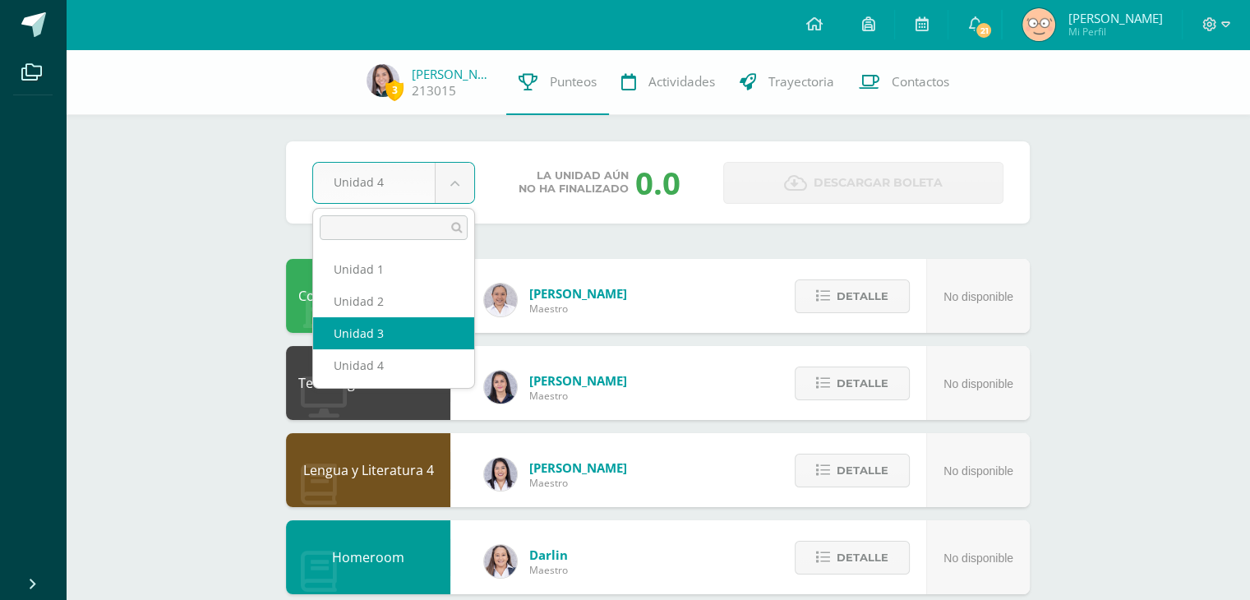
select select "Unidad 3"
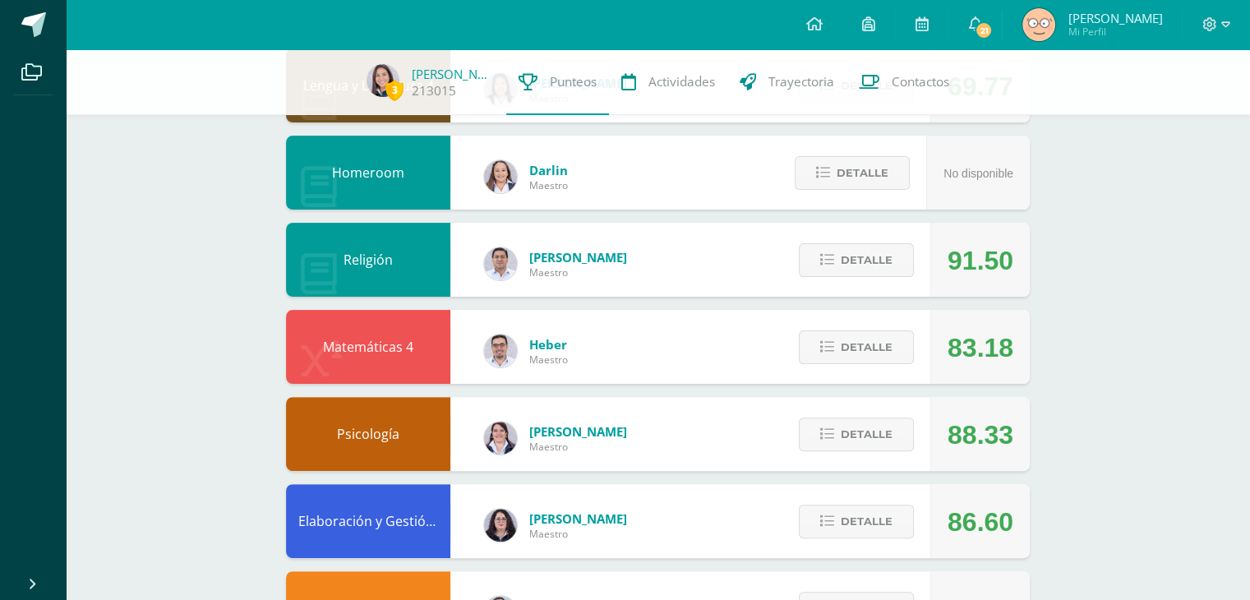
scroll to position [584, 0]
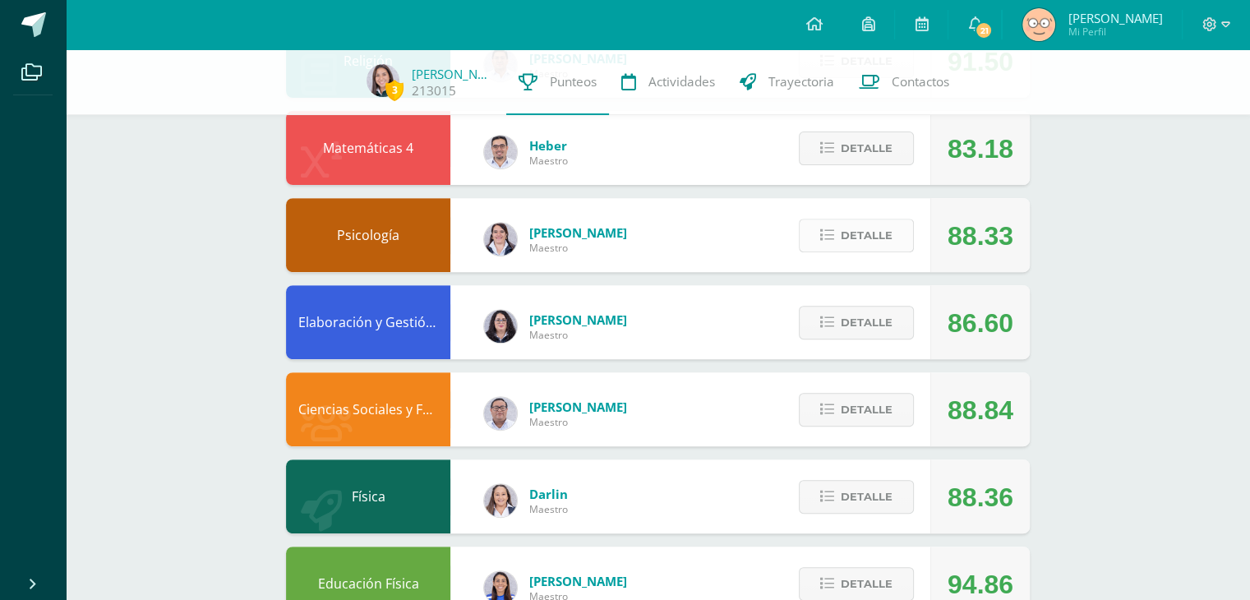
click at [847, 245] on span "Detalle" at bounding box center [867, 235] width 52 height 30
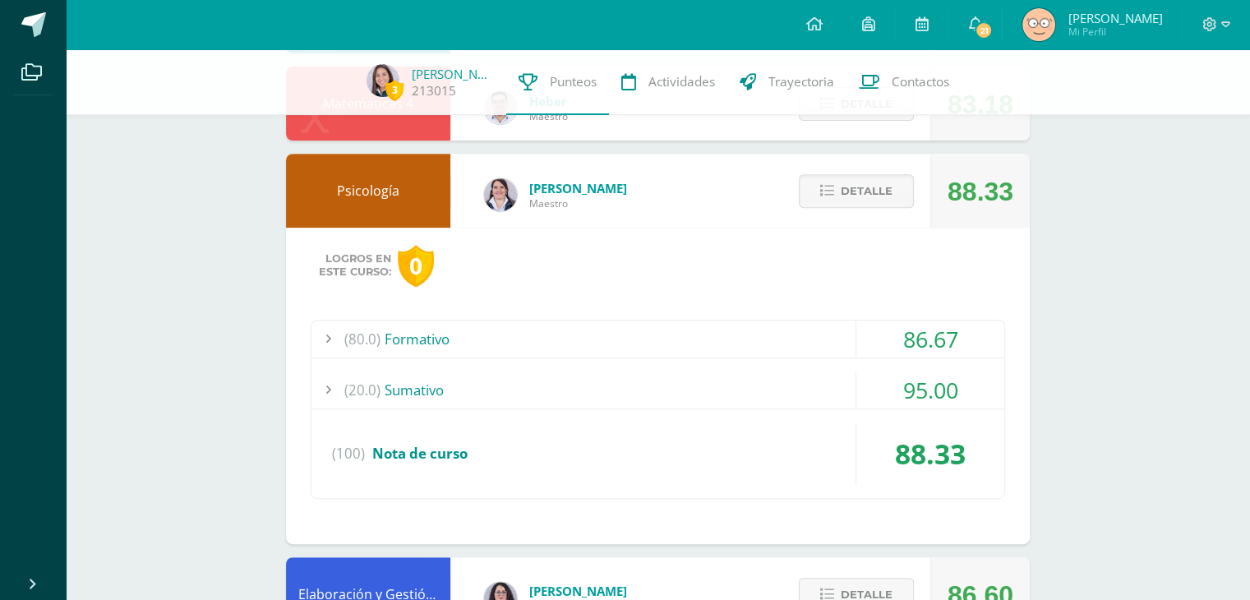
scroll to position [628, 0]
click at [596, 324] on div "(80.0) Formativo" at bounding box center [658, 339] width 693 height 37
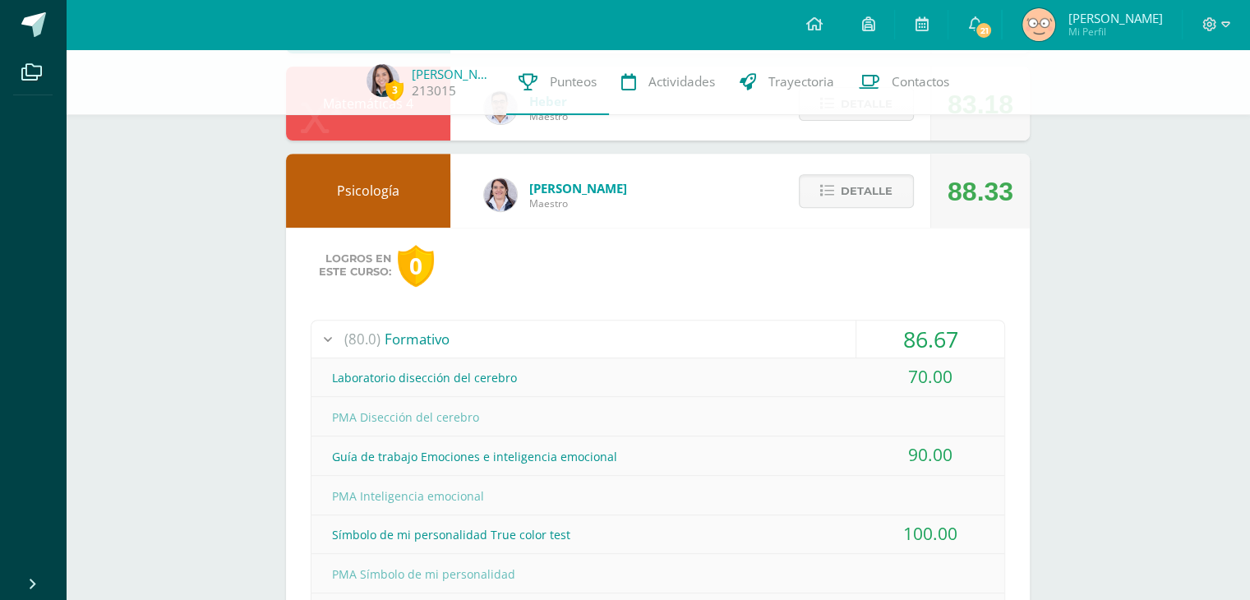
scroll to position [888, 0]
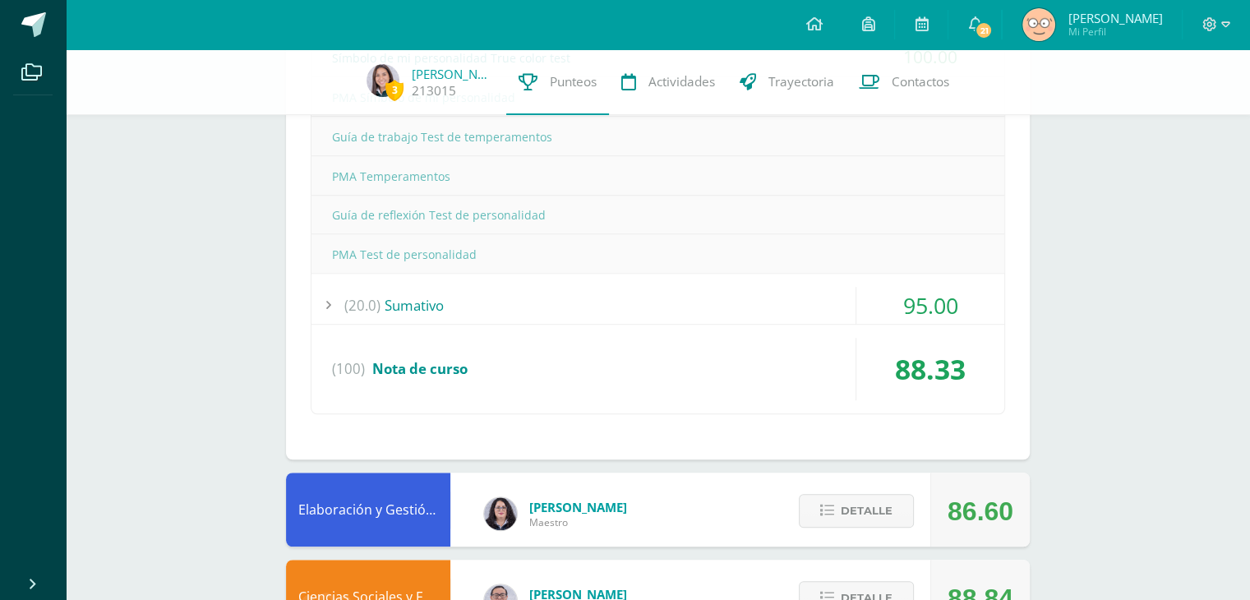
click at [404, 308] on div "(20.0) Sumativo" at bounding box center [658, 305] width 693 height 37
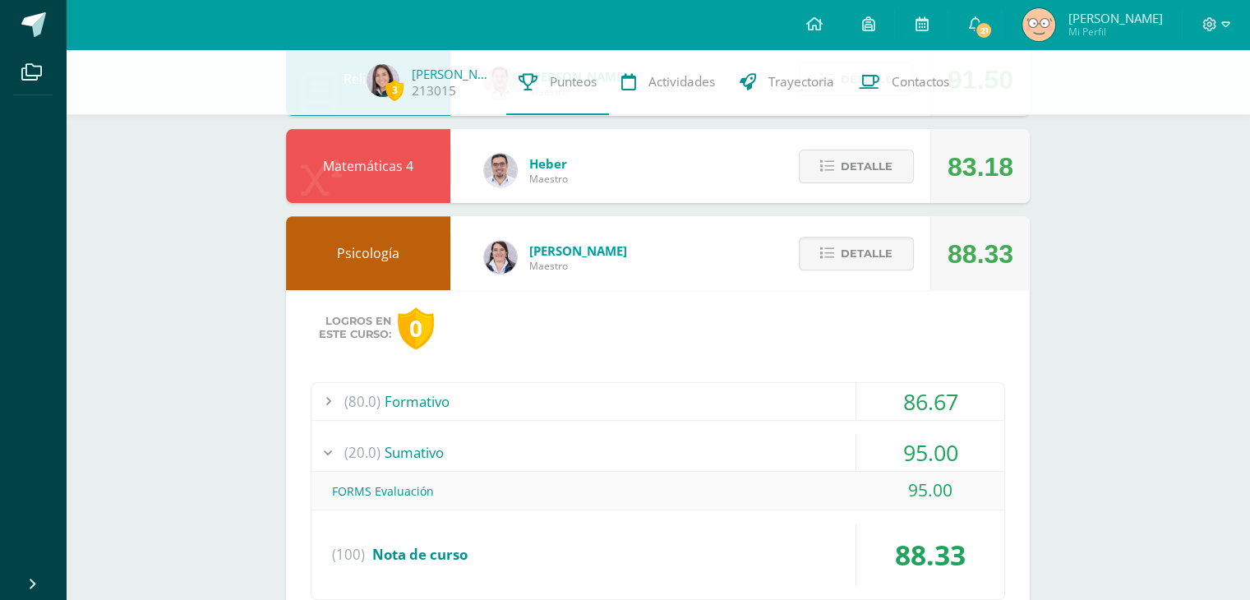
scroll to position [566, 0]
click at [707, 404] on div "(80.0) Formativo" at bounding box center [658, 401] width 693 height 37
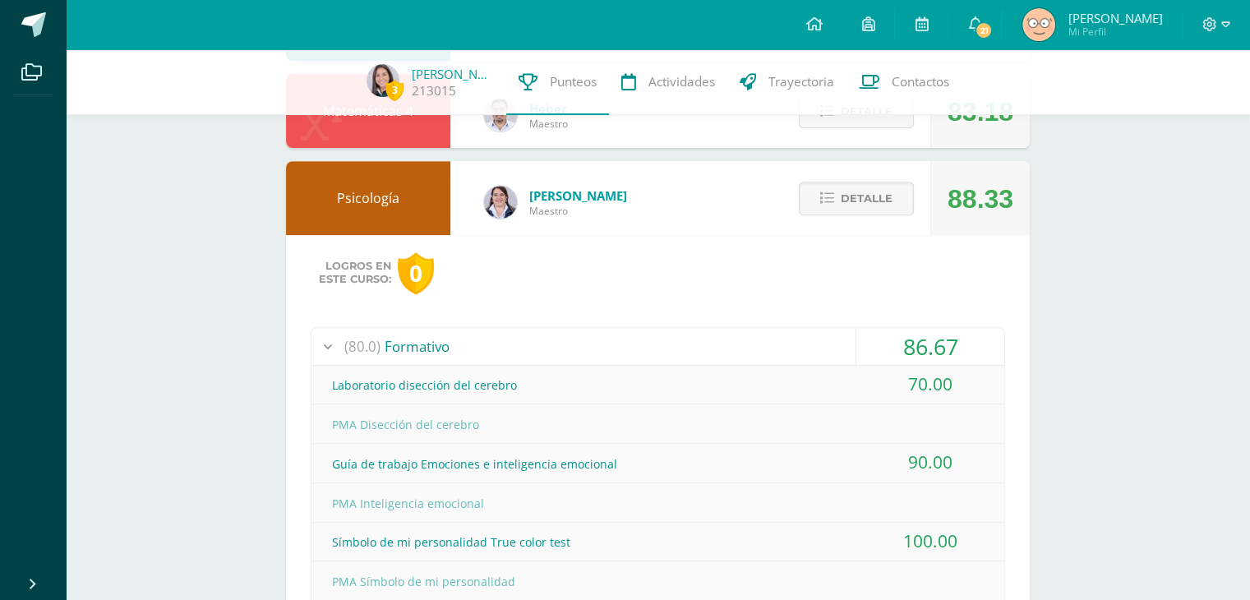
scroll to position [618, 0]
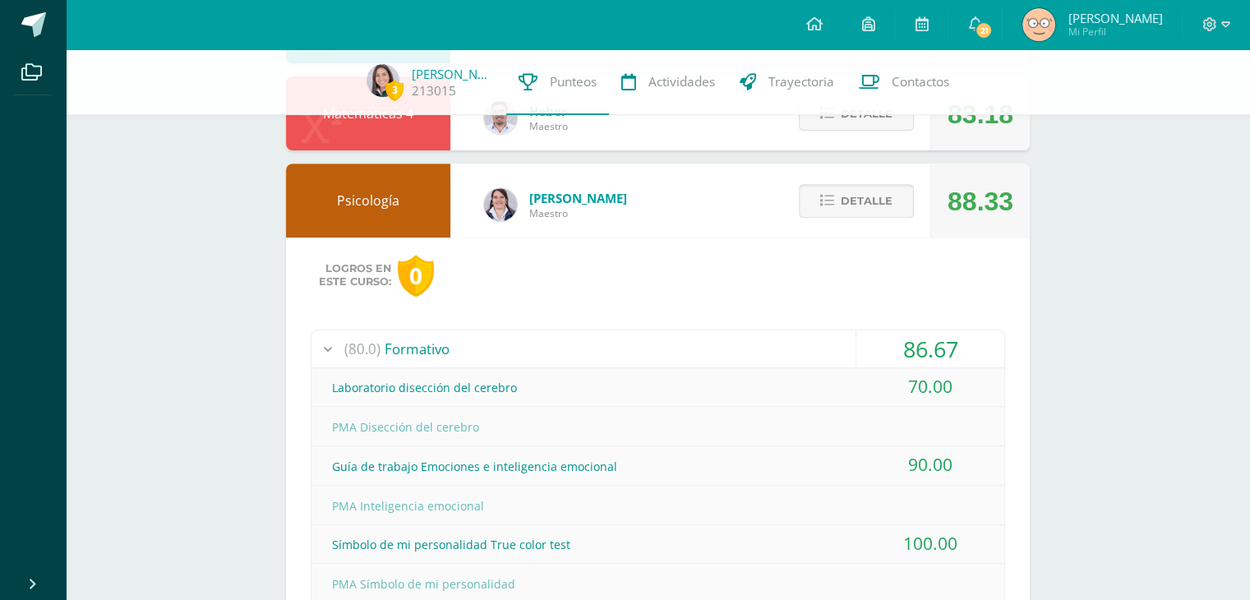
click at [833, 201] on icon at bounding box center [827, 201] width 14 height 14
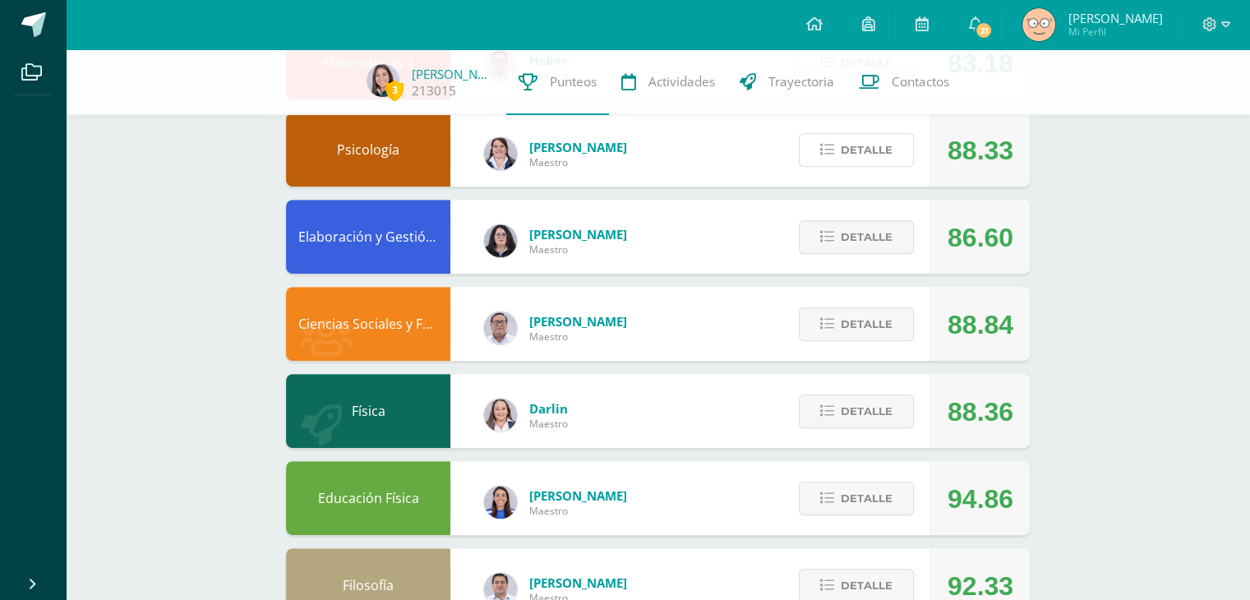
scroll to position [724, 0]
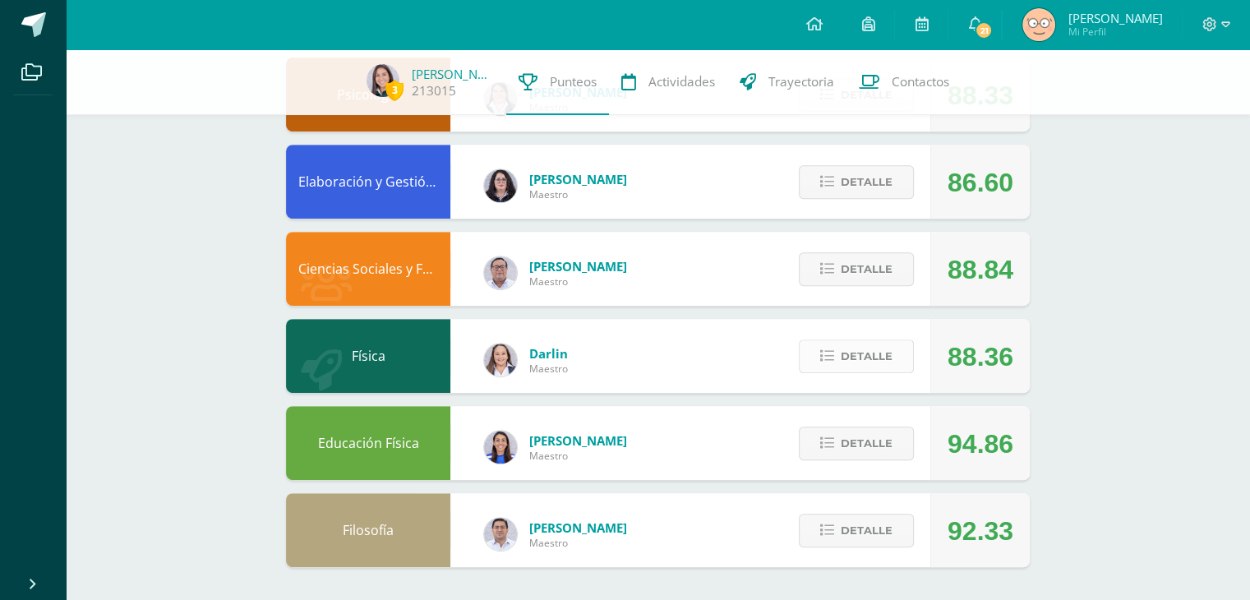
click at [837, 369] on button "Detalle" at bounding box center [856, 356] width 115 height 34
click at [851, 527] on span "Detalle" at bounding box center [867, 530] width 52 height 30
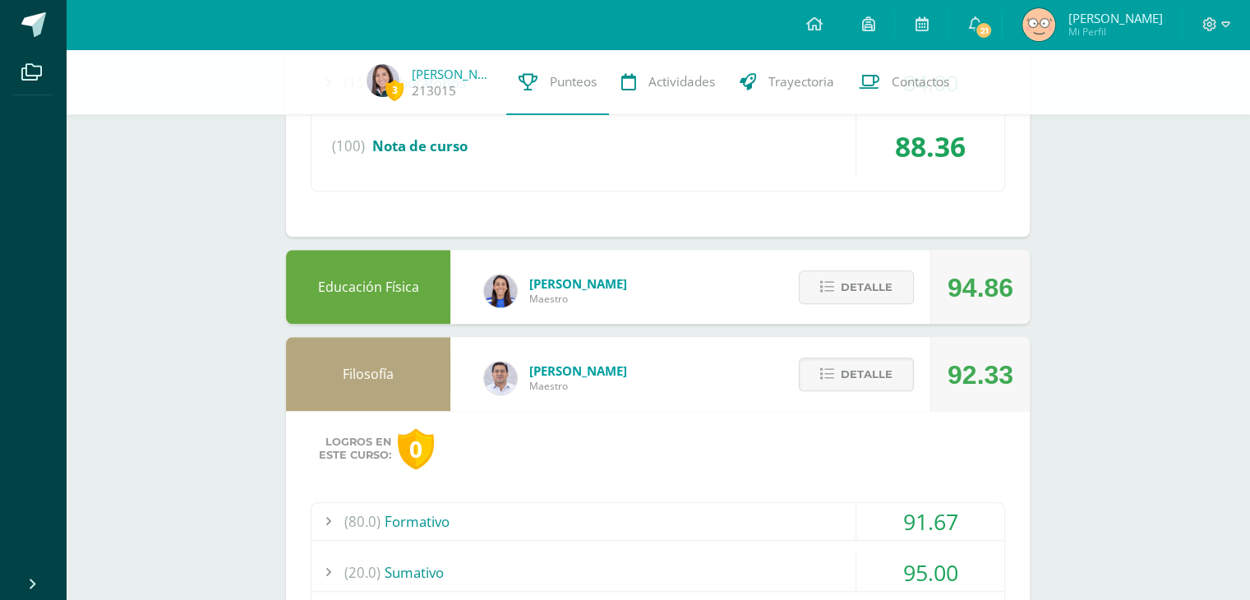
scroll to position [1457, 0]
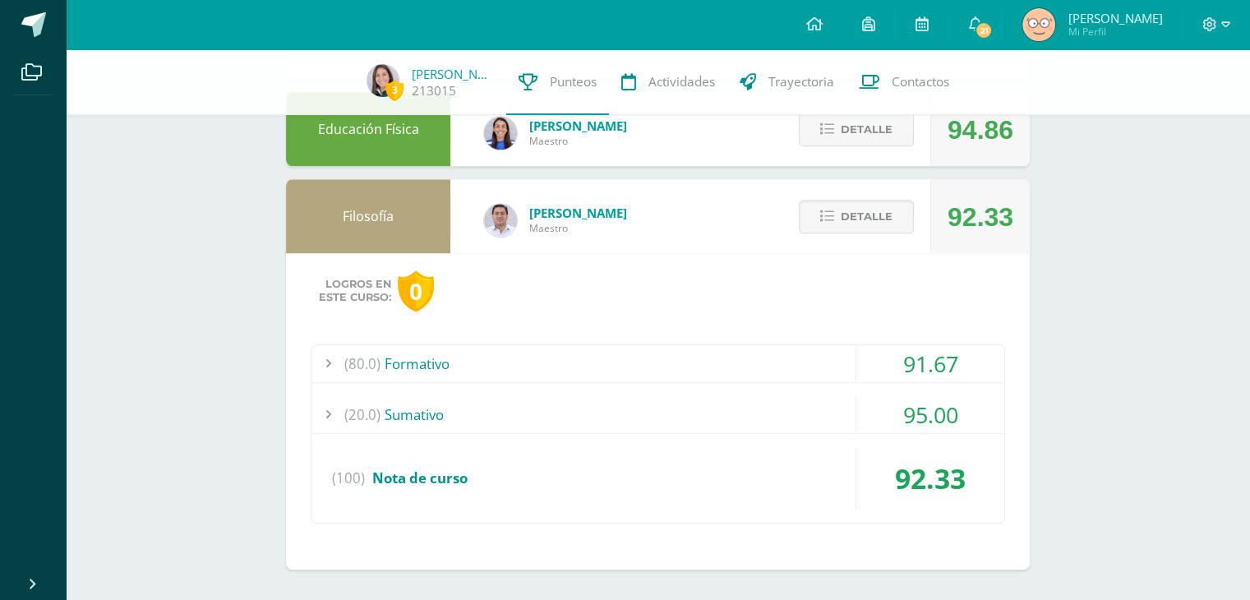
click at [499, 402] on div "(20.0) Sumativo" at bounding box center [658, 414] width 693 height 37
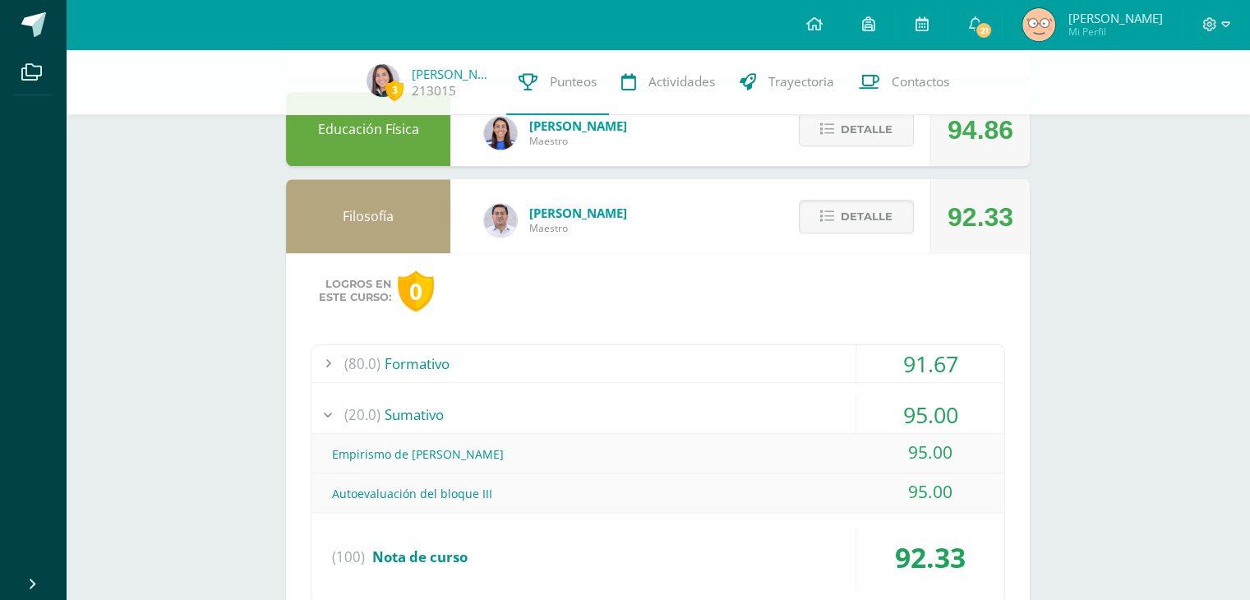
scroll to position [1535, 0]
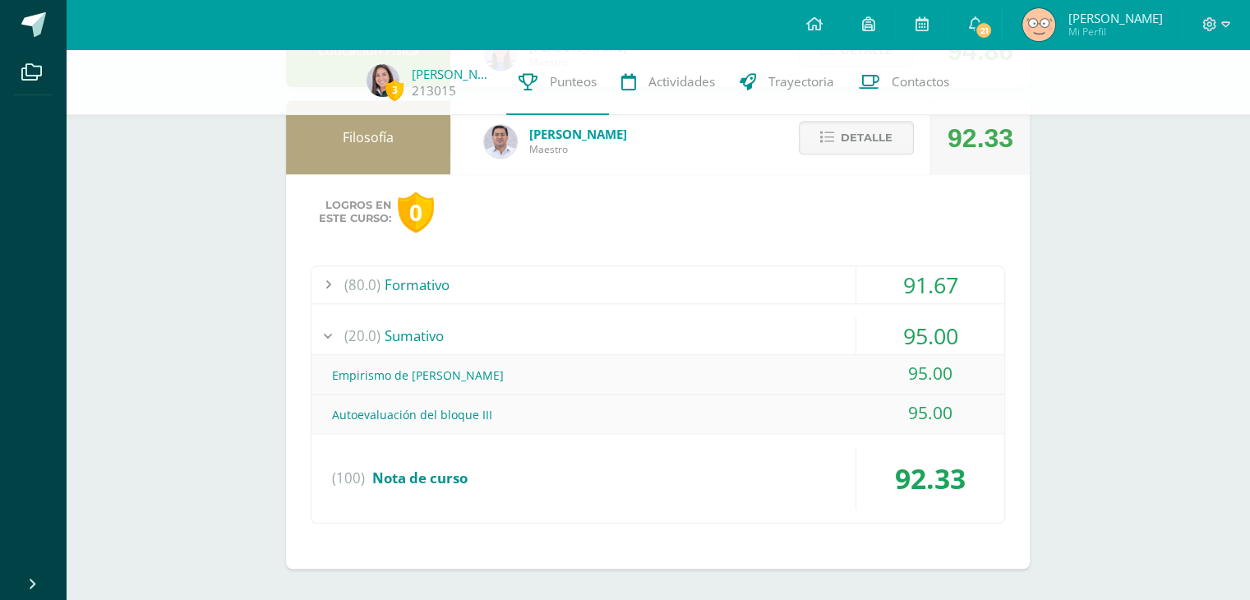
click at [402, 334] on div "(20.0) Sumativo" at bounding box center [658, 335] width 693 height 37
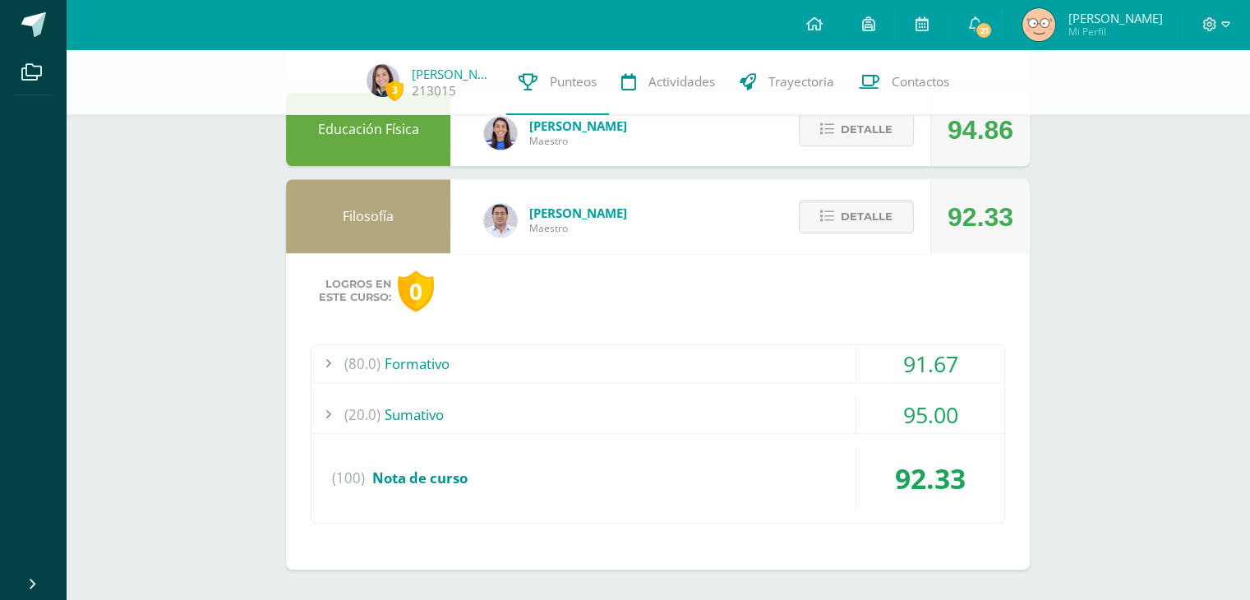
click at [413, 357] on div "(80.0) Formativo" at bounding box center [658, 363] width 693 height 37
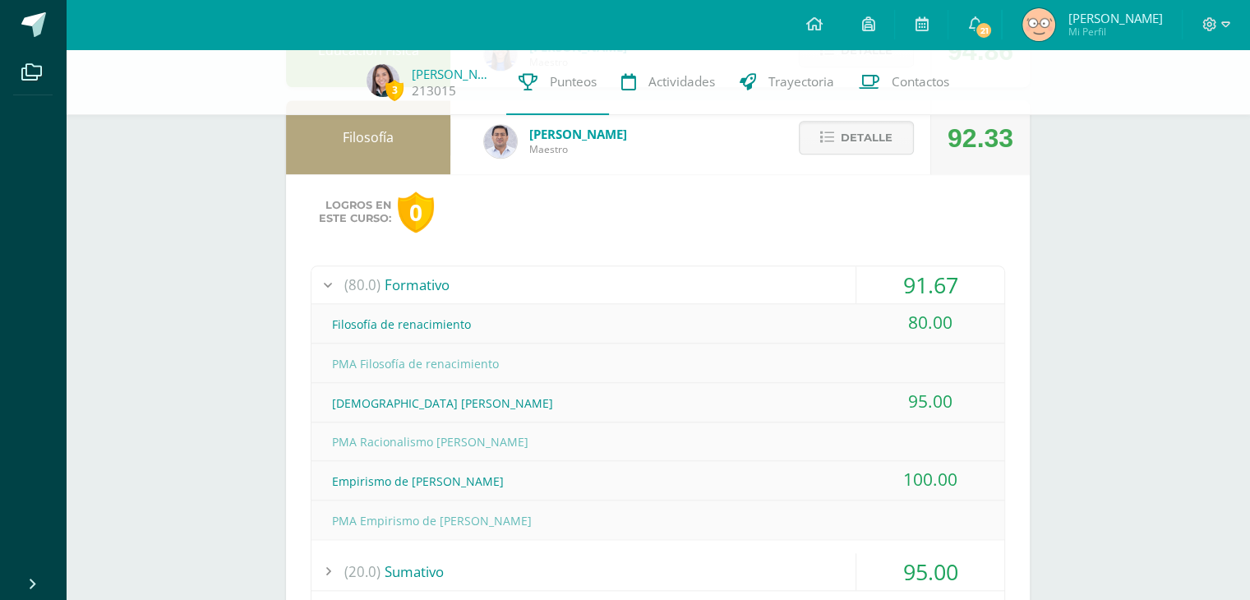
click at [382, 284] on div "(80.0) Formativo" at bounding box center [658, 284] width 693 height 37
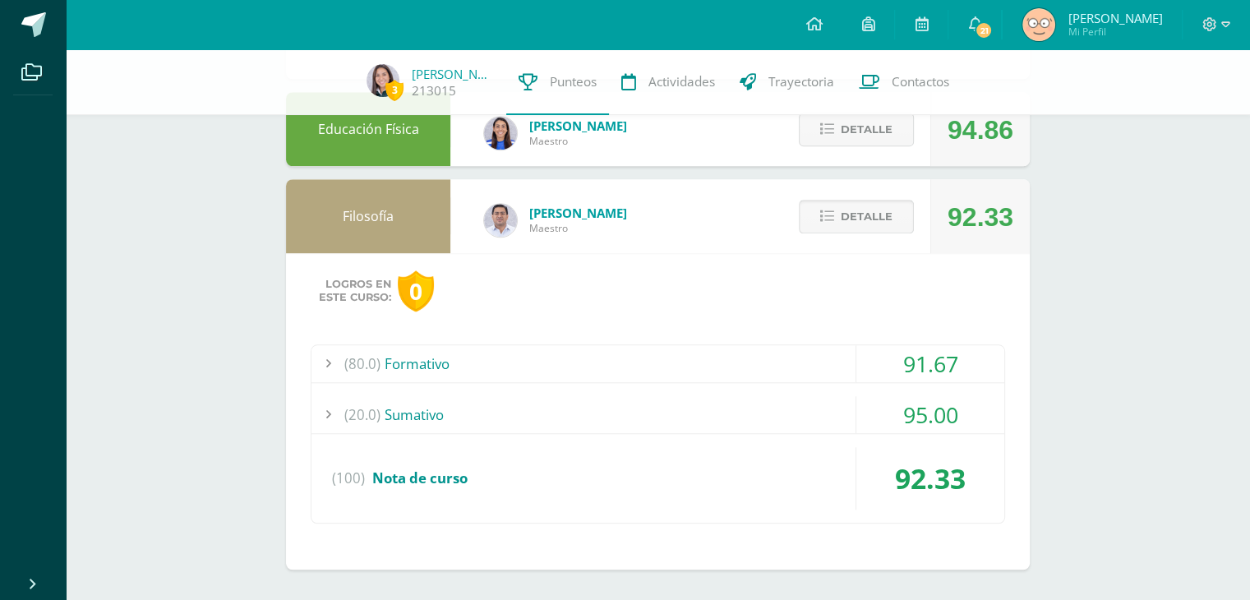
click at [829, 212] on icon at bounding box center [827, 217] width 14 height 14
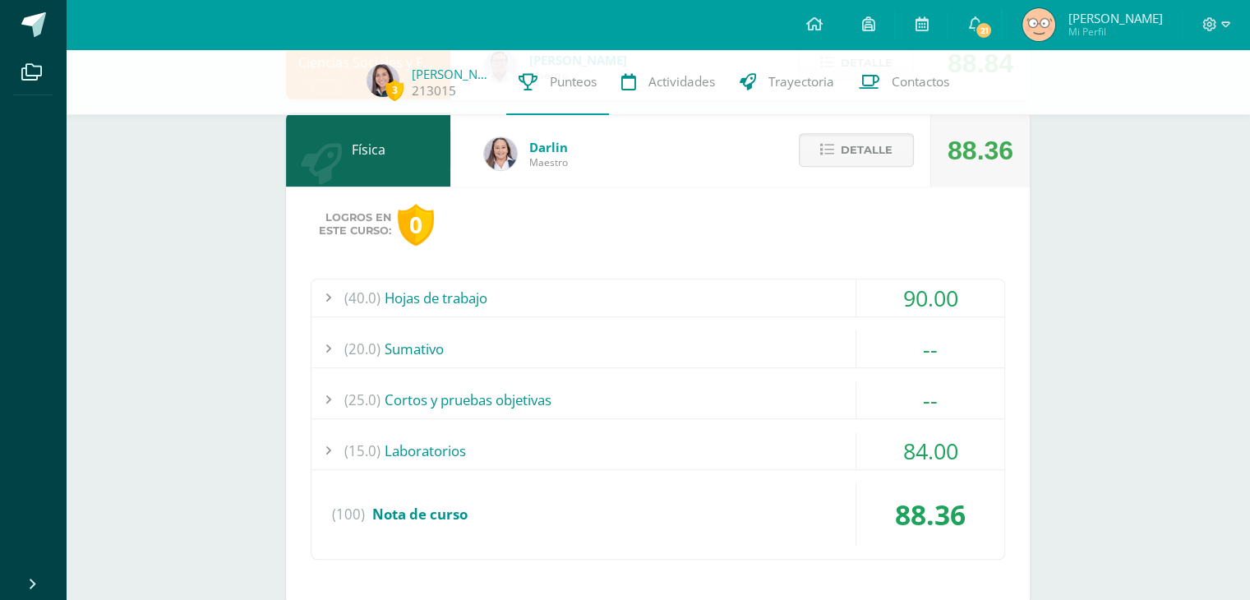
scroll to position [927, 0]
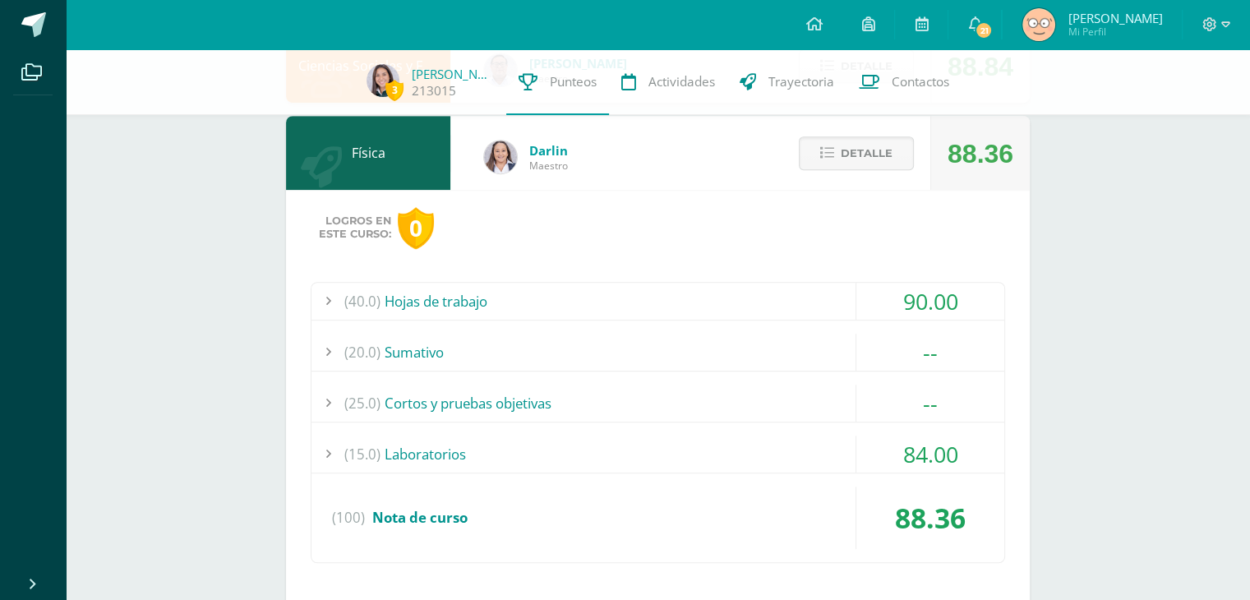
click at [598, 343] on div "(20.0) Sumativo" at bounding box center [658, 352] width 693 height 37
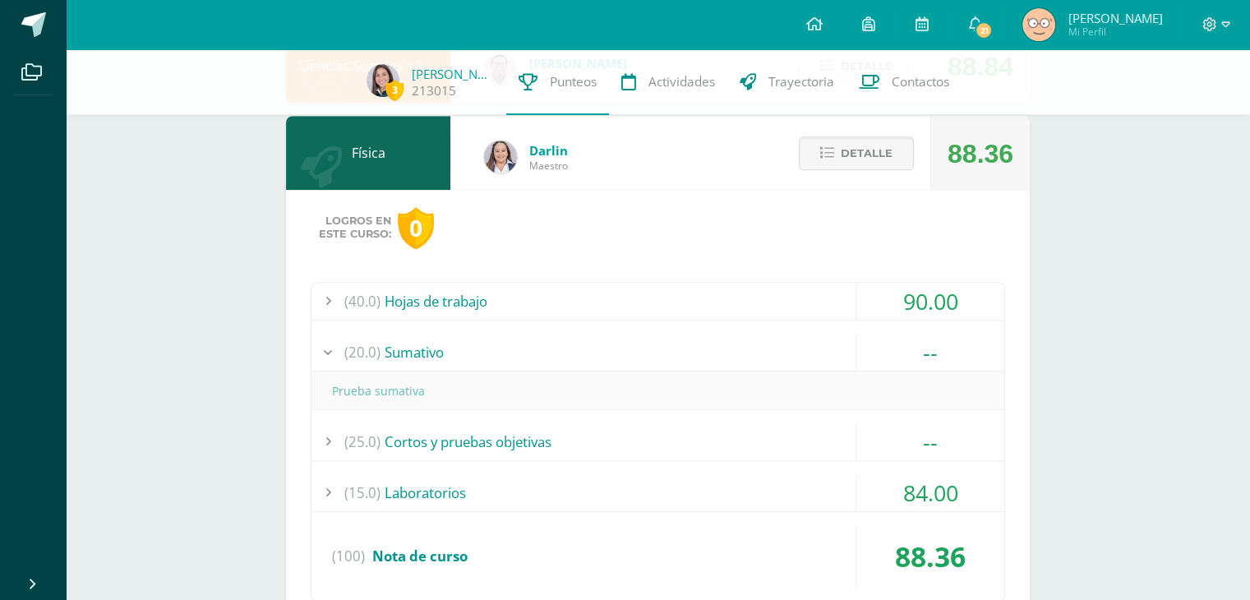
click at [472, 432] on div "(25.0) Cortos y pruebas objetivas" at bounding box center [658, 441] width 693 height 37
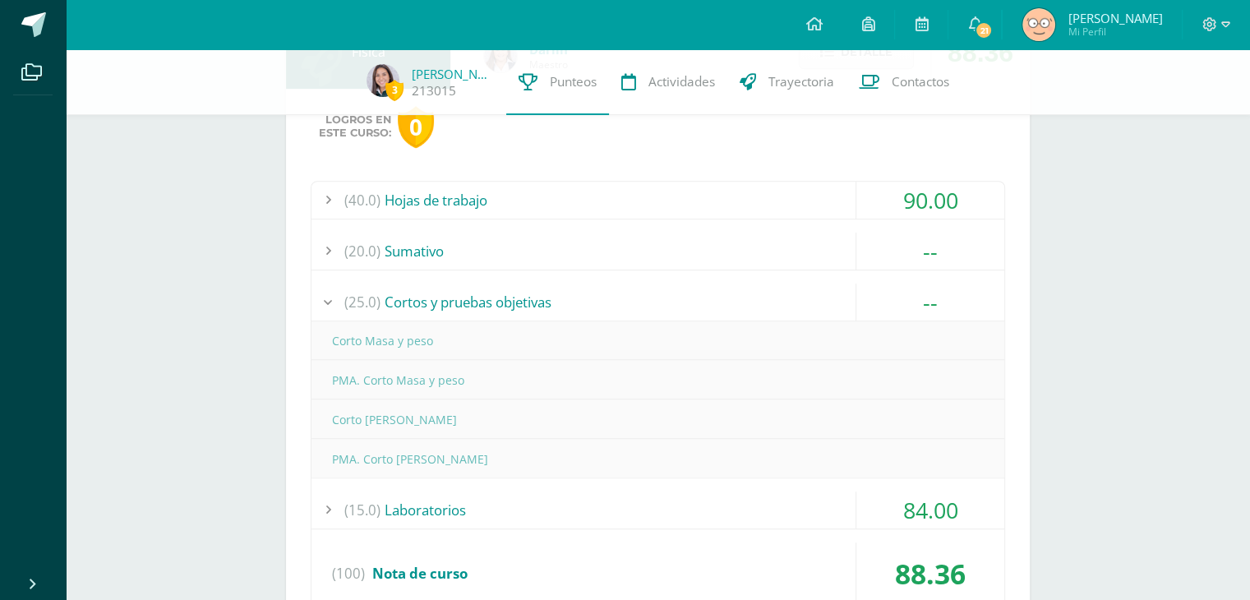
scroll to position [1019, 0]
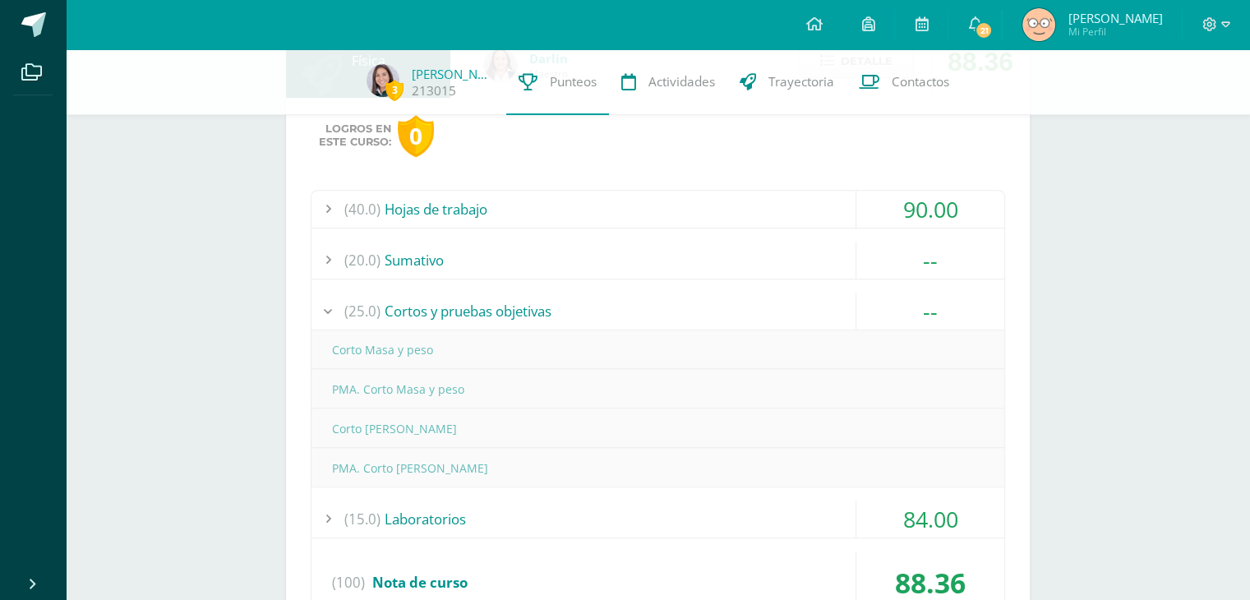
click at [463, 320] on div "(25.0) Cortos y pruebas objetivas" at bounding box center [658, 311] width 693 height 37
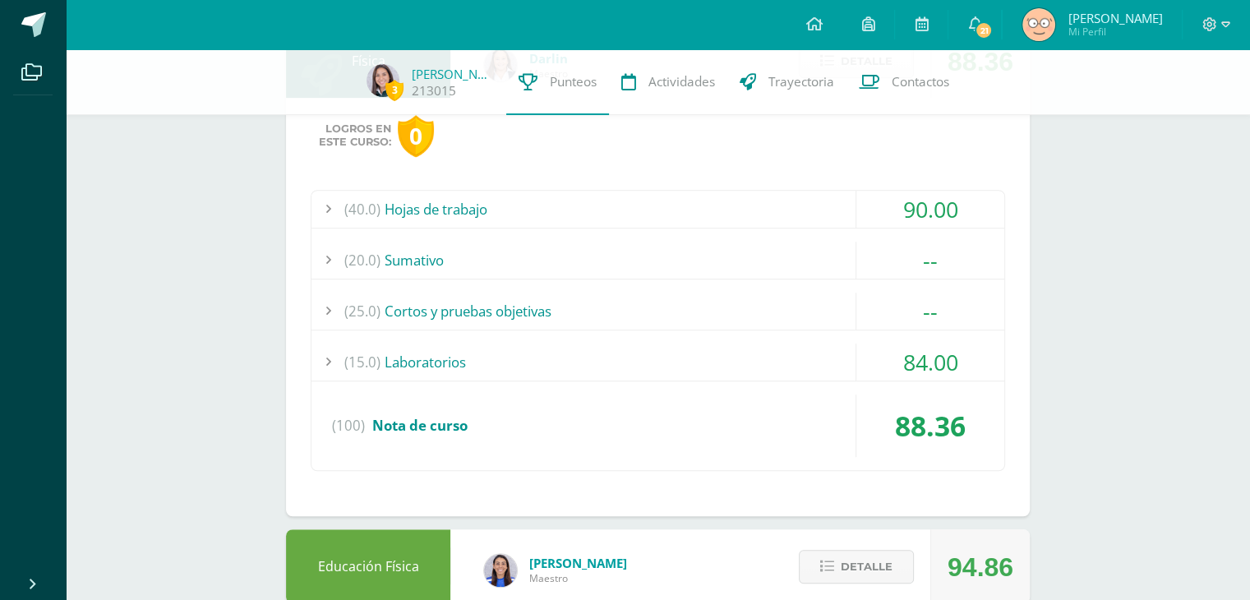
click at [441, 362] on div "(15.0) Laboratorios" at bounding box center [658, 362] width 693 height 37
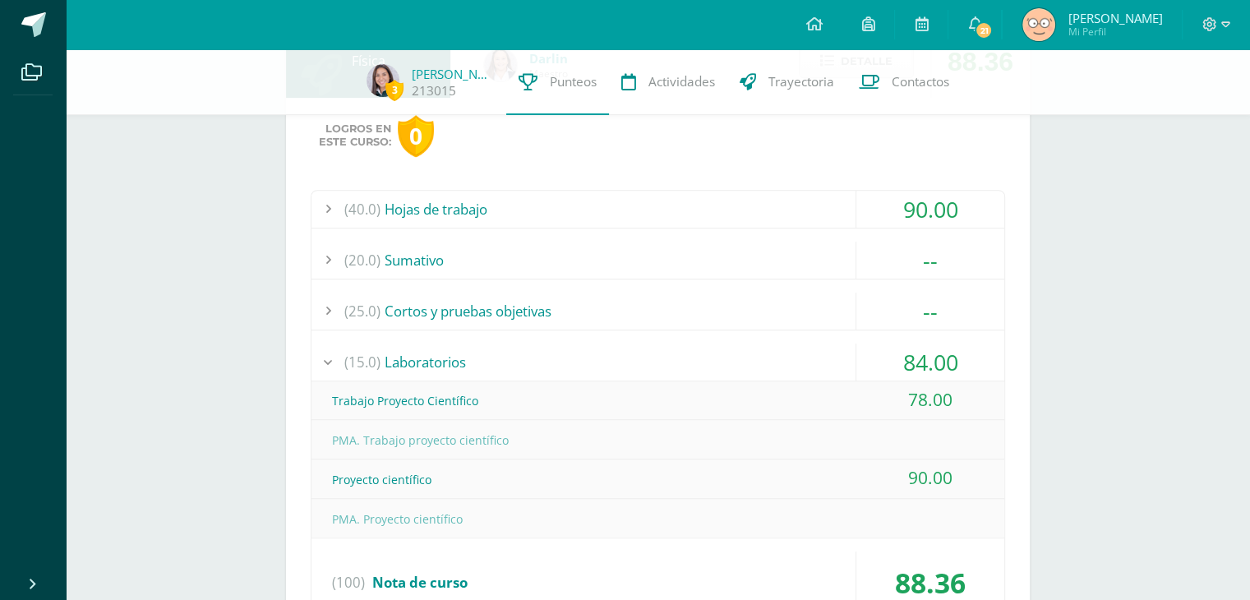
click at [441, 362] on div "(15.0) Laboratorios" at bounding box center [658, 362] width 693 height 37
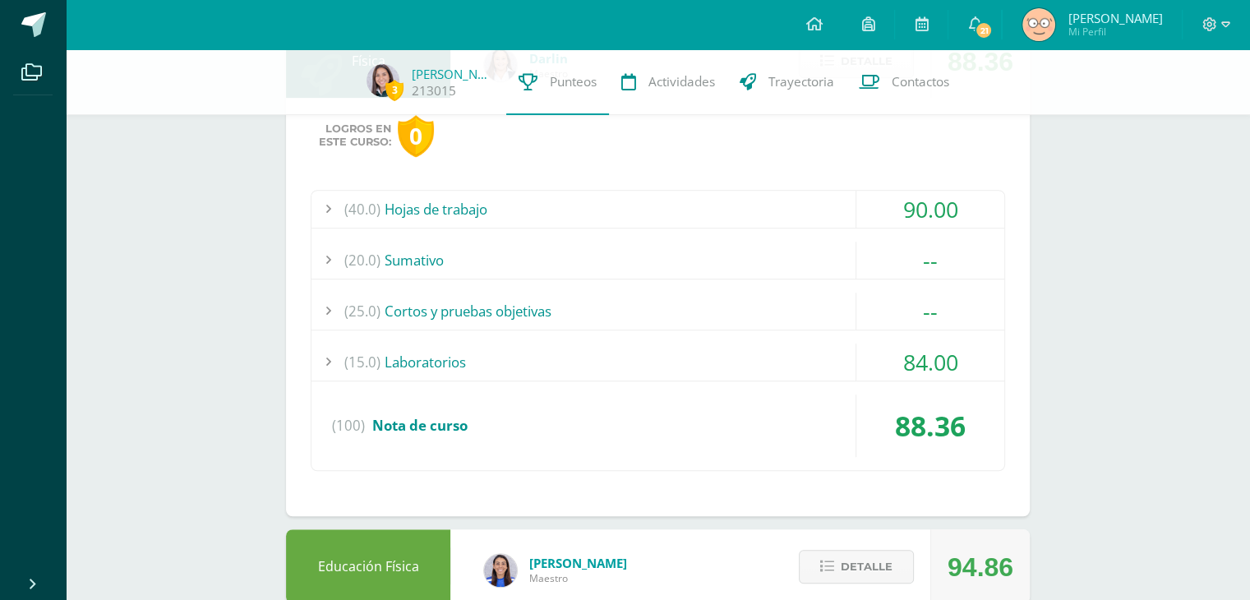
click at [485, 213] on div "(40.0) Hojas de trabajo" at bounding box center [658, 209] width 693 height 37
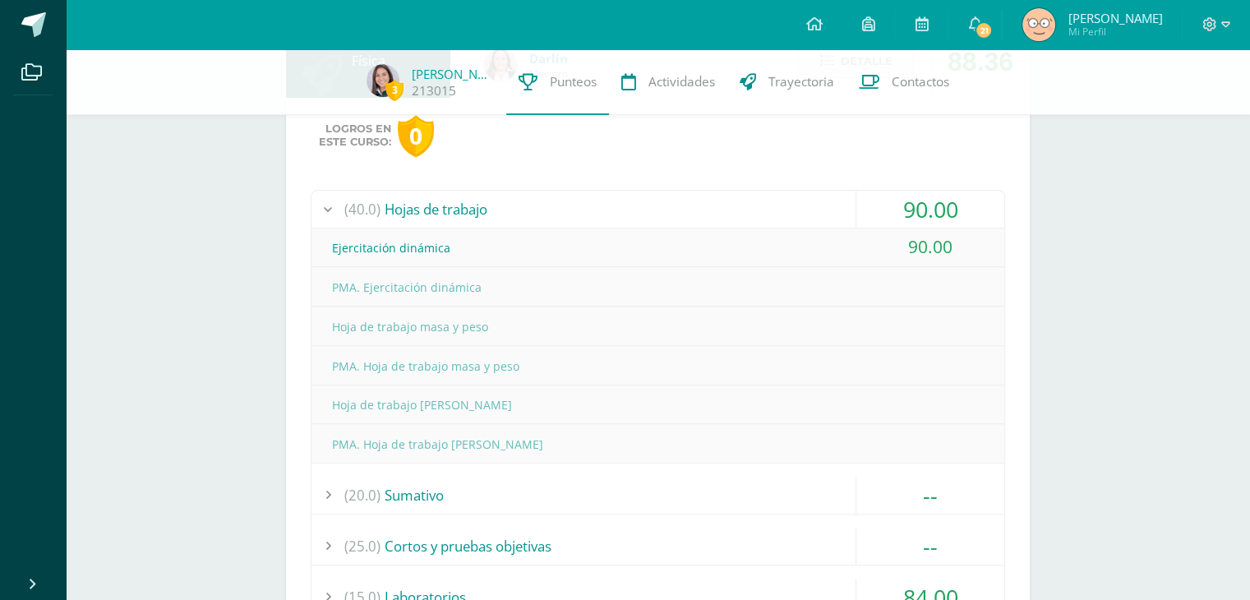
click at [485, 213] on div "(40.0) Hojas de trabajo" at bounding box center [658, 209] width 693 height 37
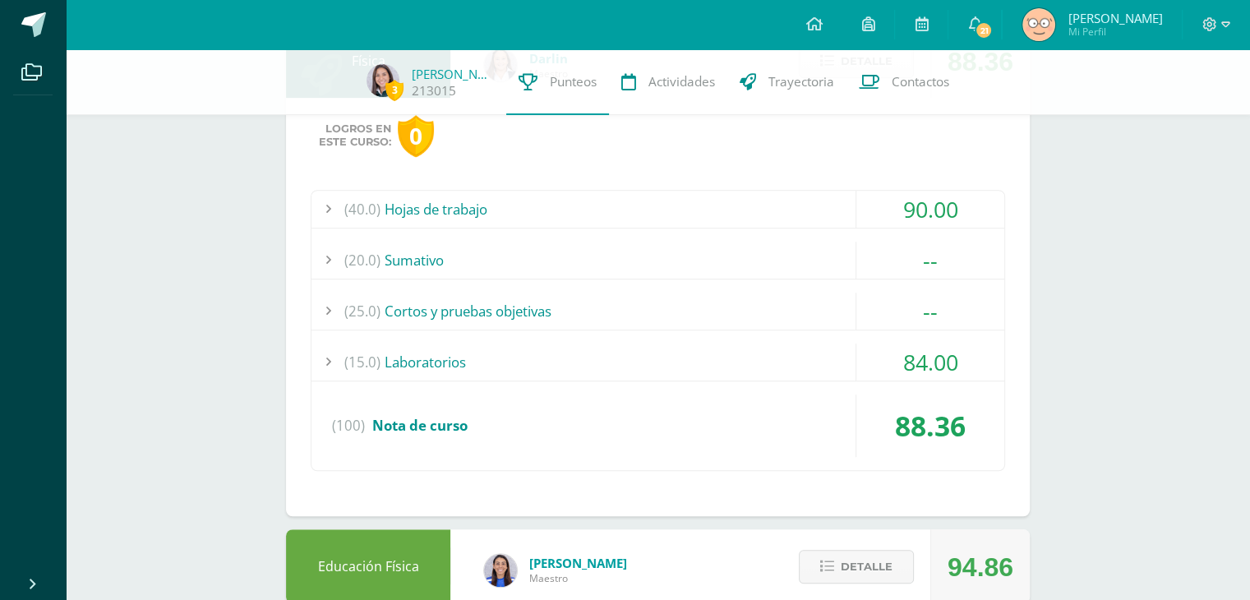
click at [485, 213] on div "(40.0) Hojas de trabajo" at bounding box center [658, 209] width 693 height 37
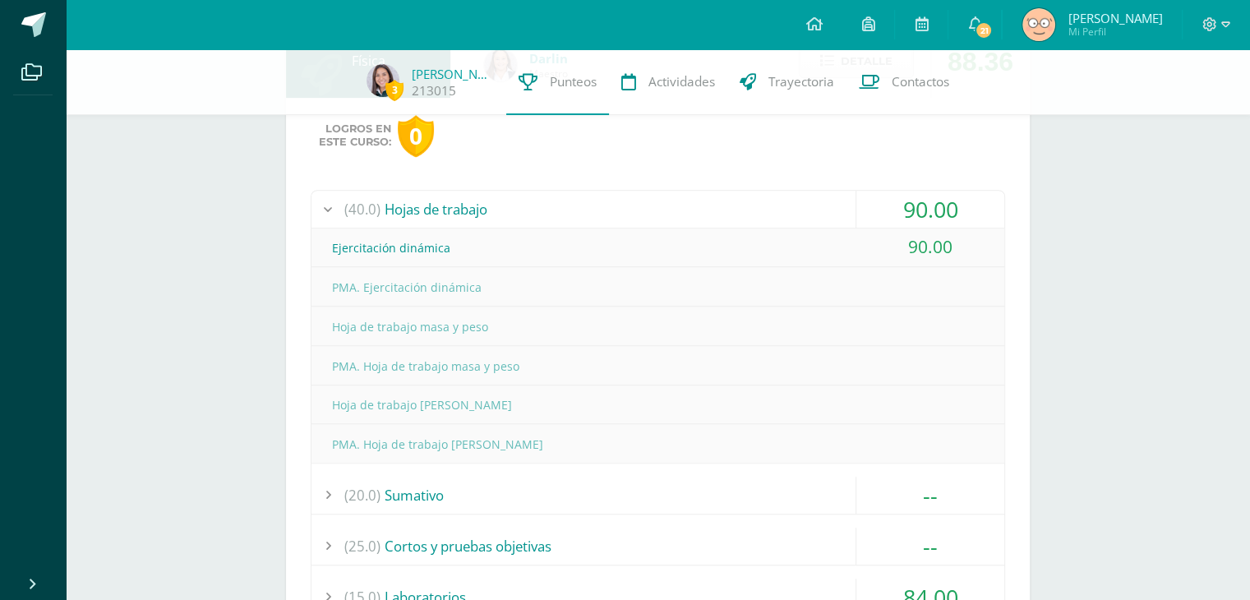
click at [427, 485] on div "(20.0) Sumativo" at bounding box center [658, 495] width 693 height 37
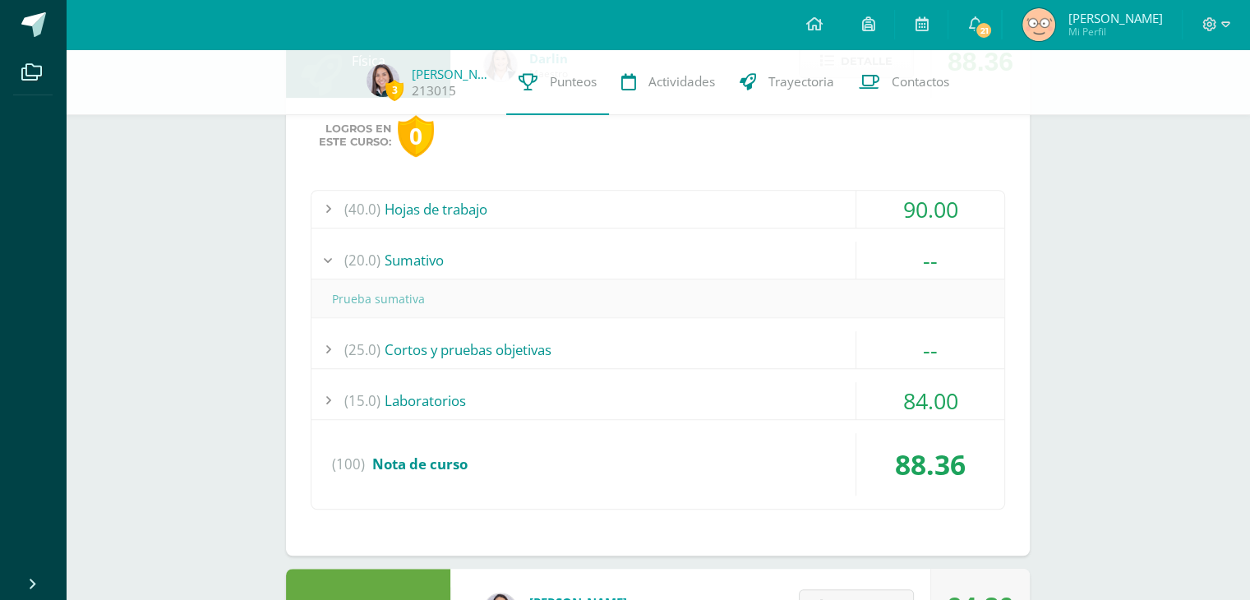
click at [459, 343] on div "(25.0) Cortos y pruebas objetivas" at bounding box center [658, 349] width 693 height 37
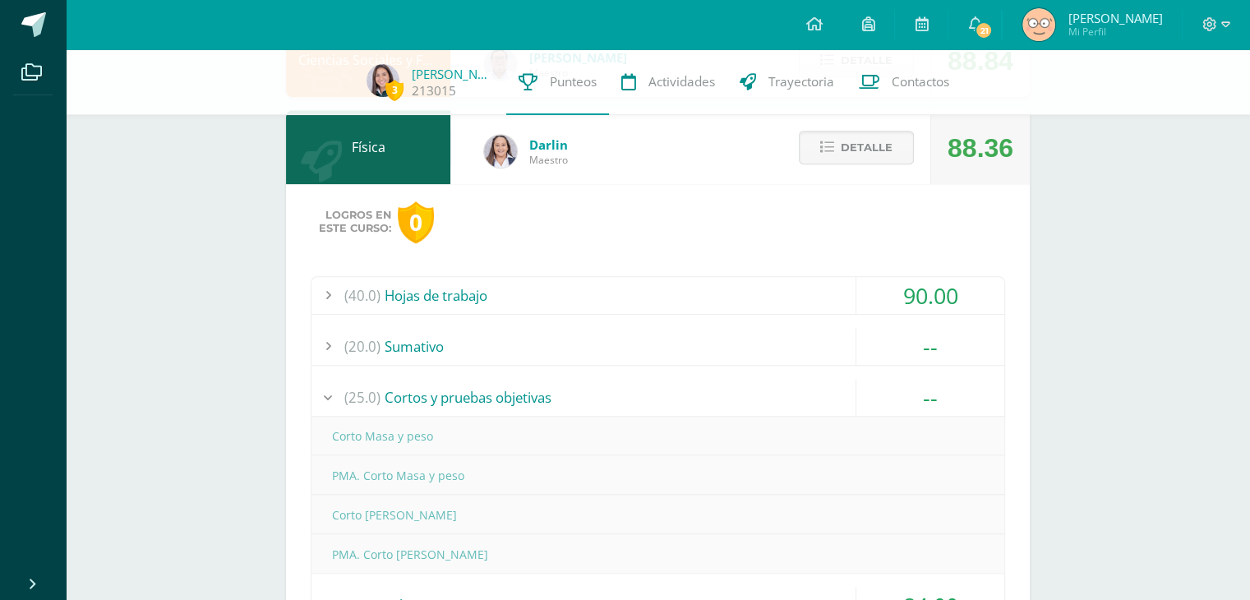
scroll to position [865, 0]
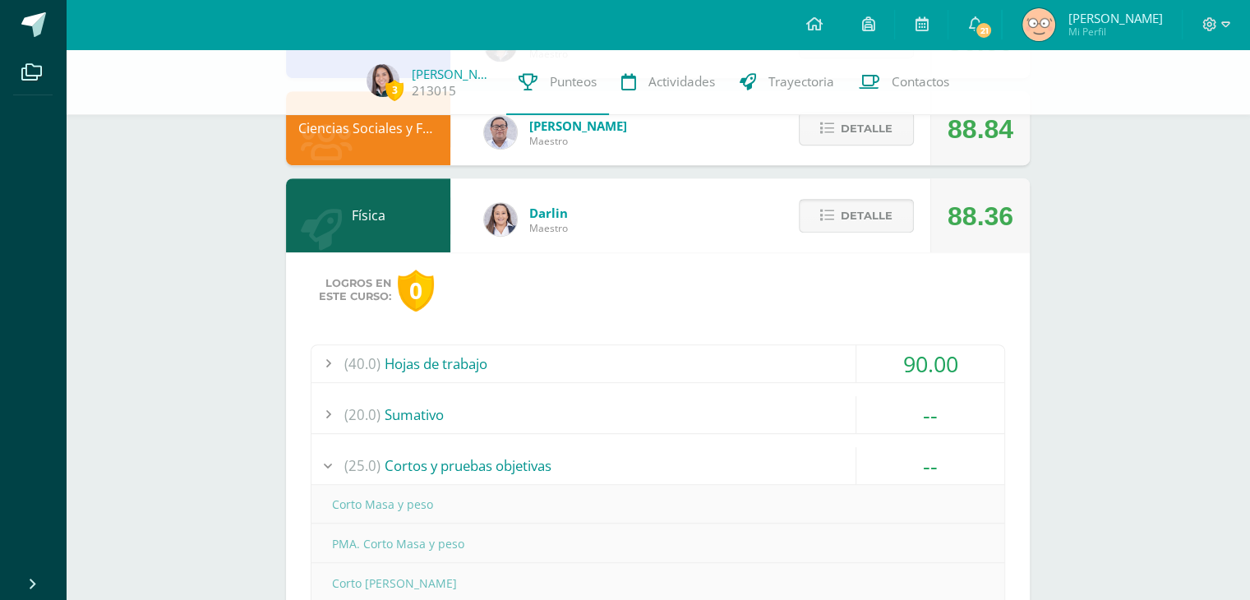
click at [871, 210] on span "Detalle" at bounding box center [867, 216] width 52 height 30
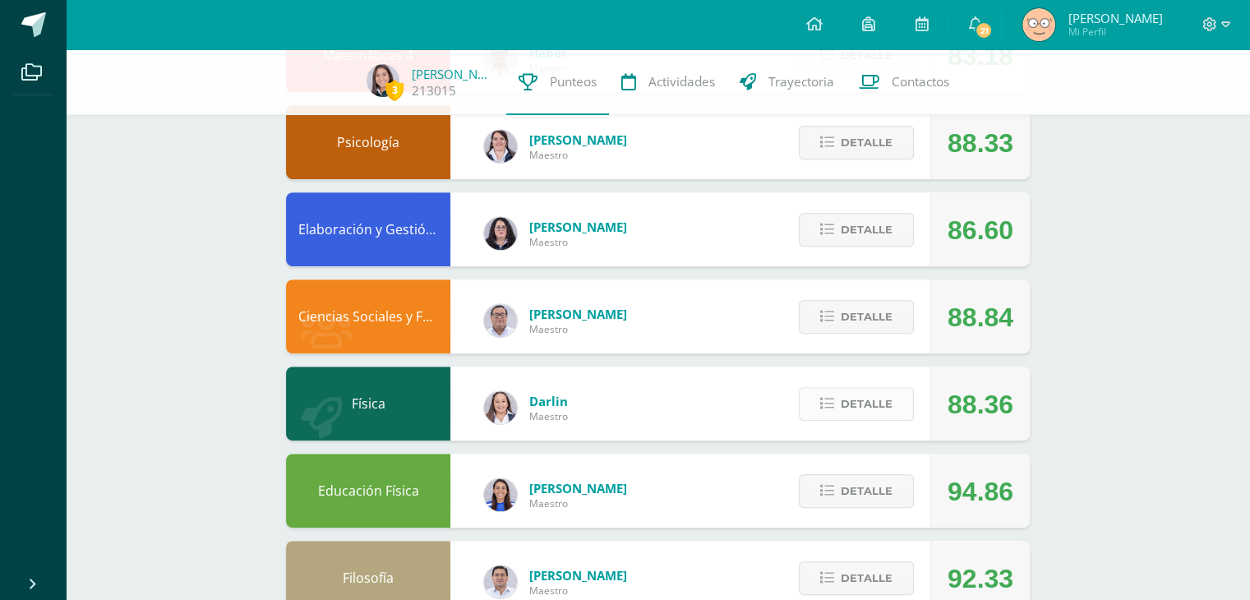
scroll to position [676, 0]
click at [815, 316] on button "Detalle" at bounding box center [856, 318] width 115 height 34
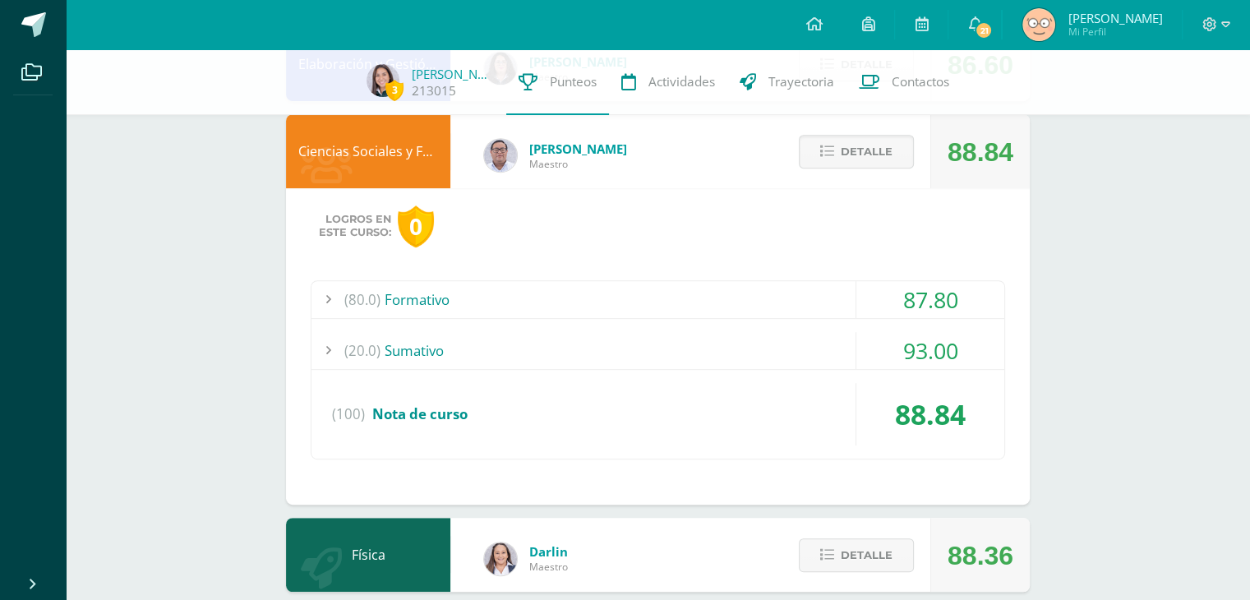
scroll to position [848, 0]
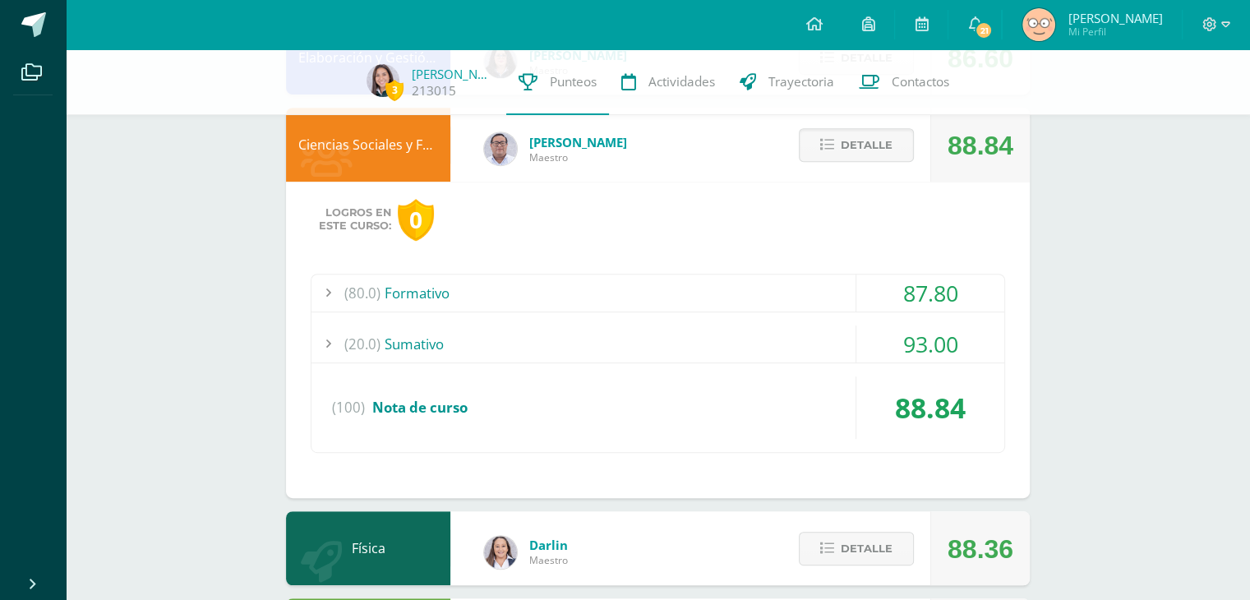
click at [460, 283] on div "(80.0) Formativo" at bounding box center [658, 293] width 693 height 37
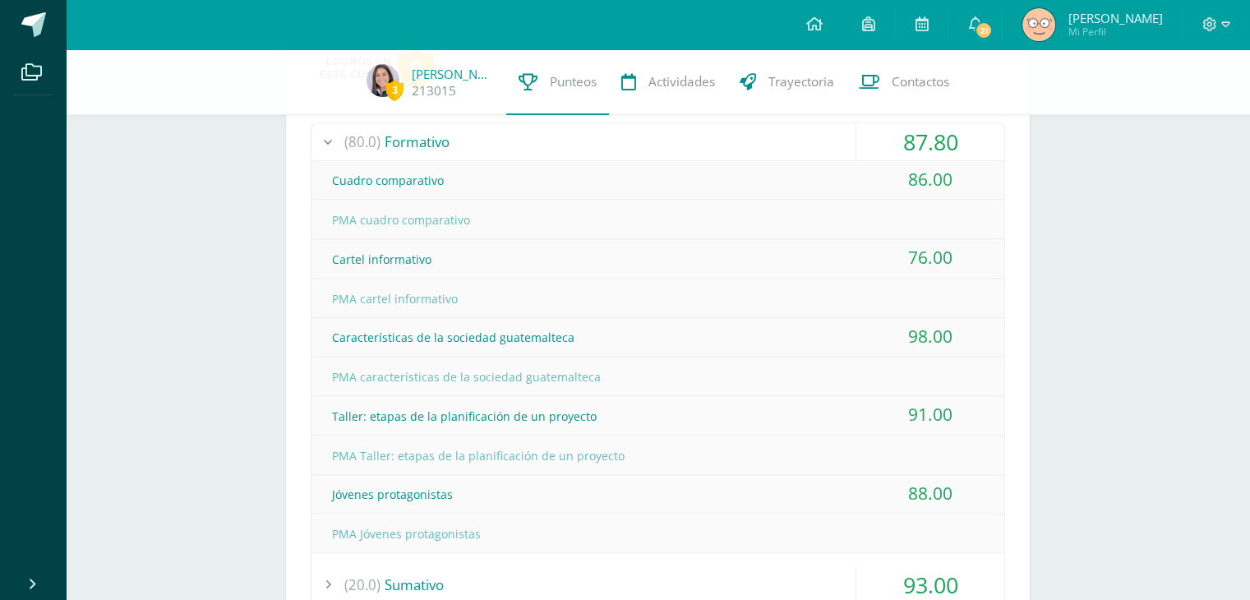
scroll to position [986, 0]
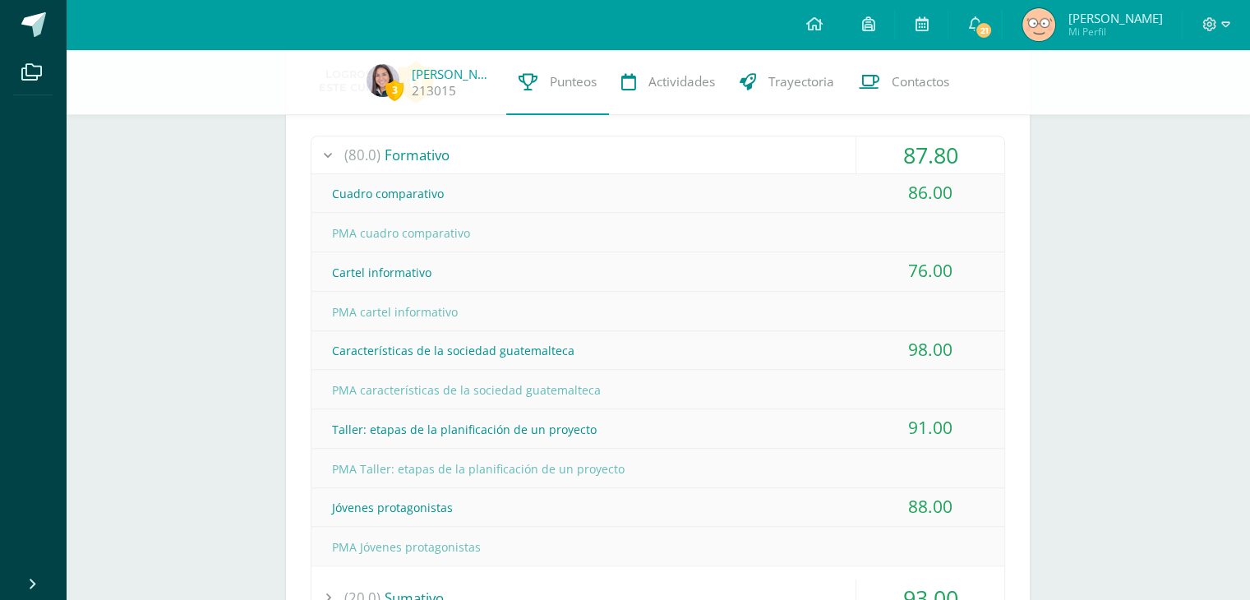
click at [447, 149] on div "(80.0) Formativo" at bounding box center [658, 154] width 693 height 37
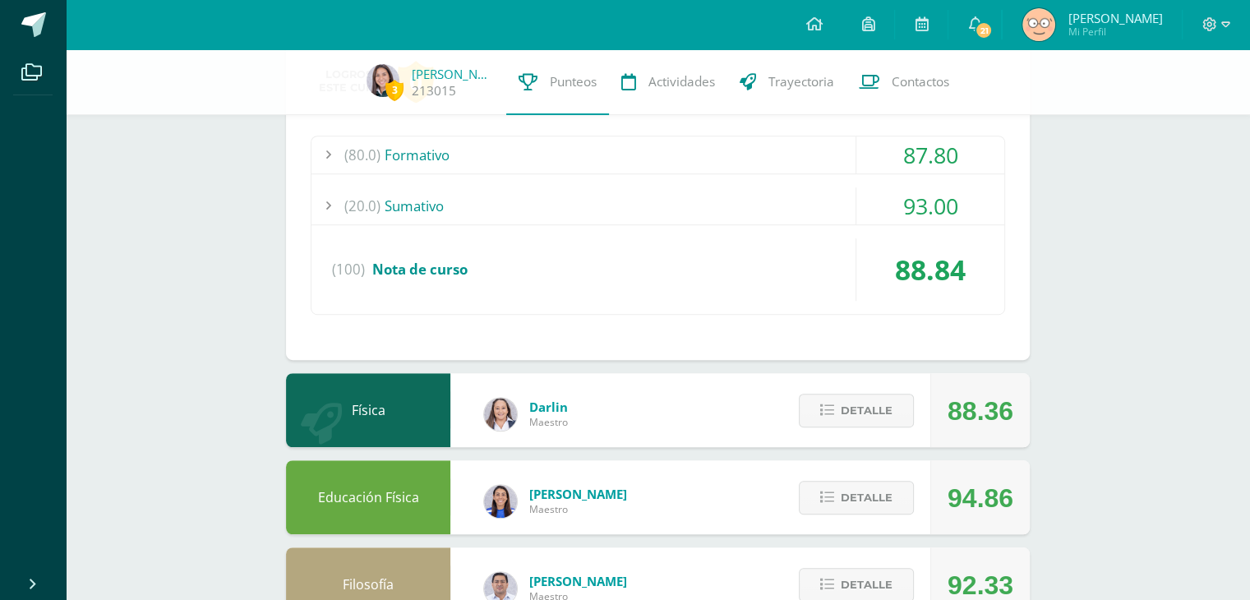
click at [469, 204] on div "(20.0) Sumativo" at bounding box center [658, 205] width 693 height 37
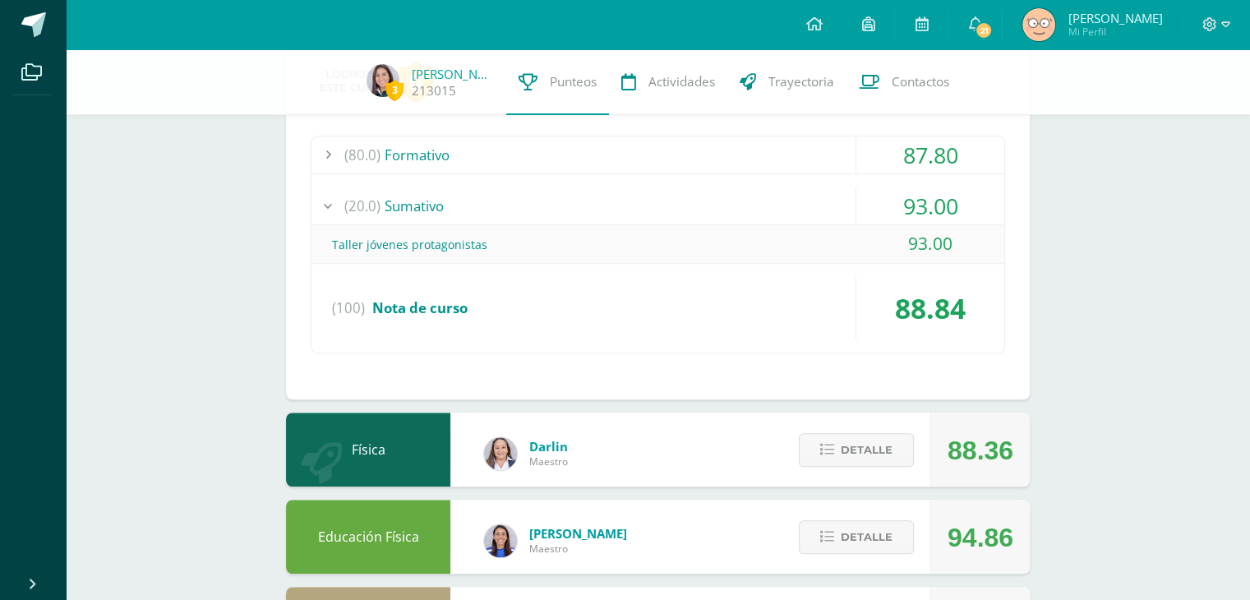
click at [469, 204] on div "(20.0) Sumativo" at bounding box center [658, 205] width 693 height 37
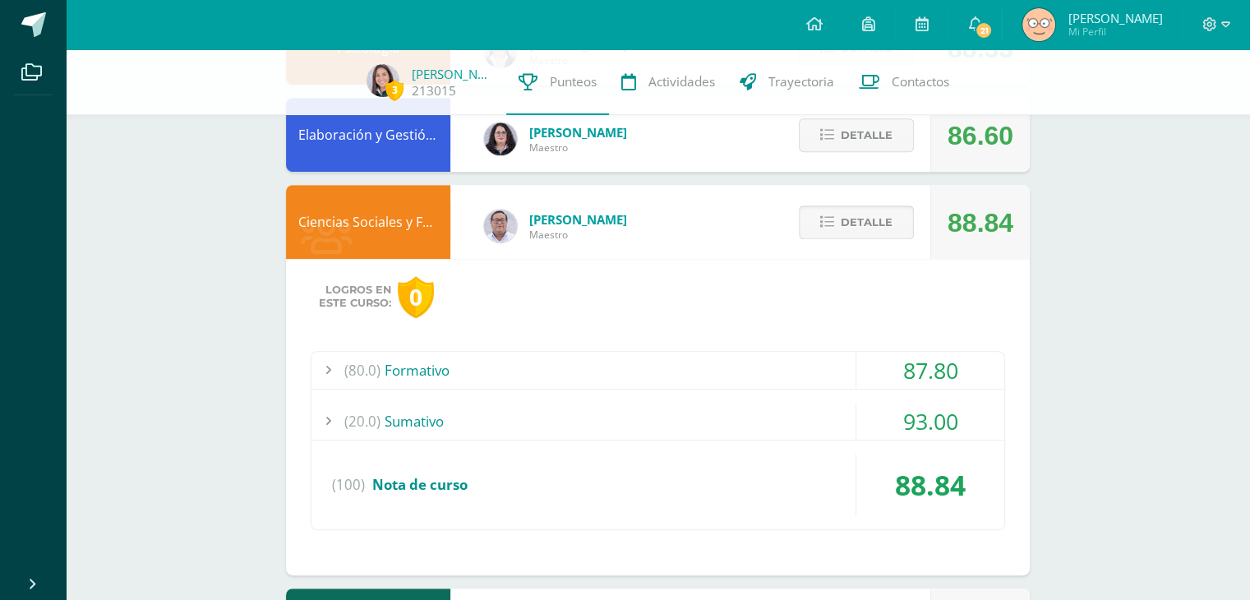
click at [855, 215] on span "Detalle" at bounding box center [867, 222] width 52 height 30
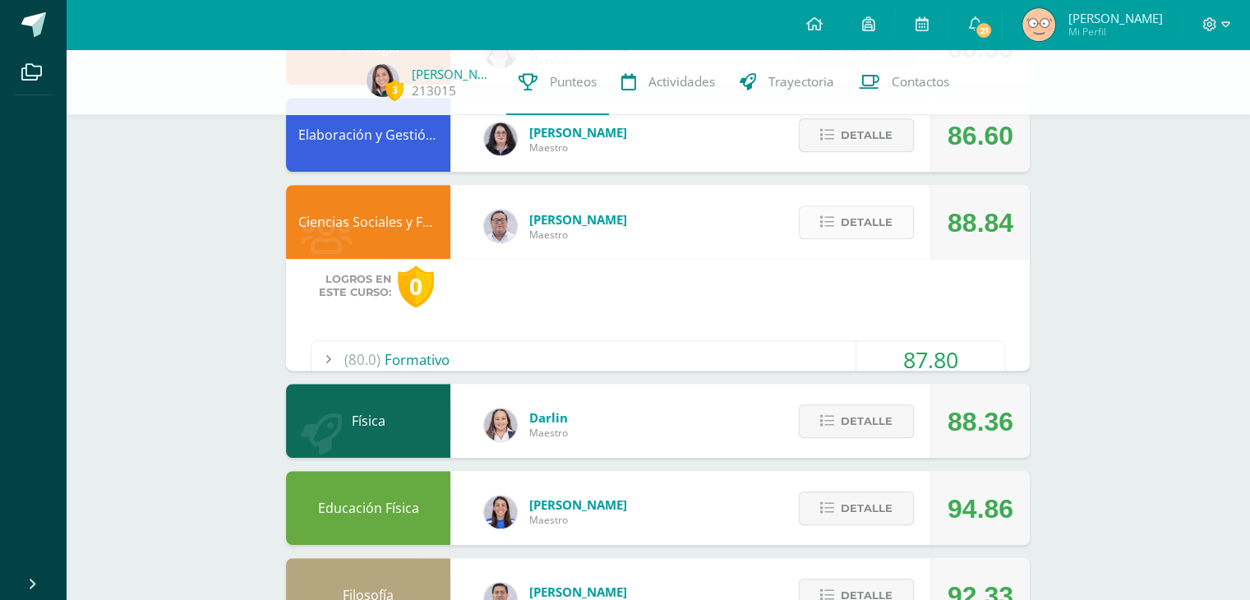
scroll to position [724, 0]
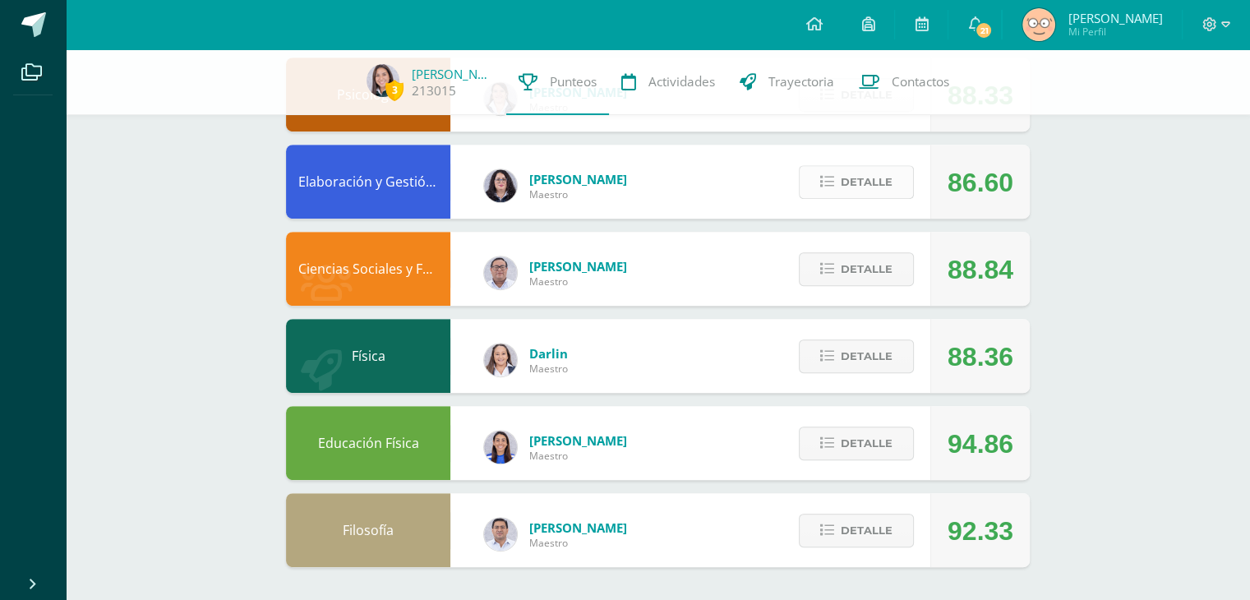
click at [862, 174] on span "Detalle" at bounding box center [867, 182] width 52 height 30
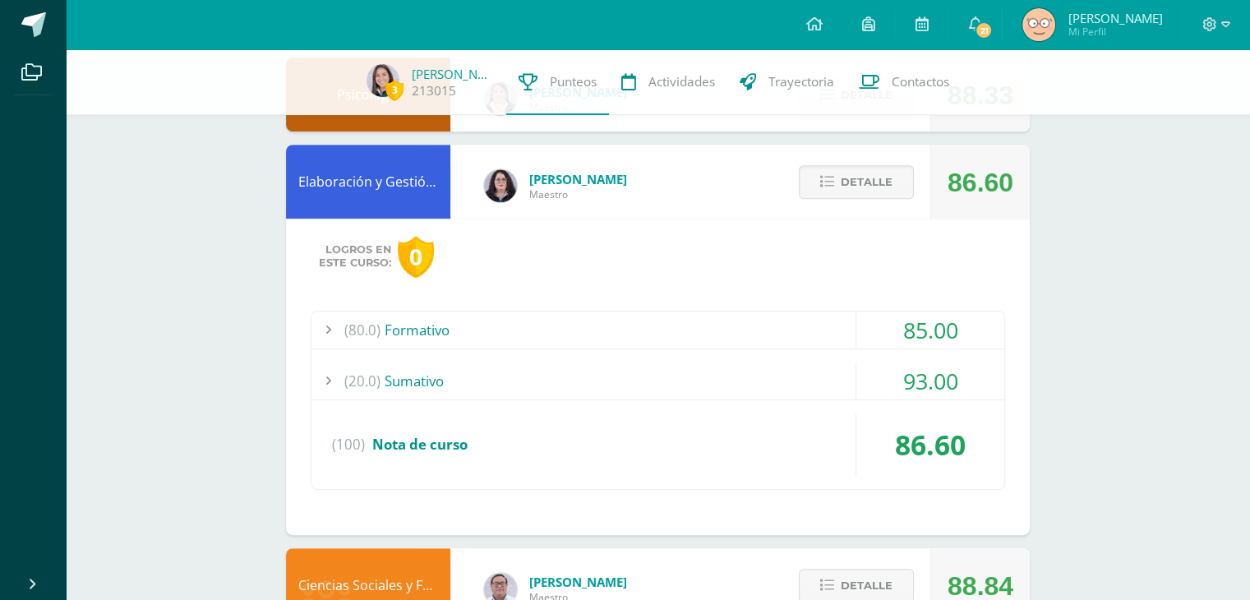
click at [662, 301] on div "Logros en este curso: 0 (80.0) Formativo 85.00 Dramatización grupal: Personas i…" at bounding box center [658, 377] width 744 height 316
click at [556, 323] on div "(80.0) Formativo" at bounding box center [658, 330] width 693 height 37
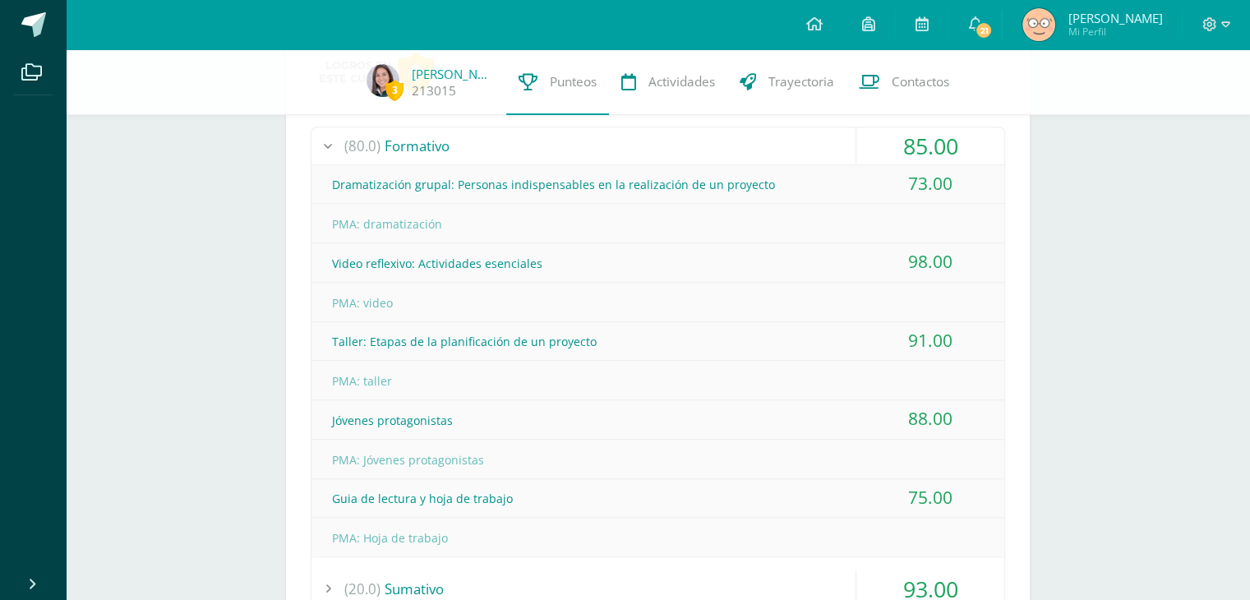
scroll to position [909, 0]
click at [409, 152] on div "(80.0) Formativo" at bounding box center [658, 145] width 693 height 37
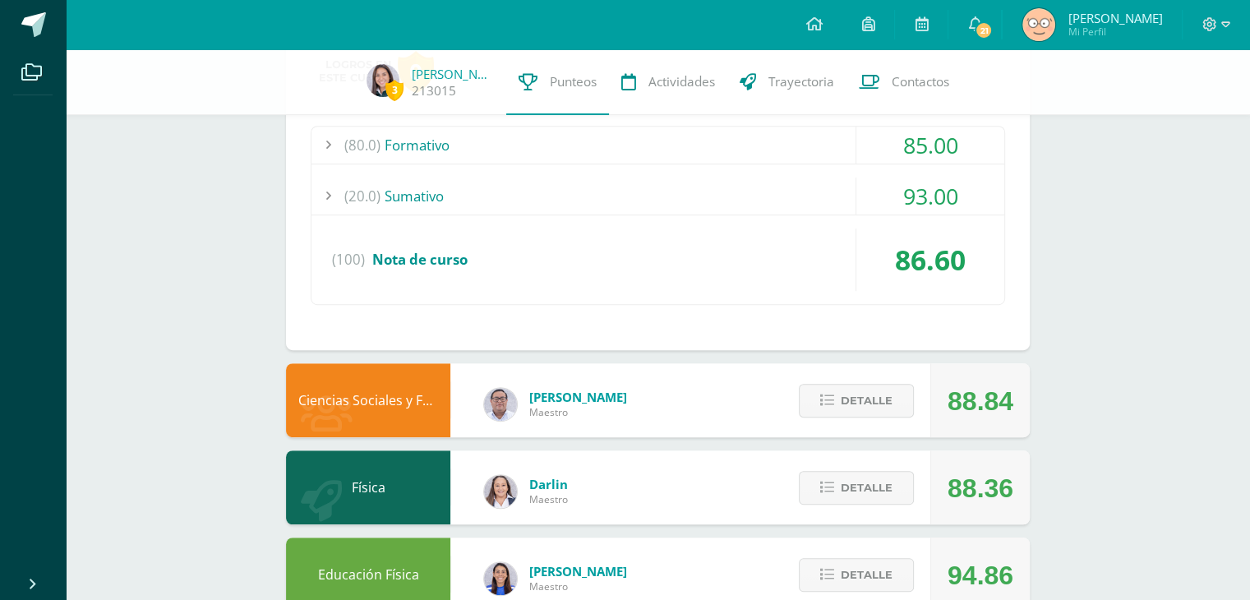
click at [437, 202] on div "(20.0) Sumativo" at bounding box center [658, 196] width 693 height 37
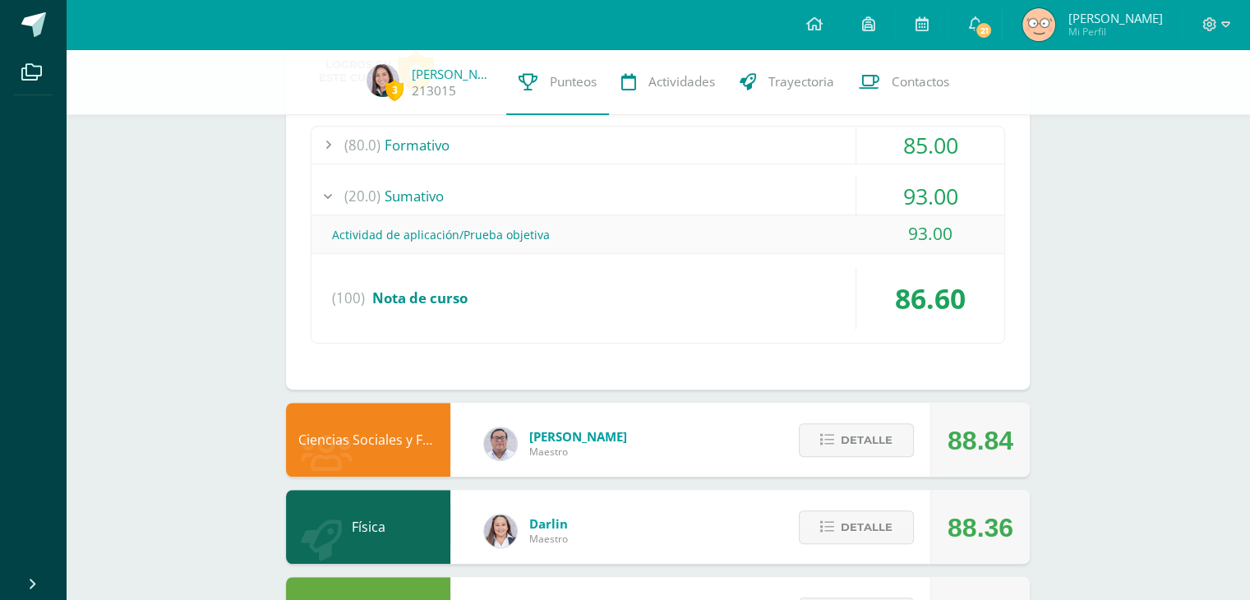
click at [437, 202] on div "(20.0) Sumativo" at bounding box center [658, 196] width 693 height 37
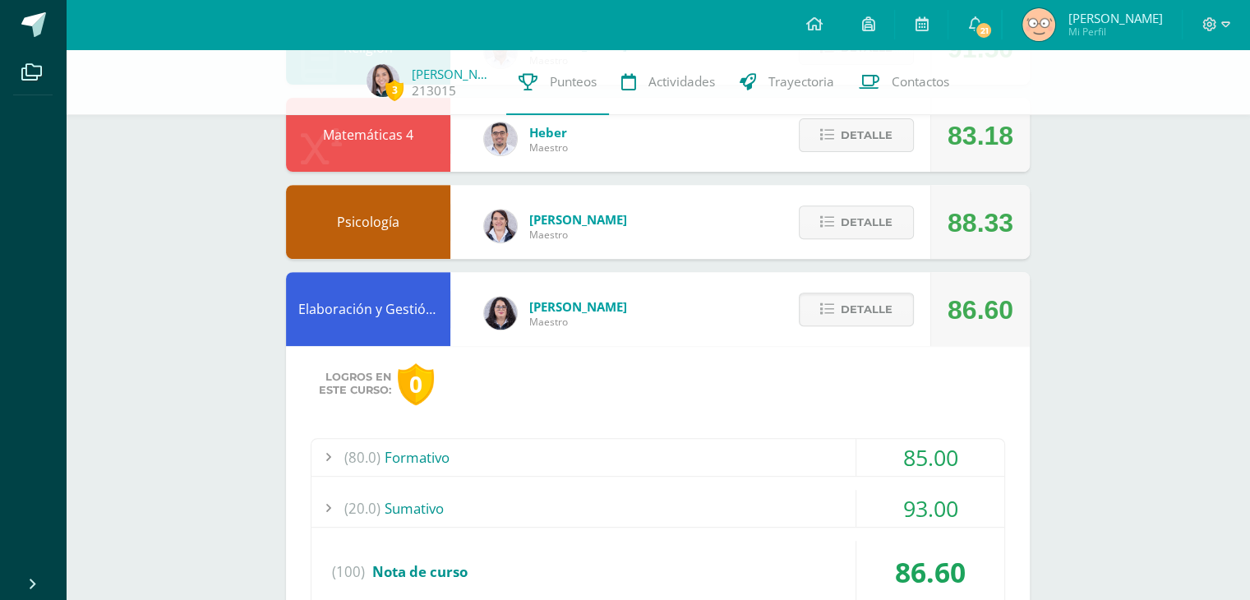
scroll to position [595, 0]
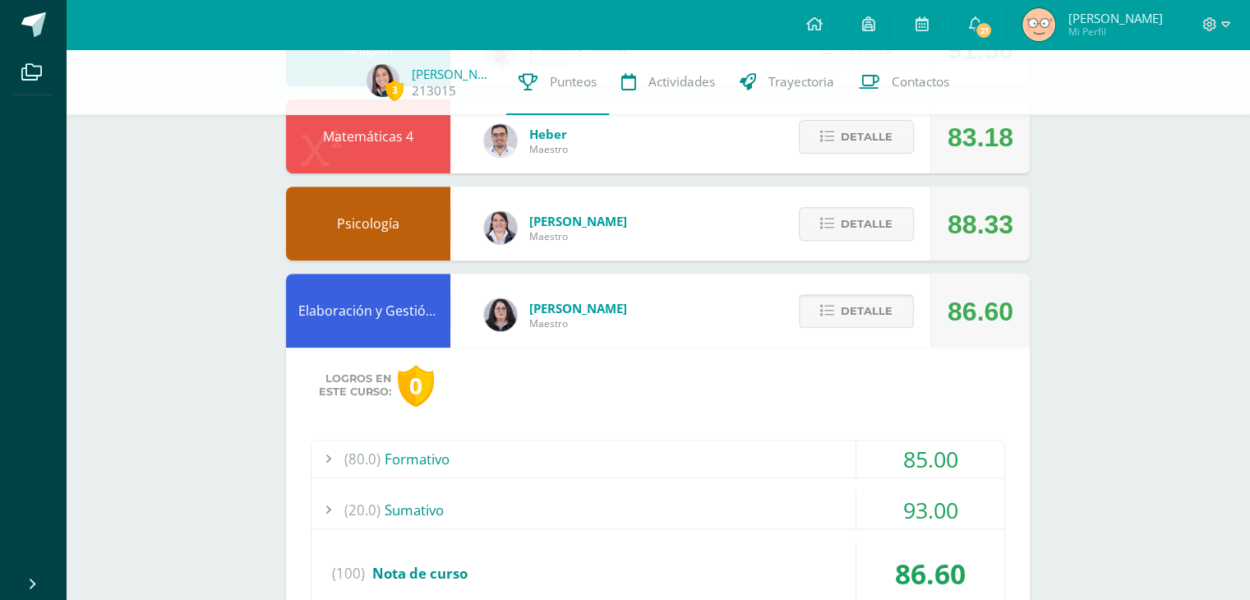
click at [843, 323] on span "Detalle" at bounding box center [867, 311] width 52 height 30
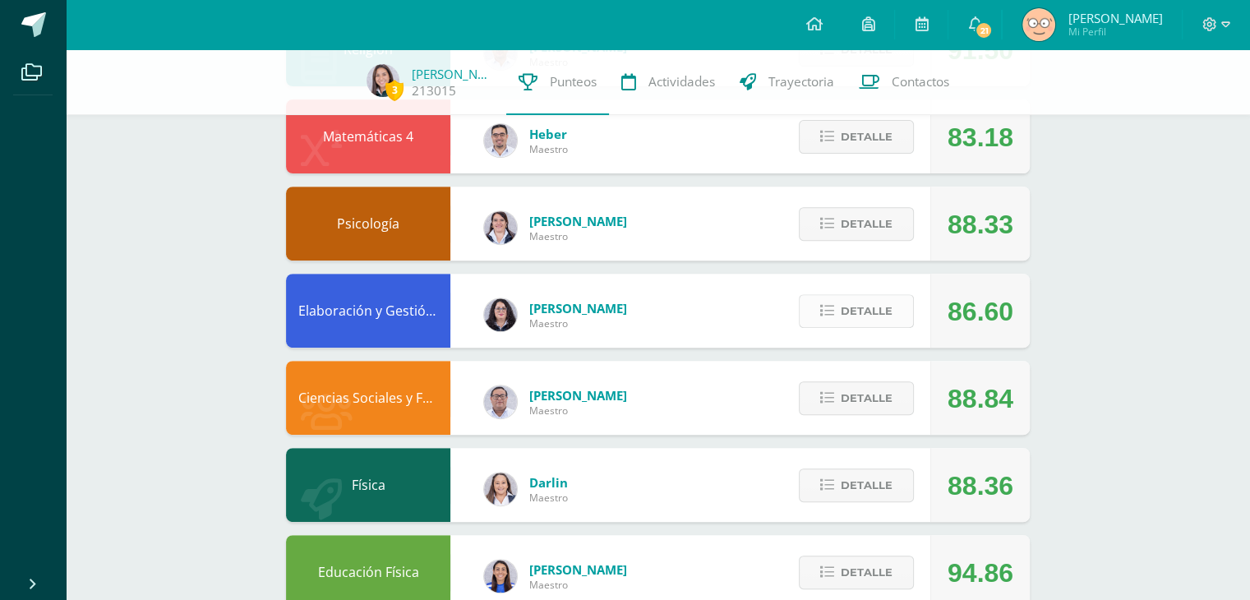
click at [842, 313] on span "Detalle" at bounding box center [867, 311] width 52 height 30
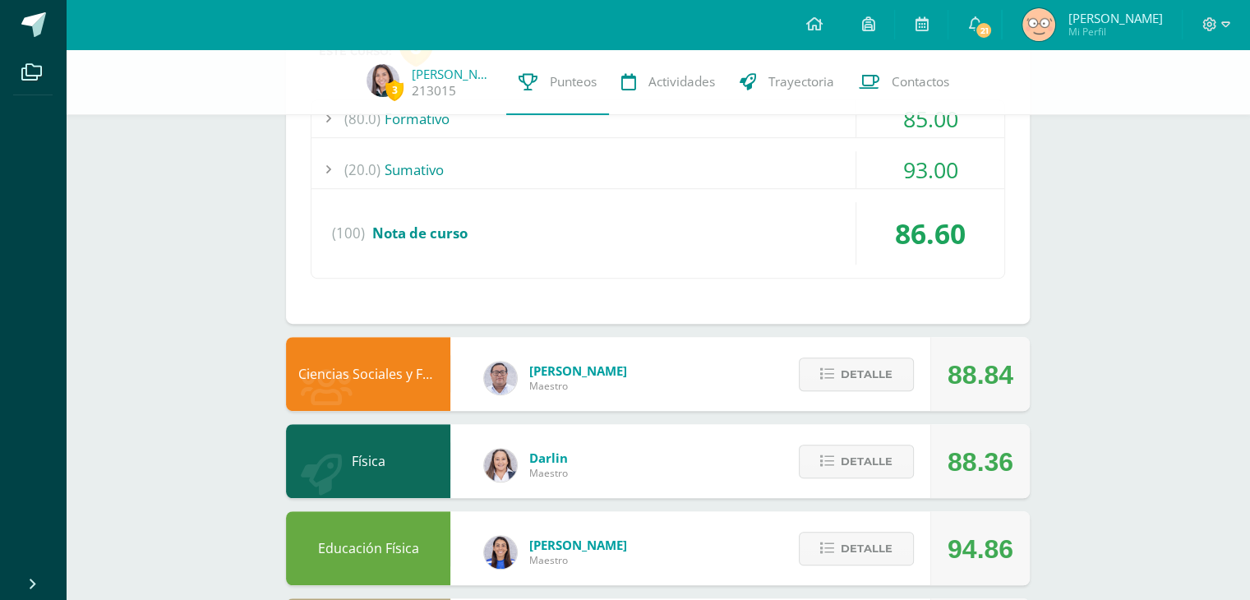
scroll to position [949, 0]
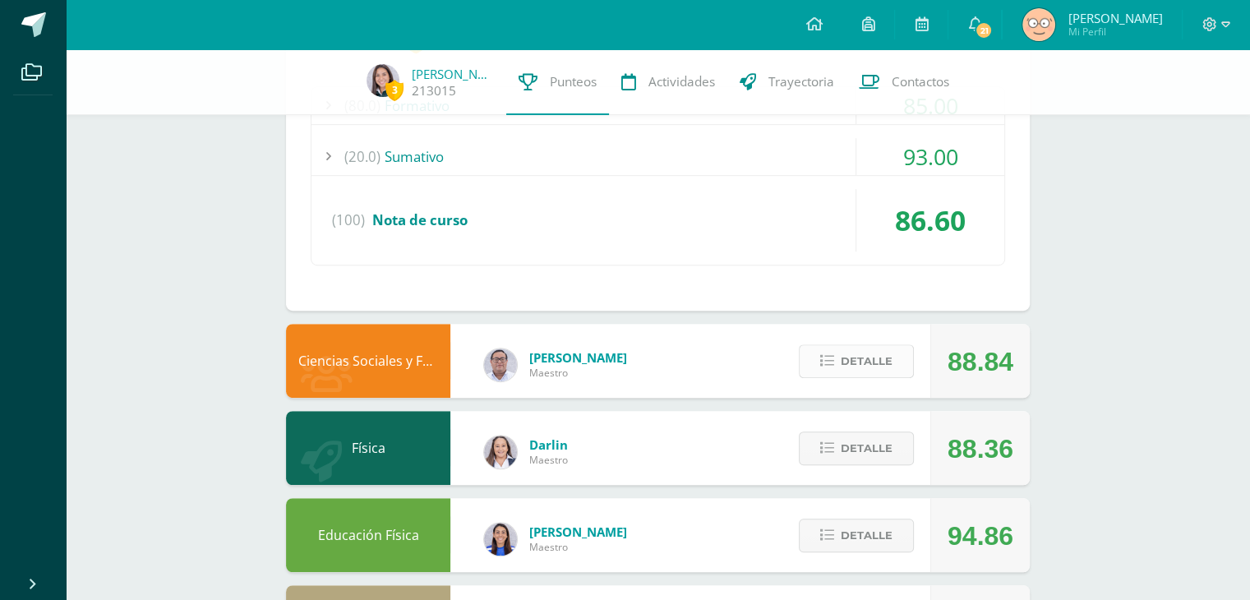
click at [835, 371] on button "Detalle" at bounding box center [856, 361] width 115 height 34
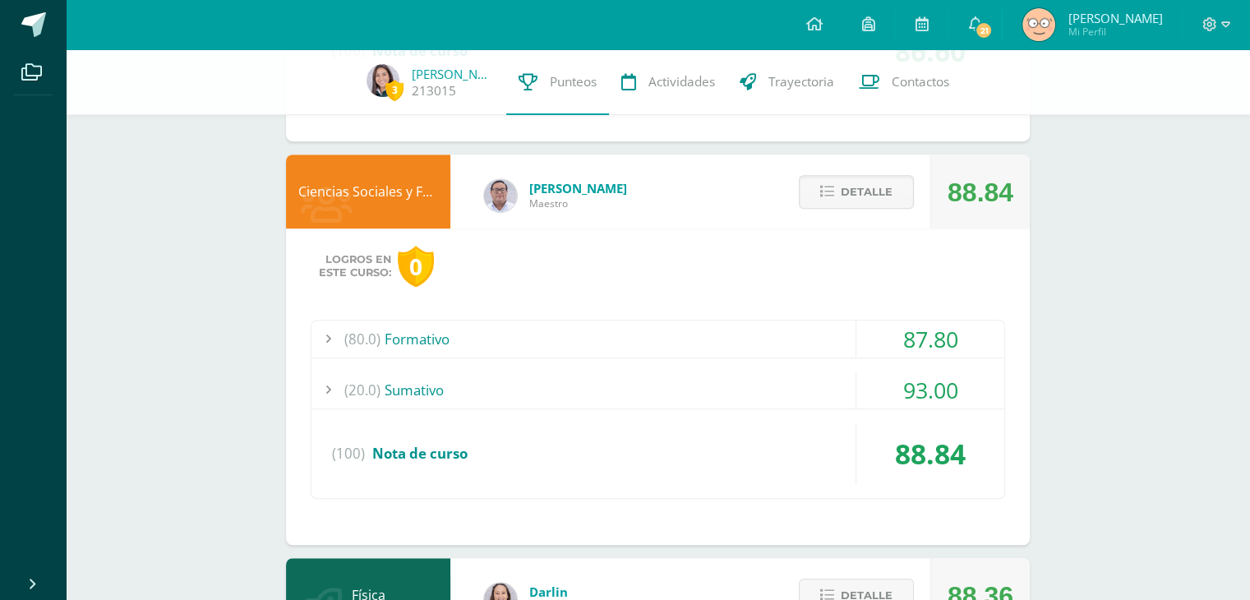
scroll to position [1110, 0]
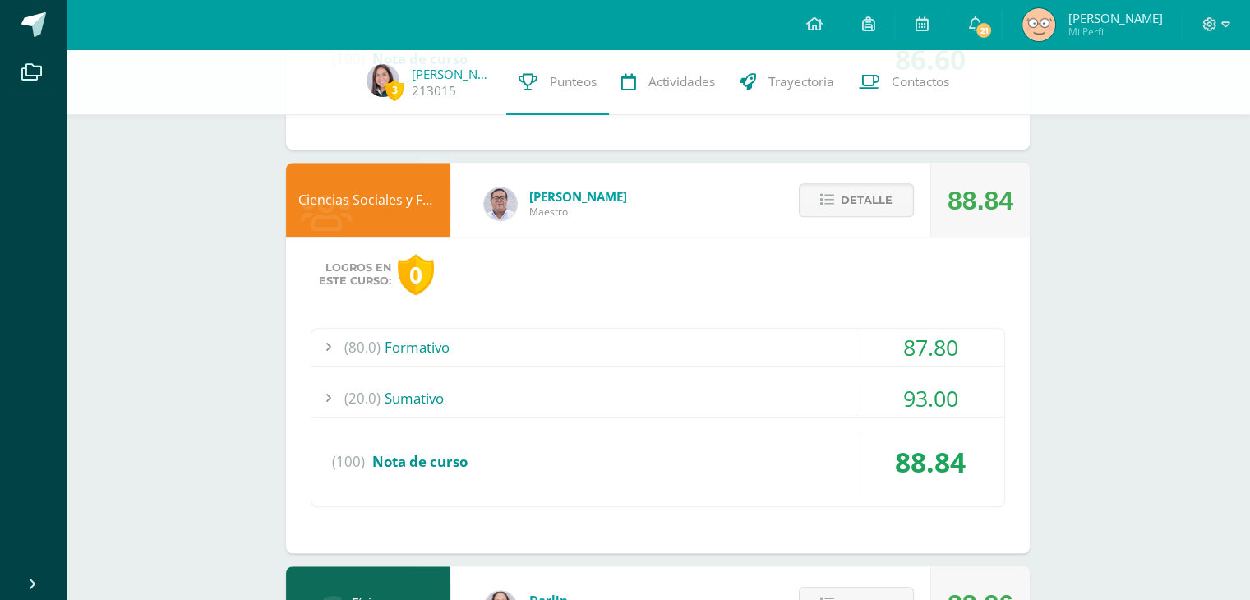
click at [659, 407] on div "(20.0) Sumativo" at bounding box center [658, 398] width 693 height 37
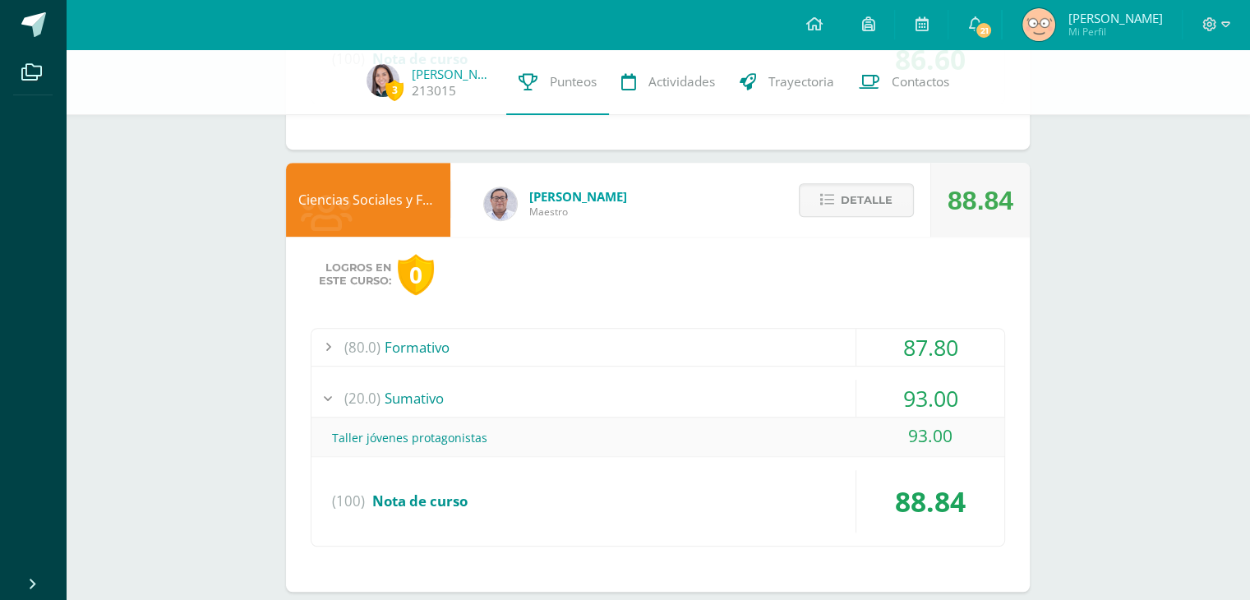
click at [659, 407] on div "(20.0) Sumativo" at bounding box center [658, 398] width 693 height 37
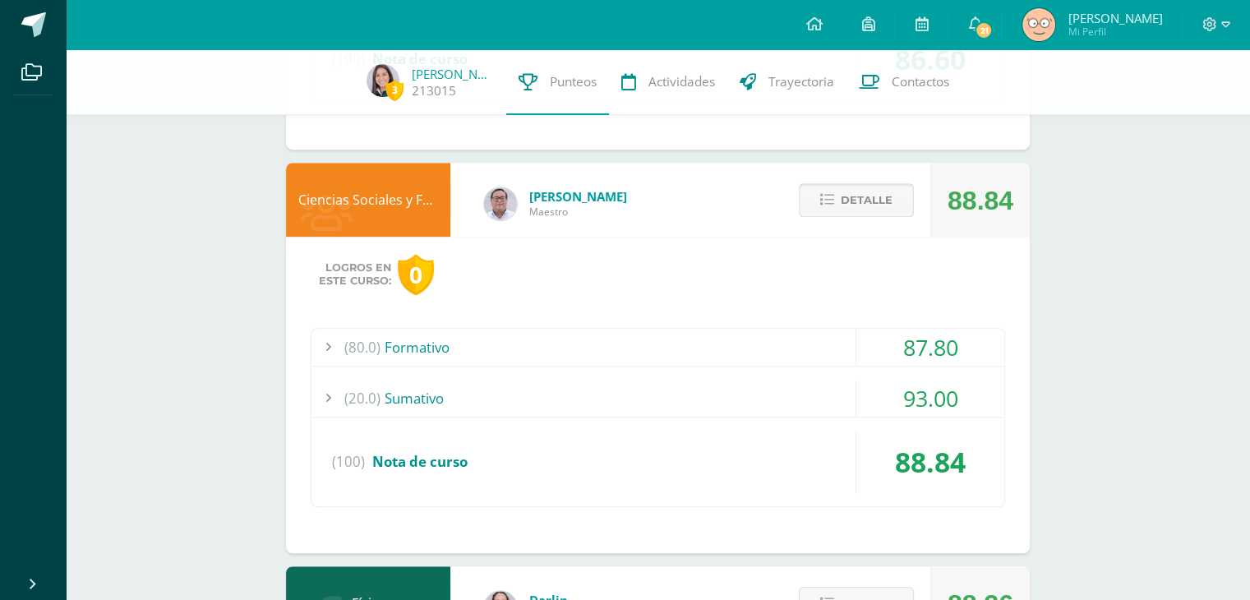
click at [848, 199] on span "Detalle" at bounding box center [867, 200] width 52 height 30
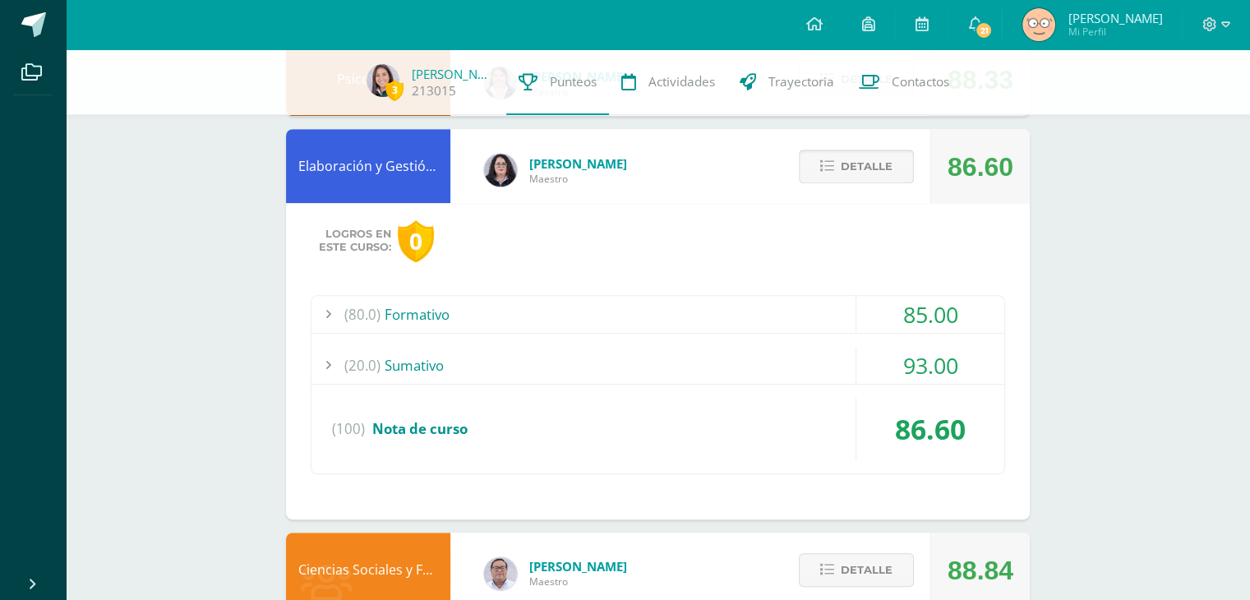
click at [855, 155] on span "Detalle" at bounding box center [867, 166] width 52 height 30
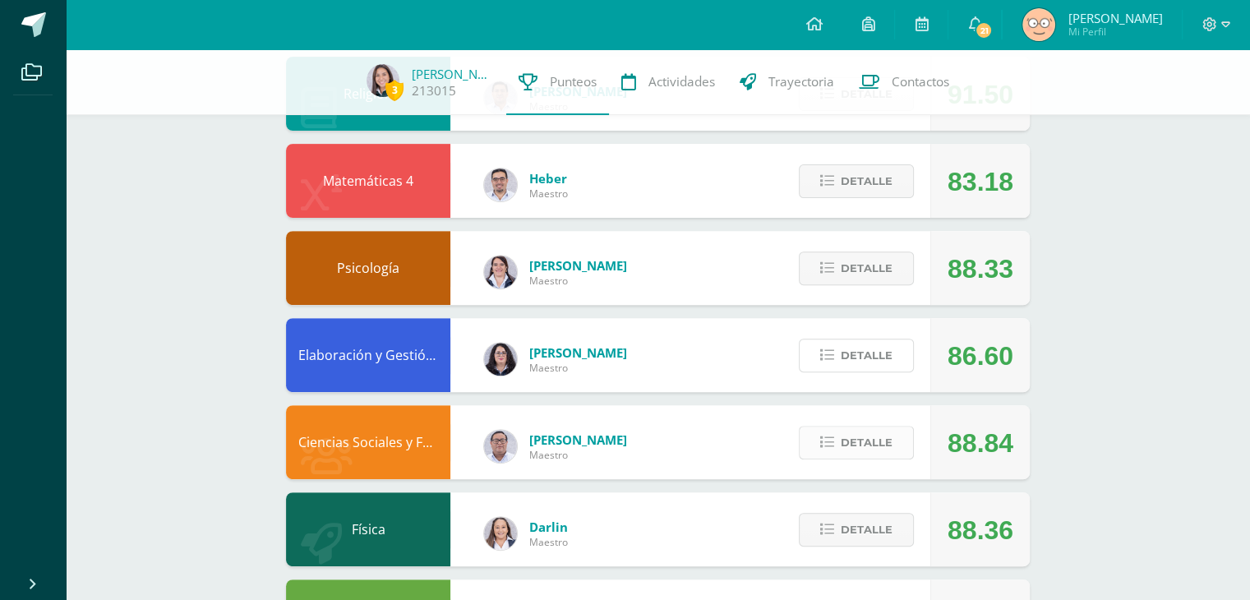
scroll to position [550, 0]
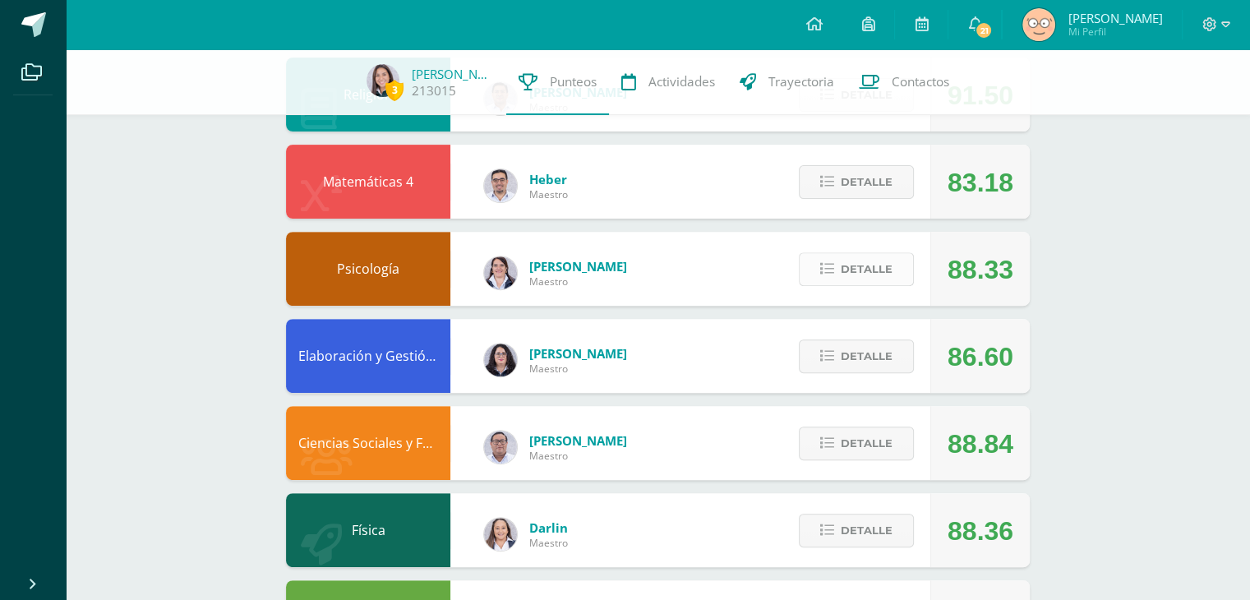
click at [845, 265] on span "Detalle" at bounding box center [867, 269] width 52 height 30
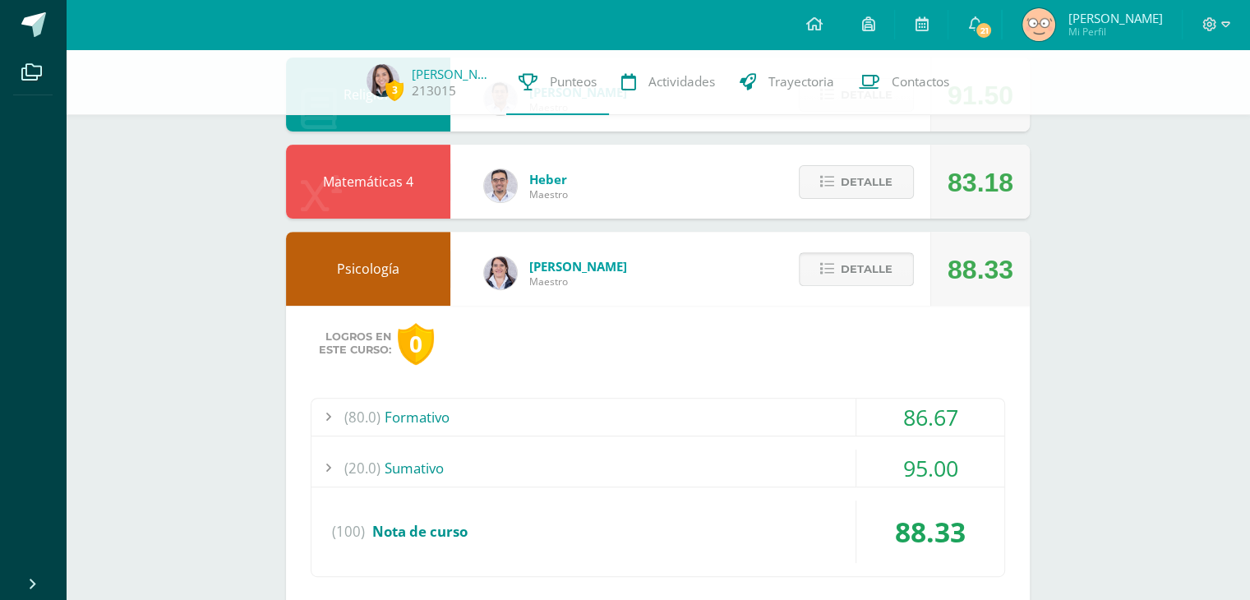
click at [844, 273] on span "Detalle" at bounding box center [867, 269] width 52 height 30
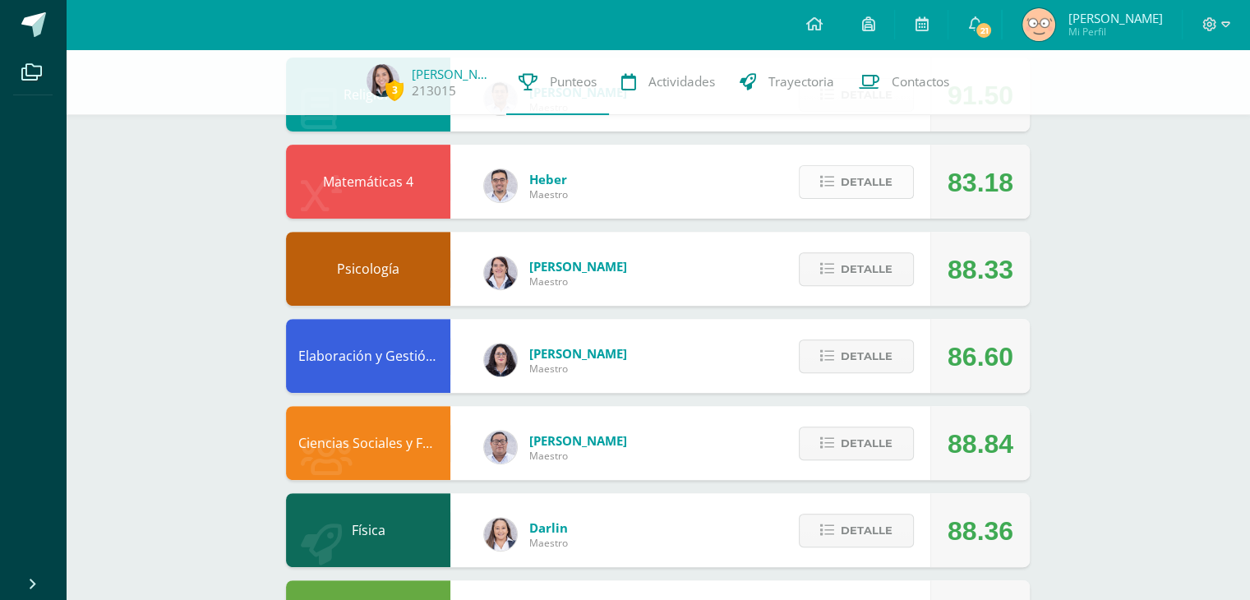
click at [870, 192] on span "Detalle" at bounding box center [867, 182] width 52 height 30
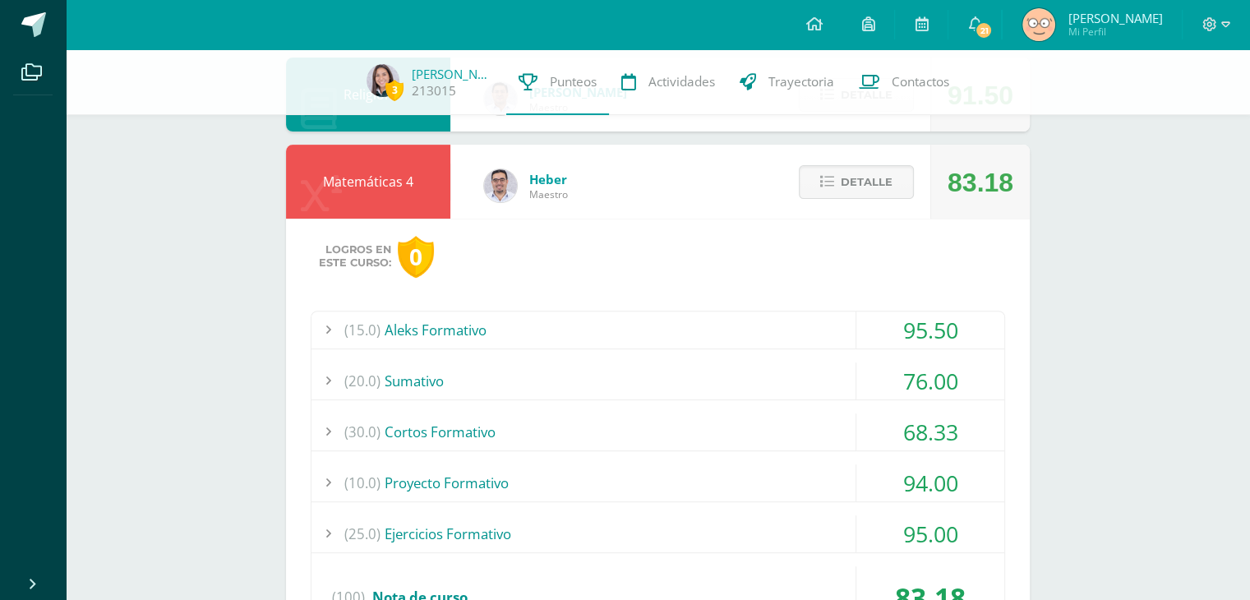
click at [636, 325] on div "(15.0) Aleks Formativo" at bounding box center [658, 330] width 693 height 37
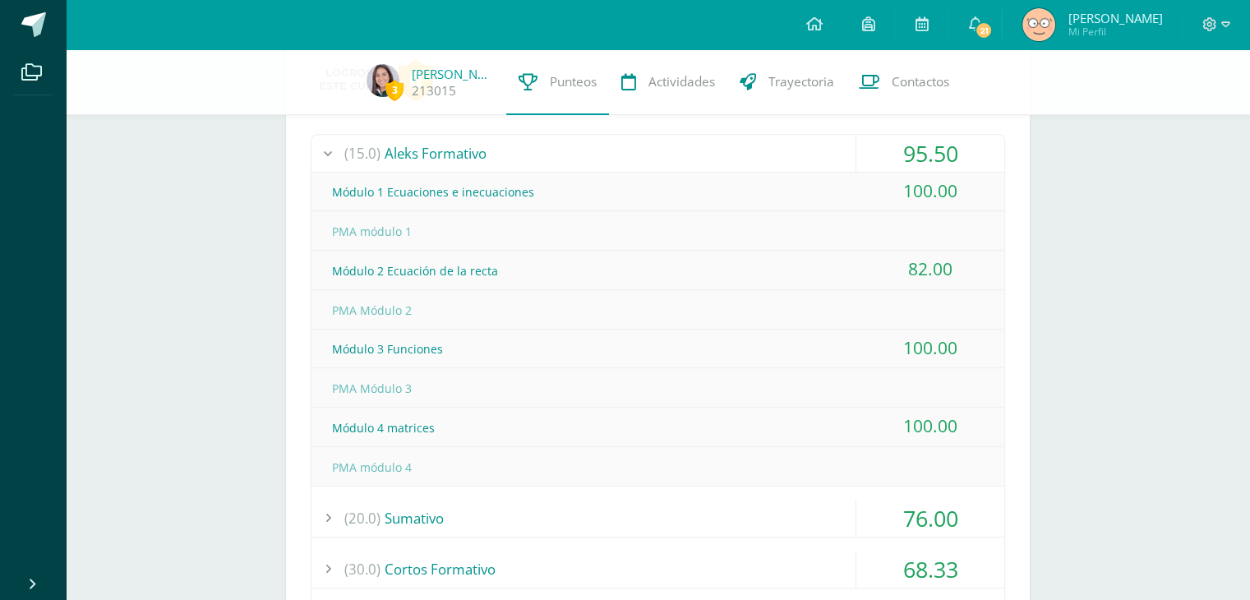
scroll to position [706, 0]
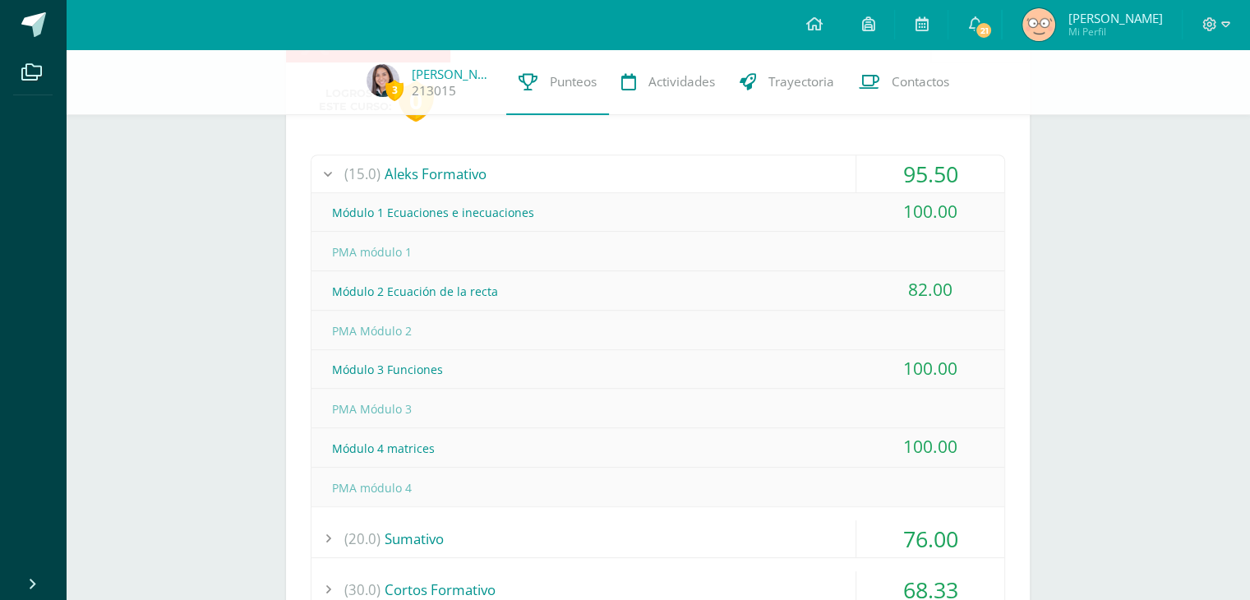
click at [507, 165] on div "(15.0) Aleks Formativo" at bounding box center [658, 173] width 693 height 37
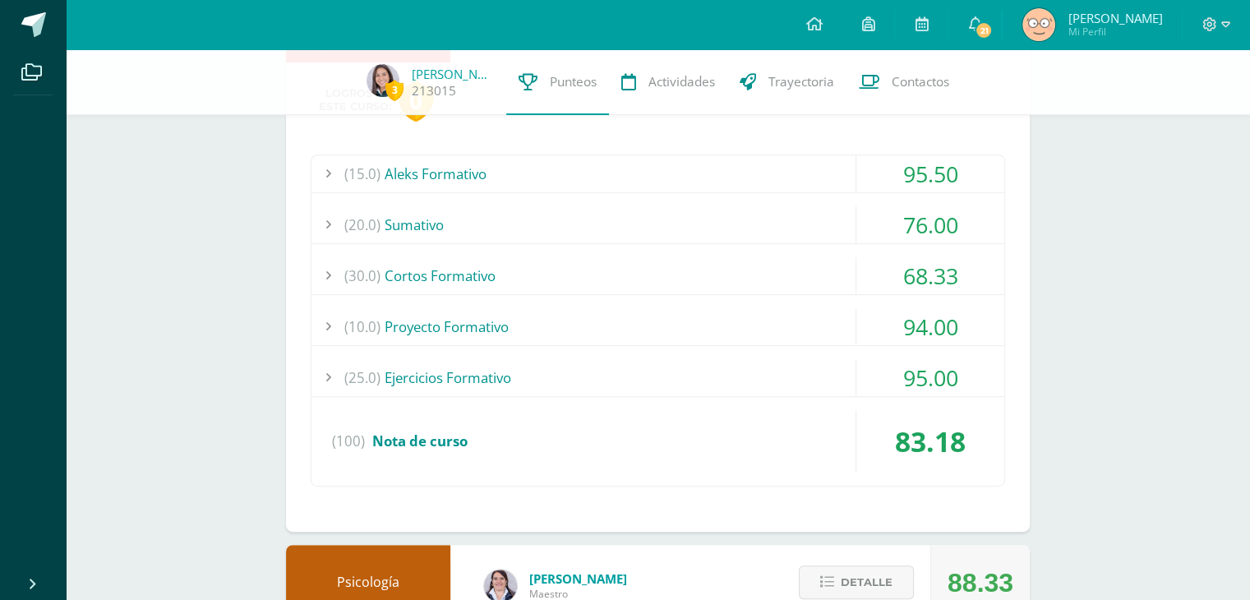
click at [491, 224] on div "(20.0) Sumativo" at bounding box center [658, 224] width 693 height 37
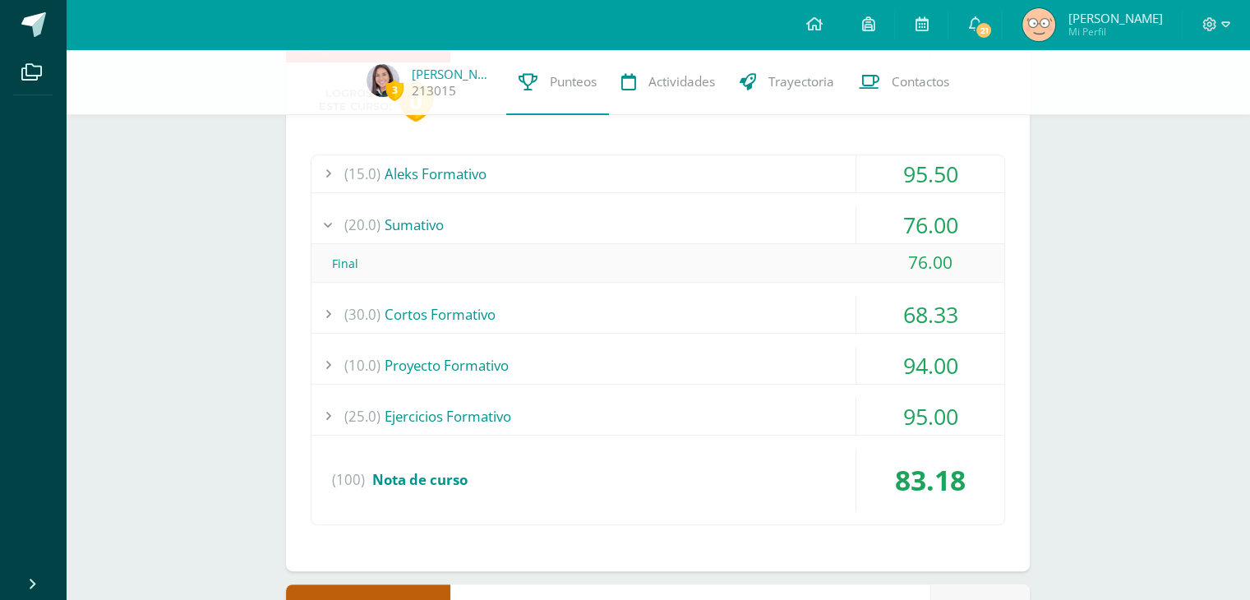
click at [491, 224] on div "(20.0) Sumativo" at bounding box center [658, 224] width 693 height 37
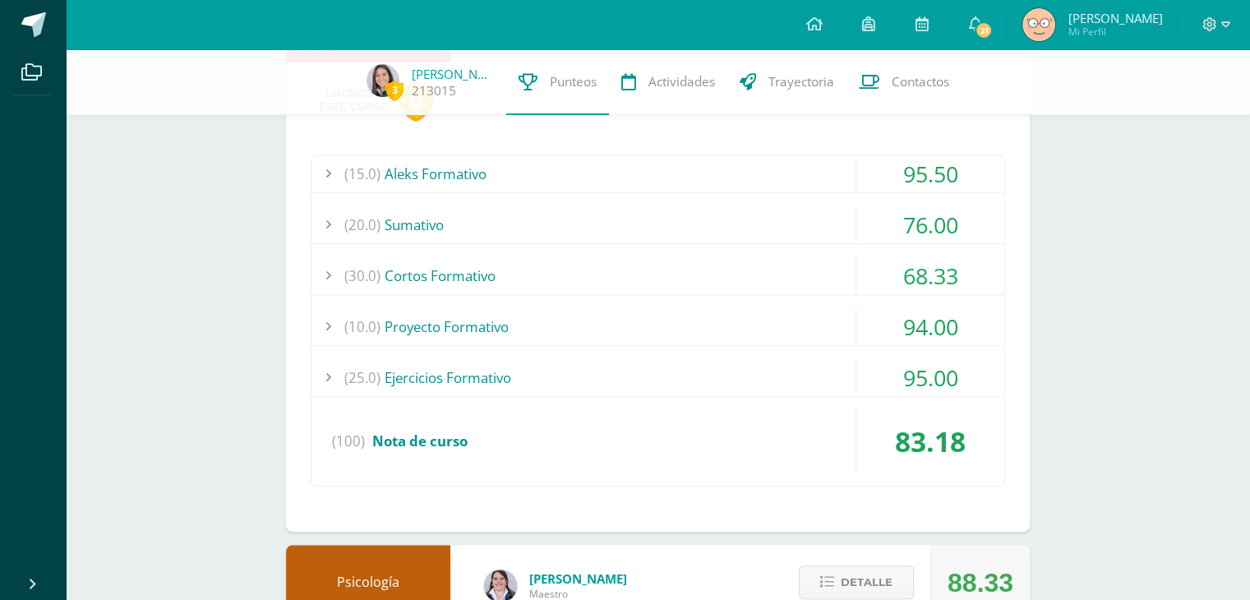
click at [450, 261] on div "(30.0) Cortos Formativo" at bounding box center [658, 275] width 693 height 37
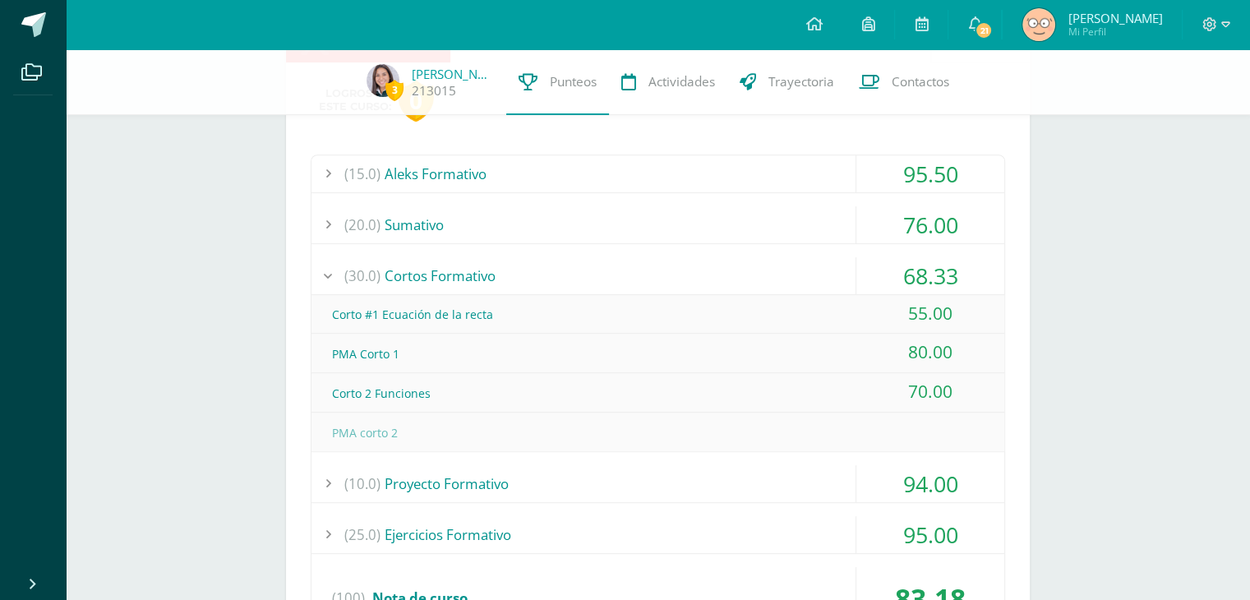
click at [450, 261] on div "(30.0) Cortos Formativo" at bounding box center [658, 275] width 693 height 37
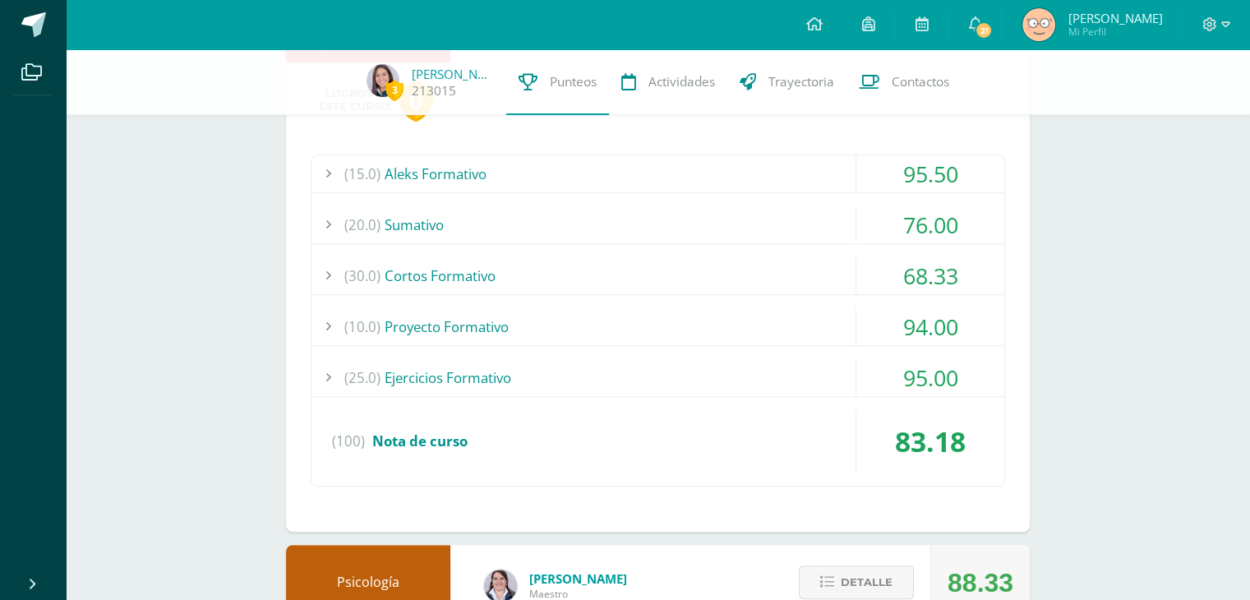
click at [469, 323] on div "(10.0) Proyecto Formativo" at bounding box center [658, 326] width 693 height 37
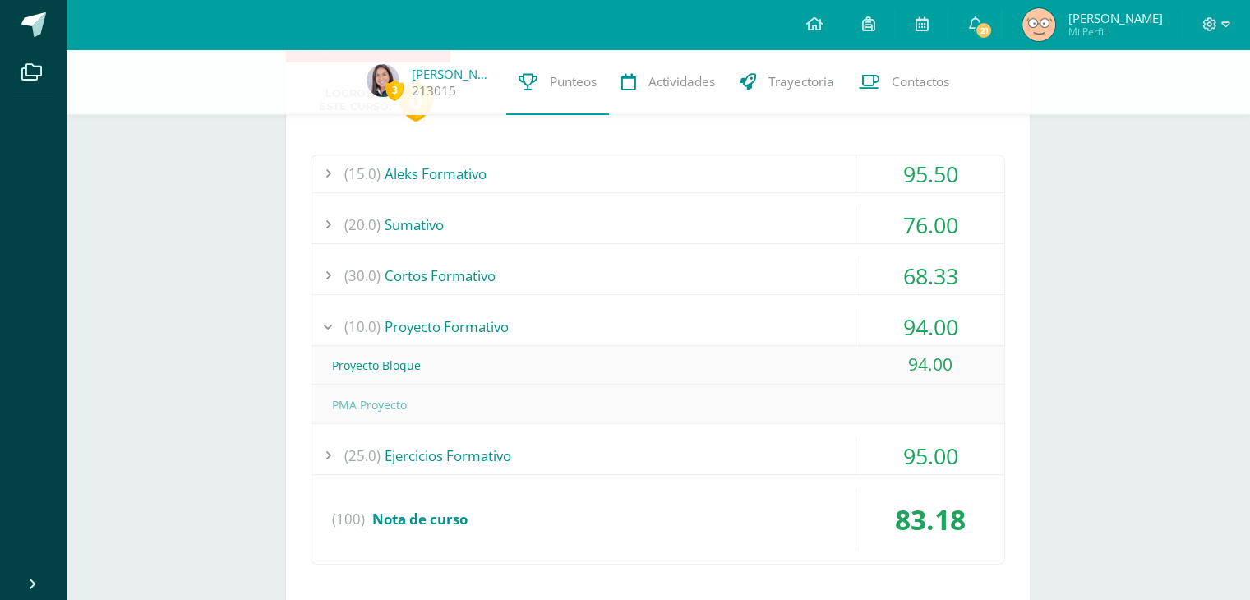
click at [469, 323] on div "(10.0) Proyecto Formativo" at bounding box center [658, 326] width 693 height 37
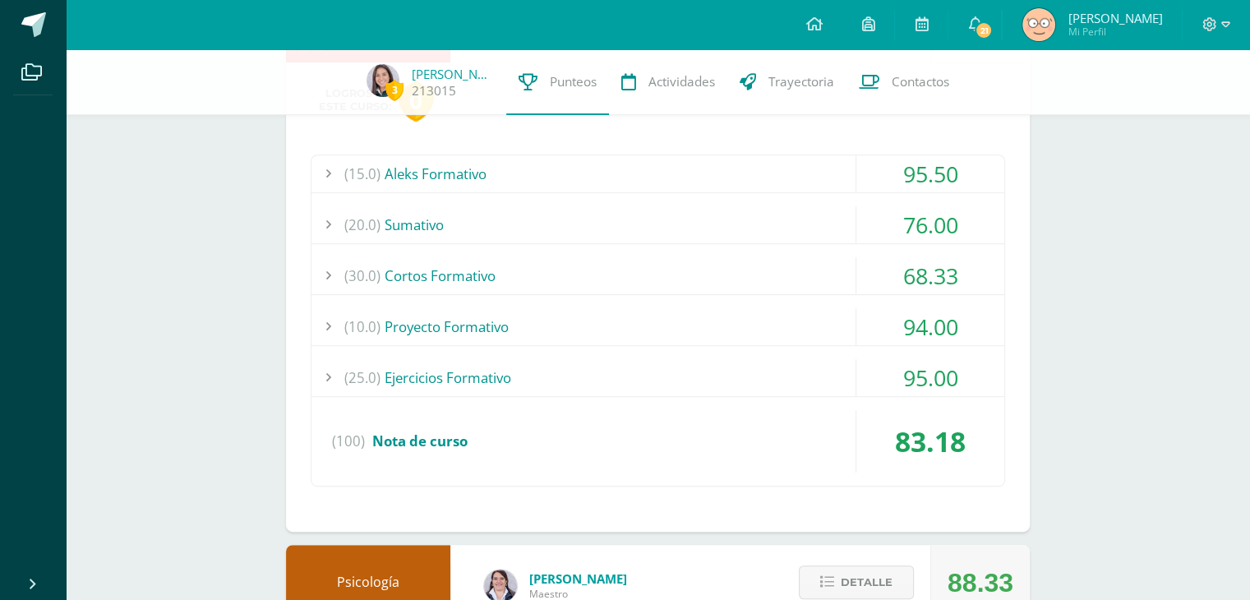
click at [469, 323] on div "(10.0) Proyecto Formativo" at bounding box center [658, 326] width 693 height 37
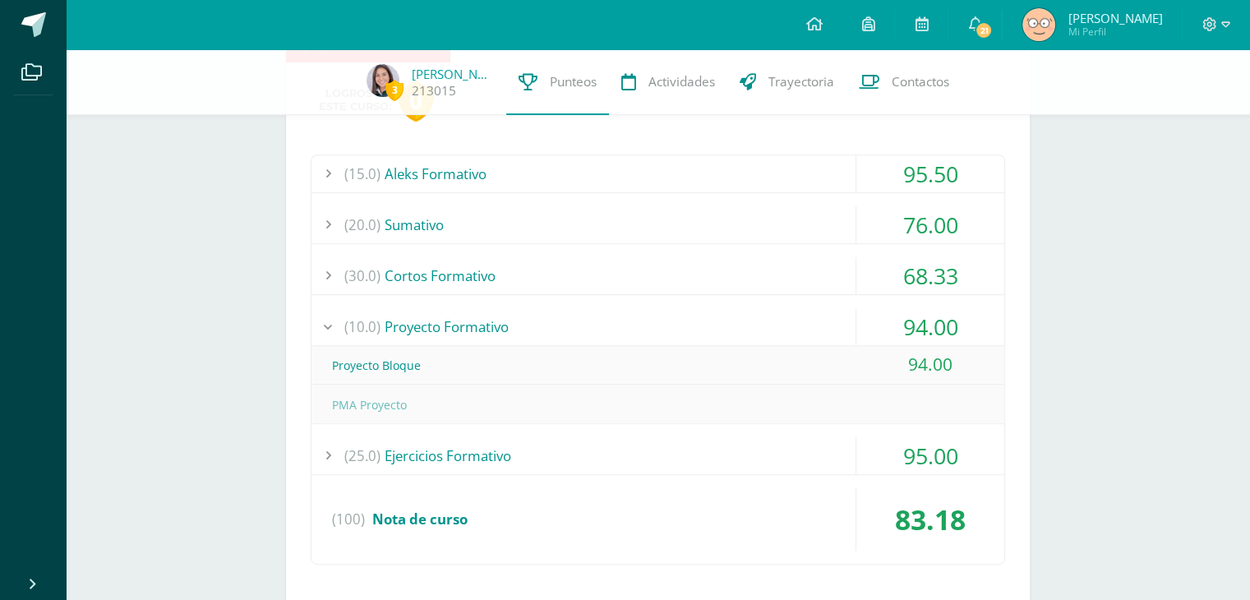
click at [441, 463] on div "(25.0) Ejercicios Formativo" at bounding box center [658, 455] width 693 height 37
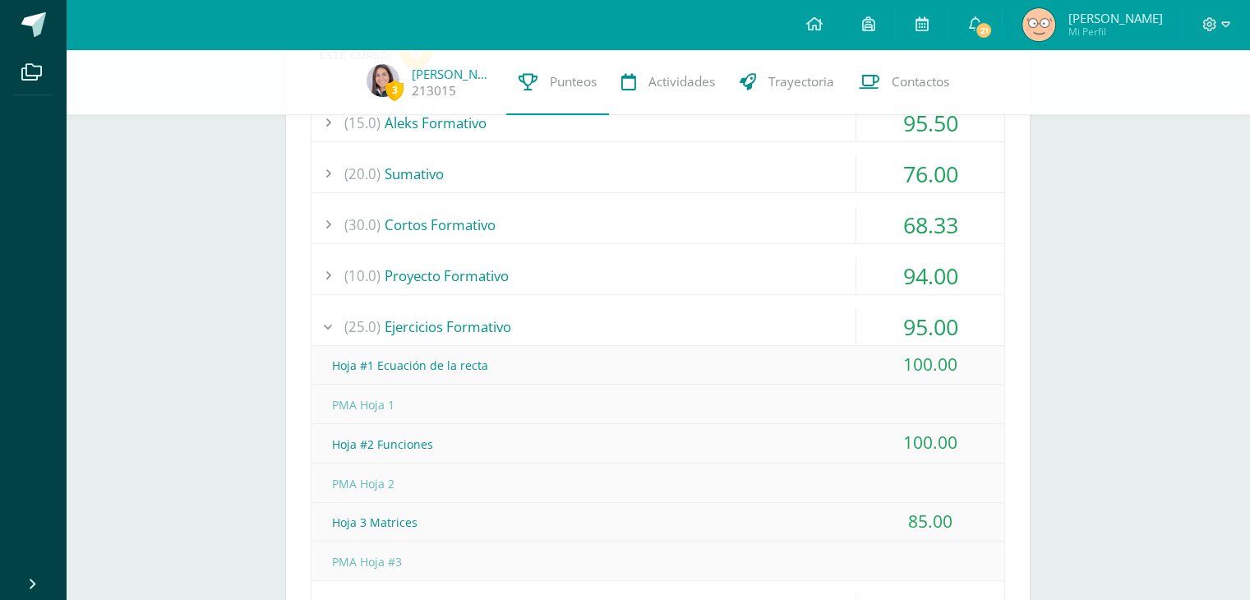
scroll to position [715, 0]
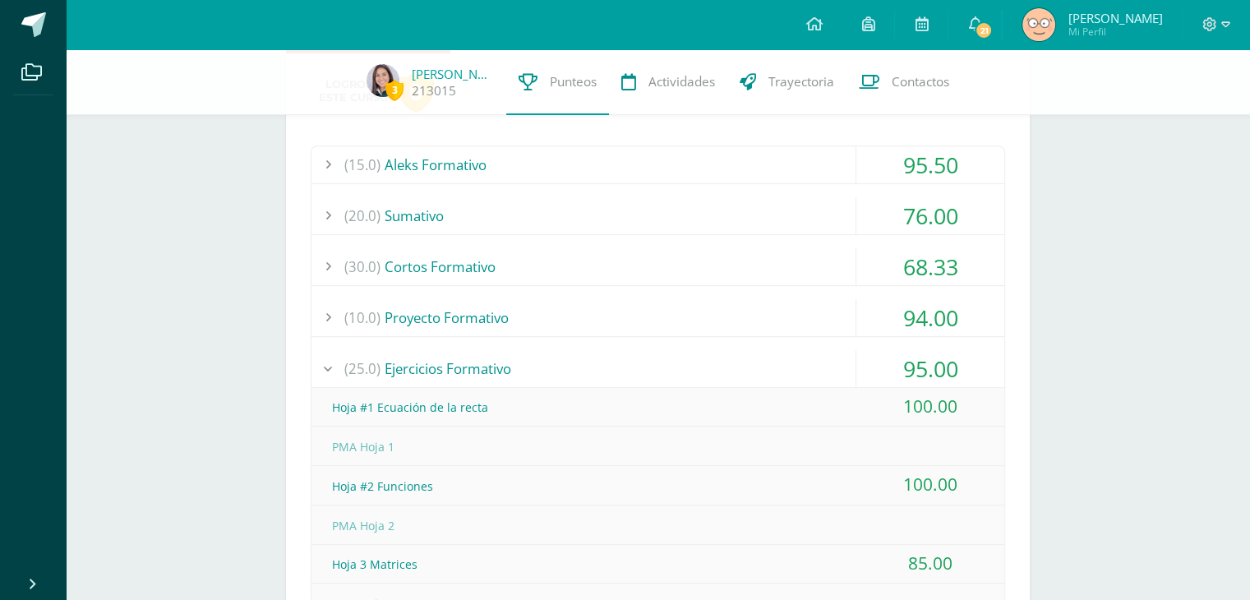
click at [445, 367] on div "(25.0) Ejercicios Formativo" at bounding box center [658, 368] width 693 height 37
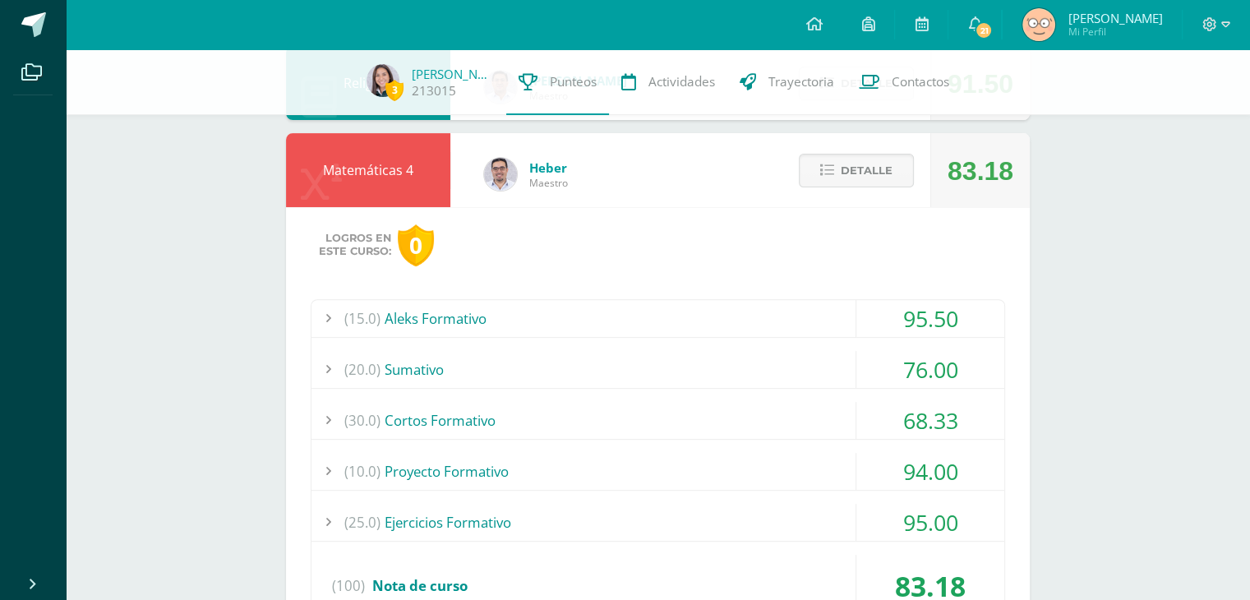
scroll to position [538, 0]
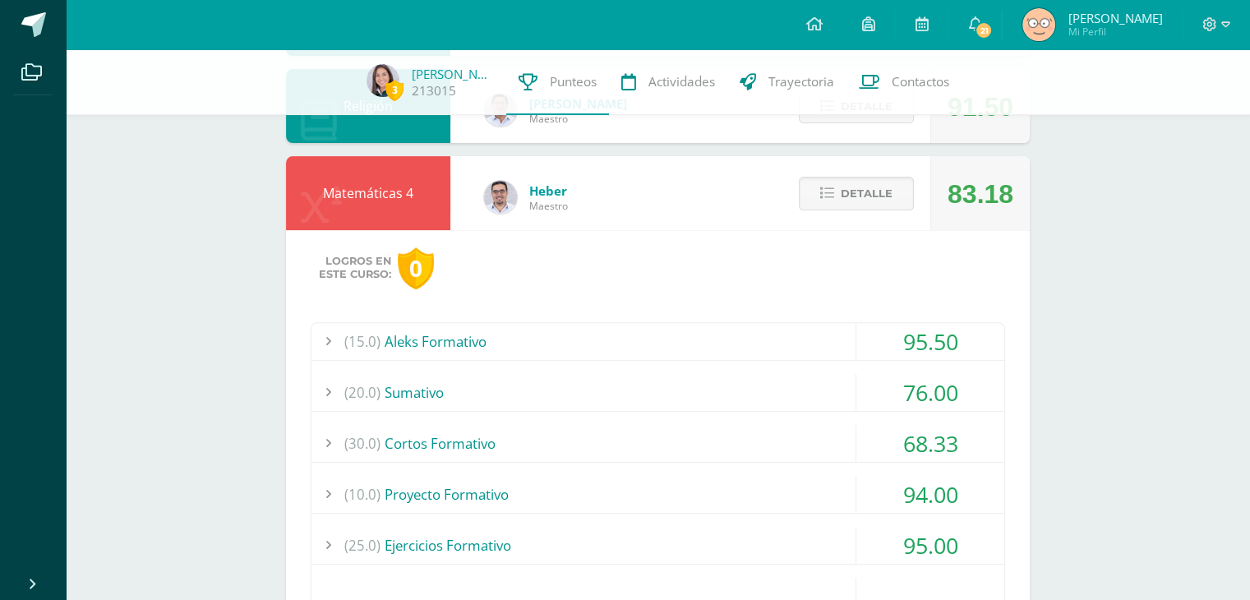
click at [496, 495] on div "(10.0) Proyecto Formativo" at bounding box center [658, 494] width 693 height 37
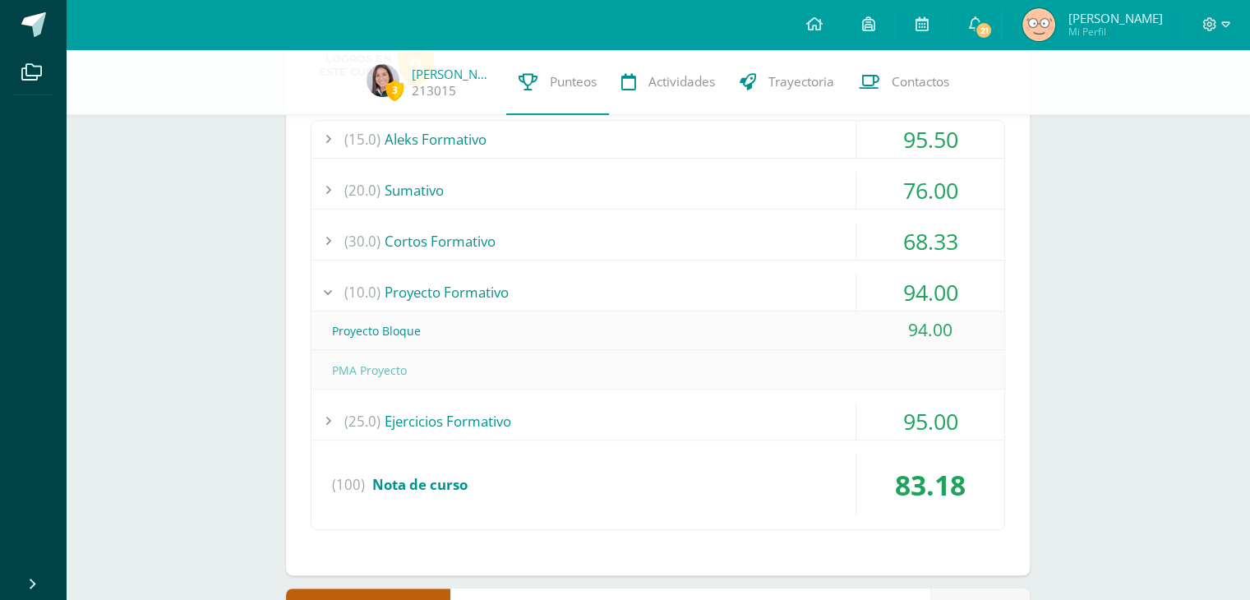
scroll to position [741, 0]
click at [415, 273] on div "(10.0) Proyecto Formativo" at bounding box center [658, 291] width 693 height 37
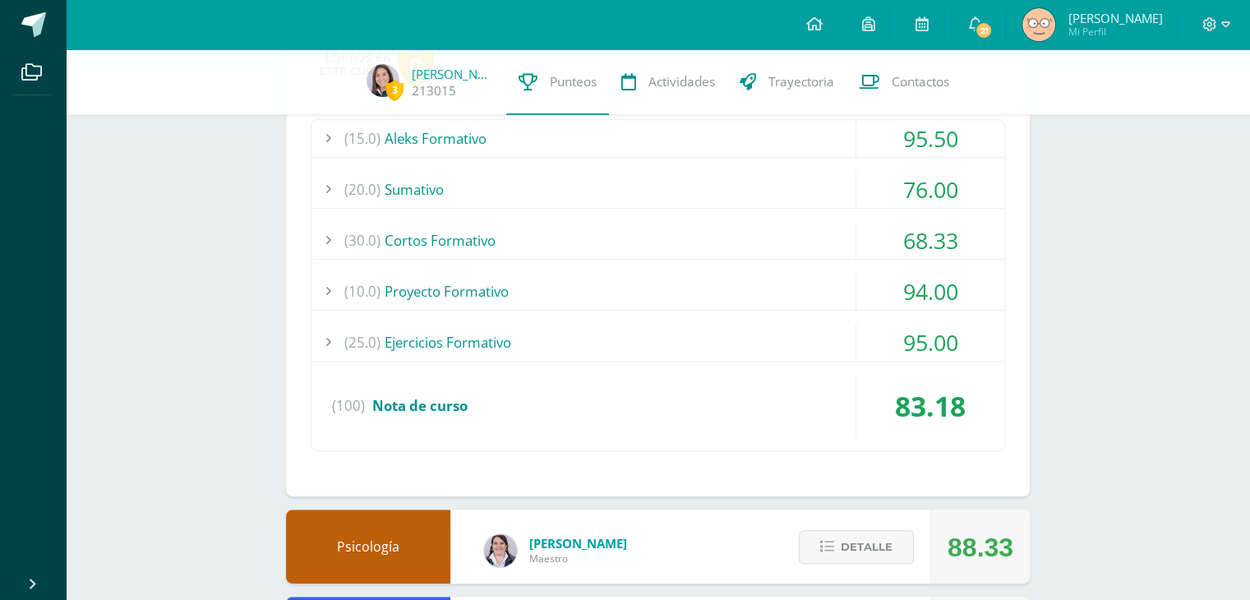
click at [432, 336] on div "(25.0) Ejercicios Formativo" at bounding box center [658, 342] width 693 height 37
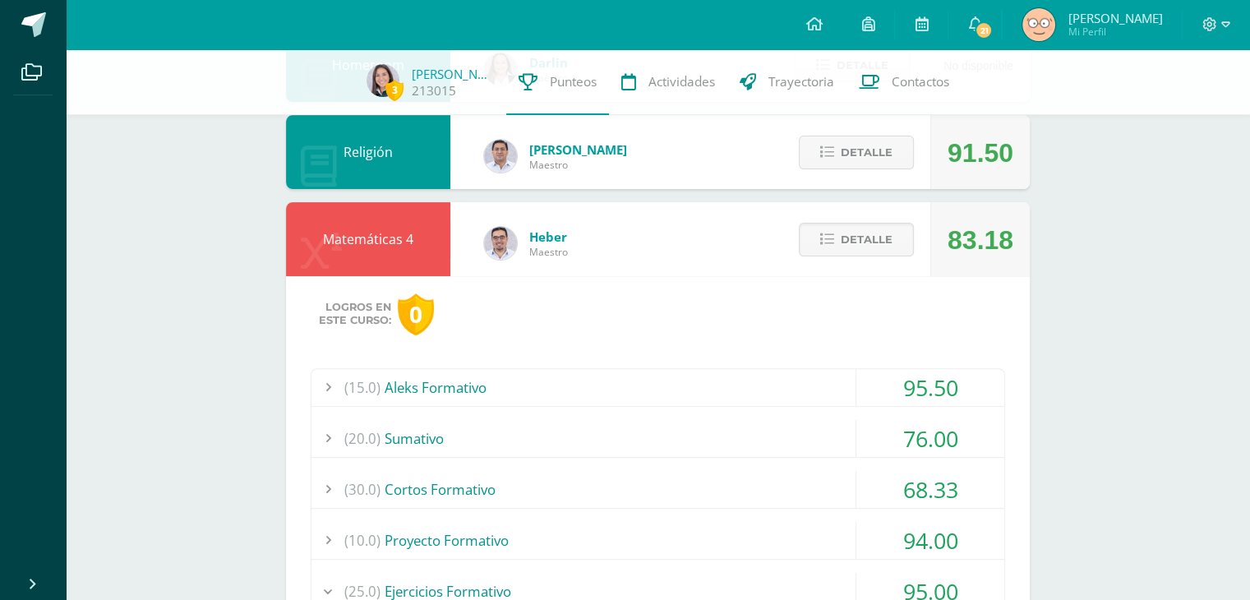
scroll to position [494, 0]
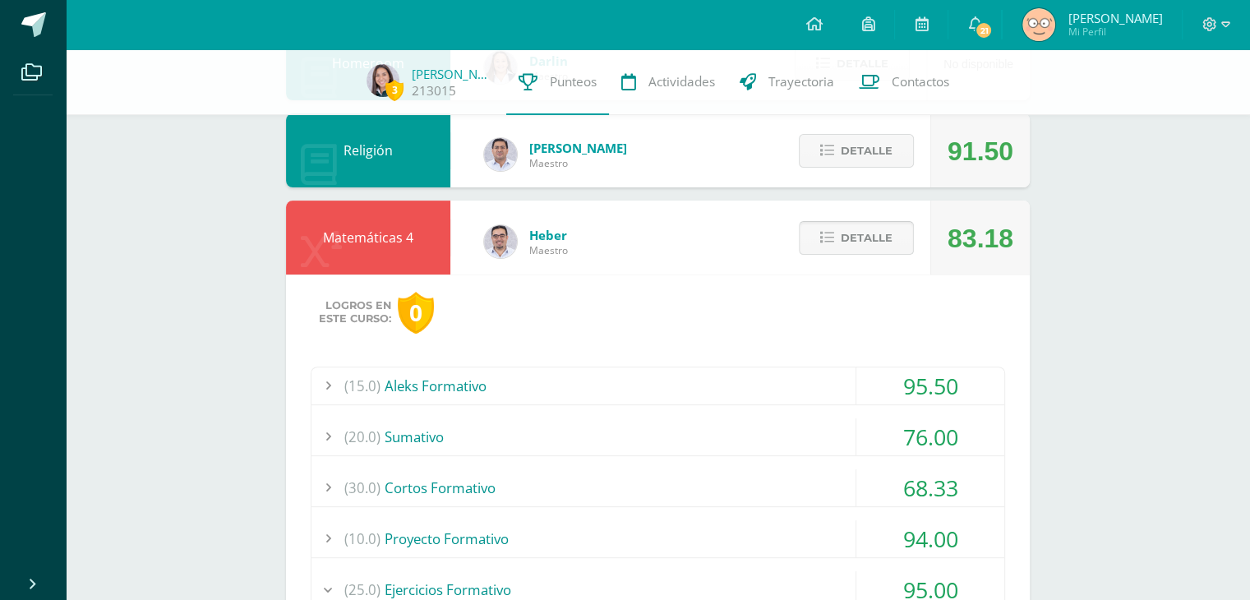
click at [827, 231] on icon at bounding box center [827, 238] width 14 height 14
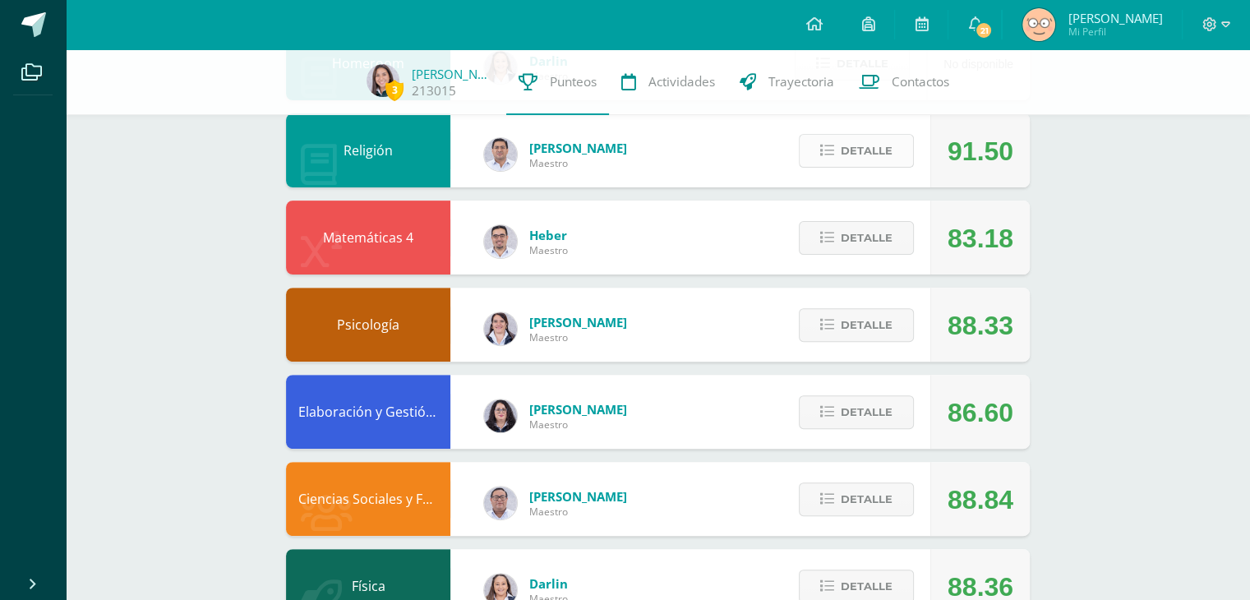
click at [869, 152] on span "Detalle" at bounding box center [867, 151] width 52 height 30
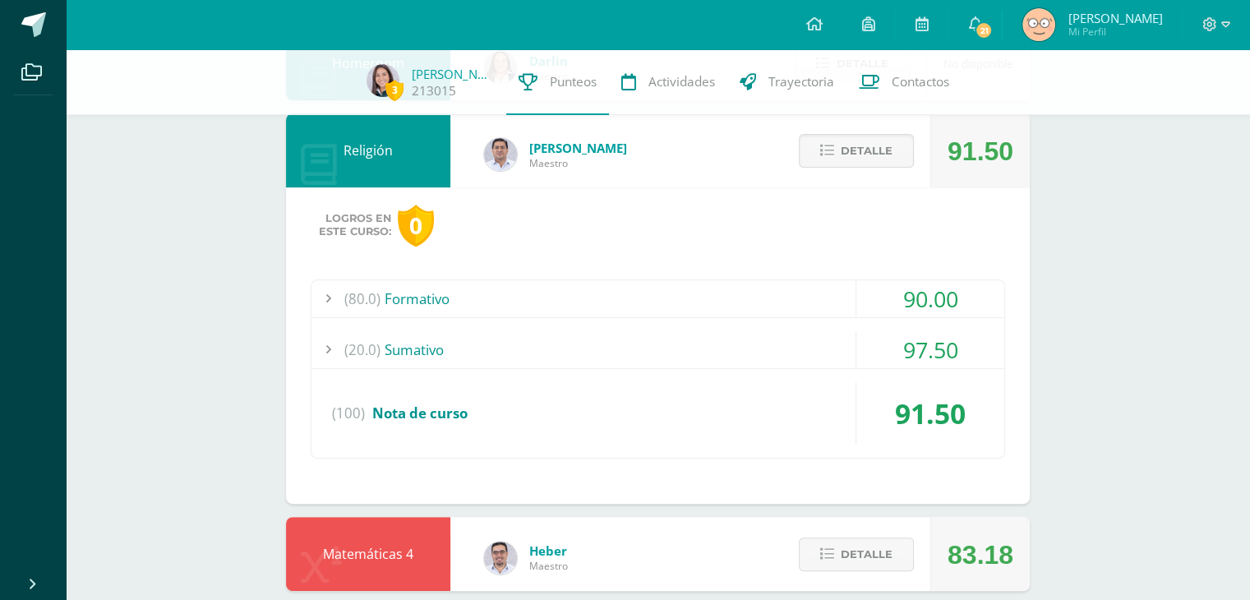
click at [481, 295] on div "(80.0) Formativo" at bounding box center [658, 298] width 693 height 37
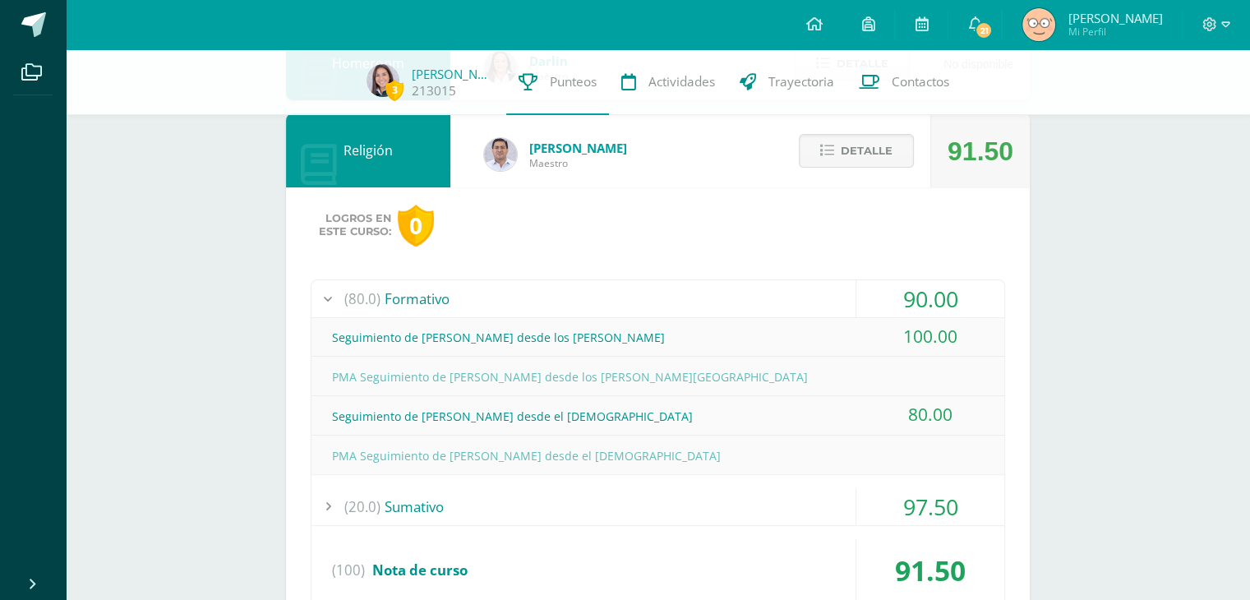
scroll to position [556, 0]
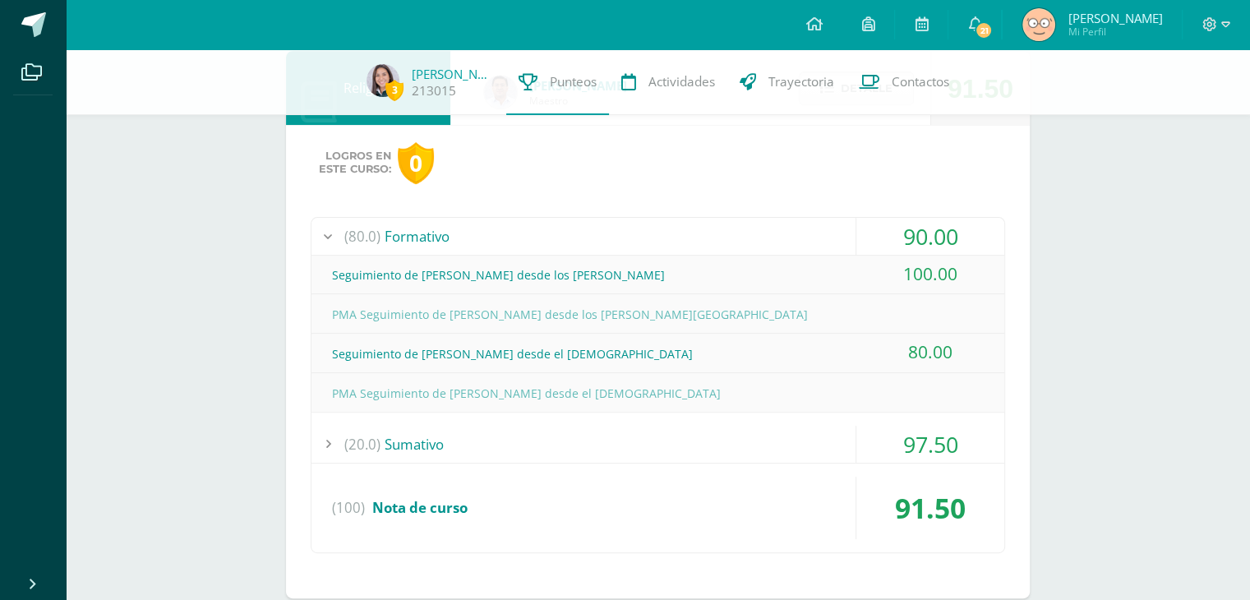
click at [429, 238] on div "(80.0) Formativo" at bounding box center [658, 236] width 693 height 37
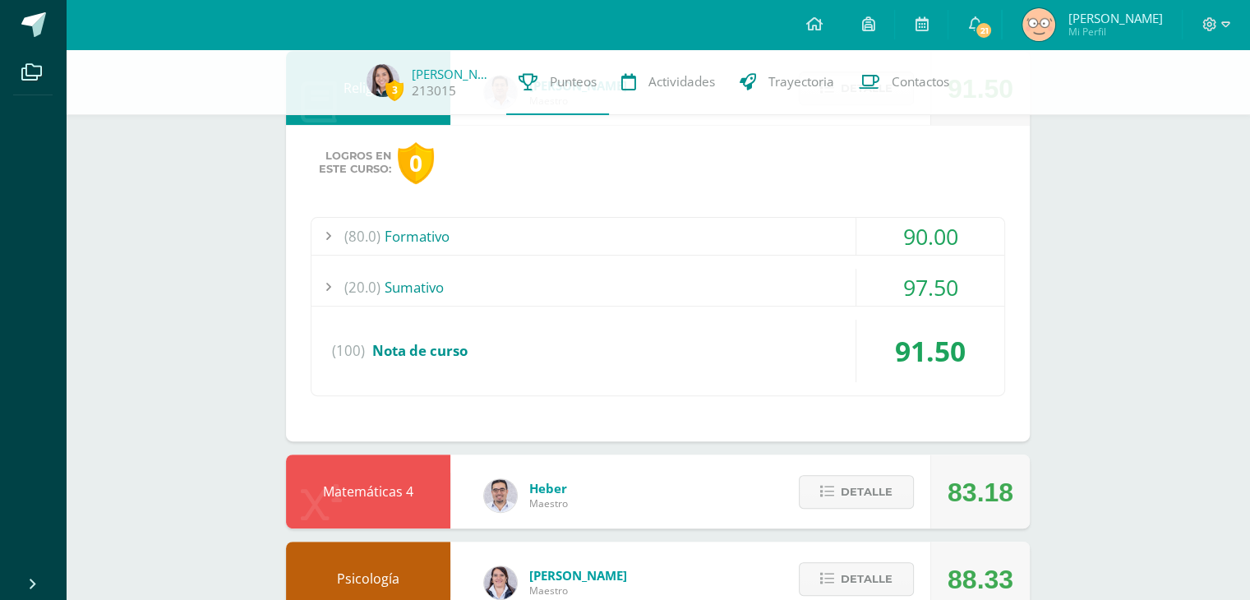
click at [437, 291] on div "(20.0) Sumativo" at bounding box center [658, 287] width 693 height 37
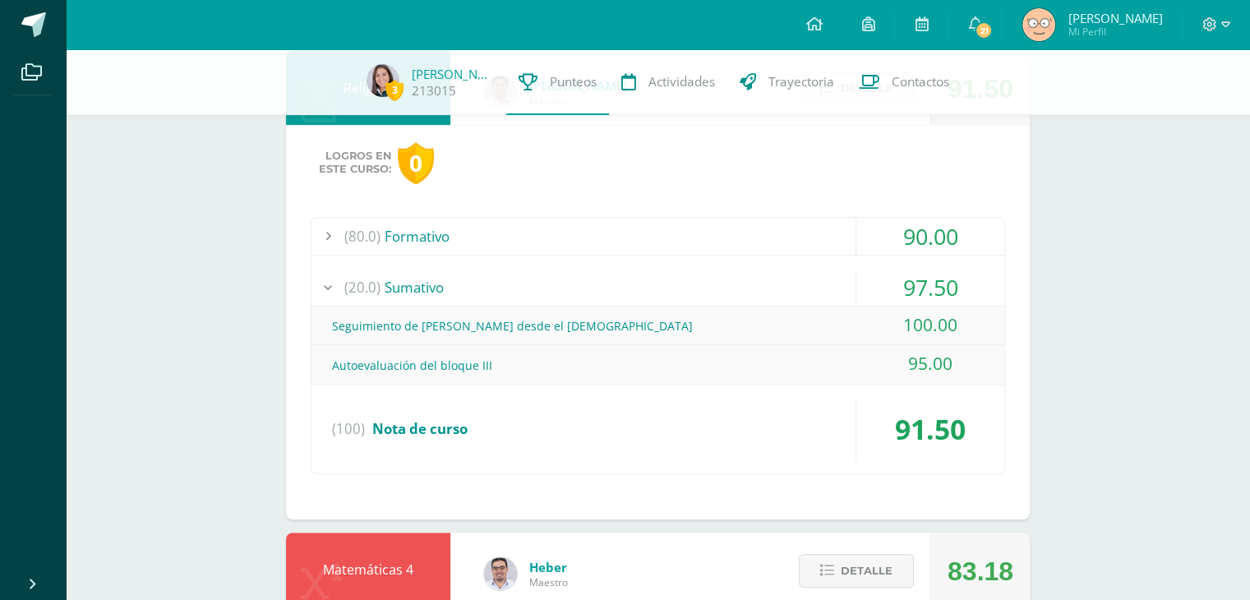
click at [437, 291] on div "(20.0) Sumativo" at bounding box center [658, 287] width 693 height 37
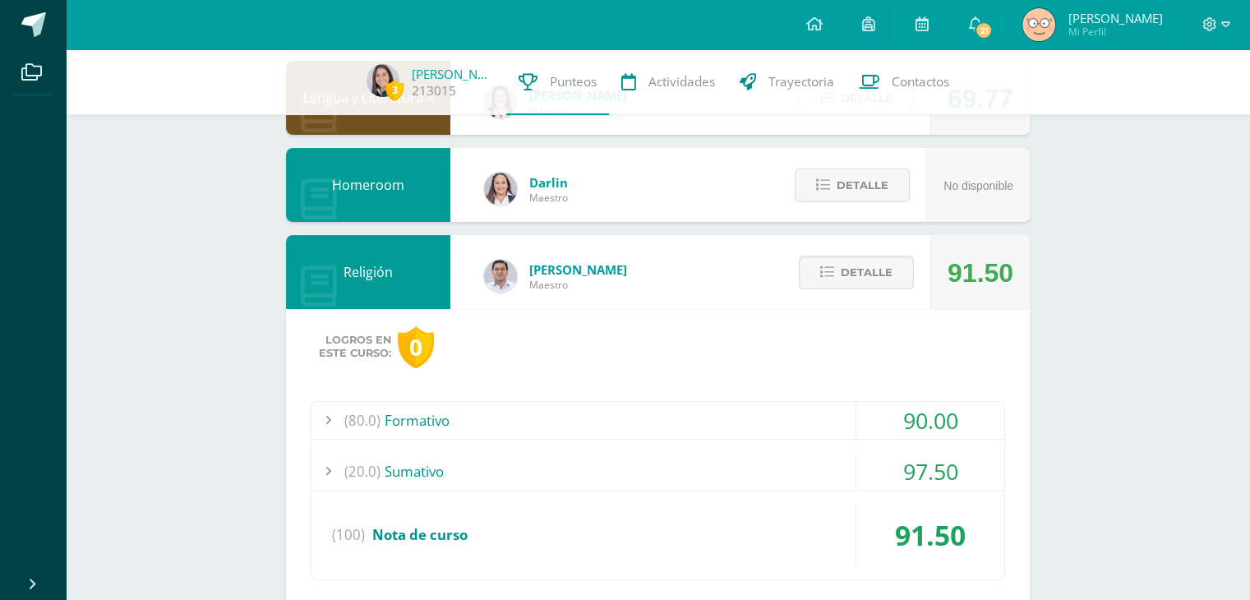
scroll to position [367, 0]
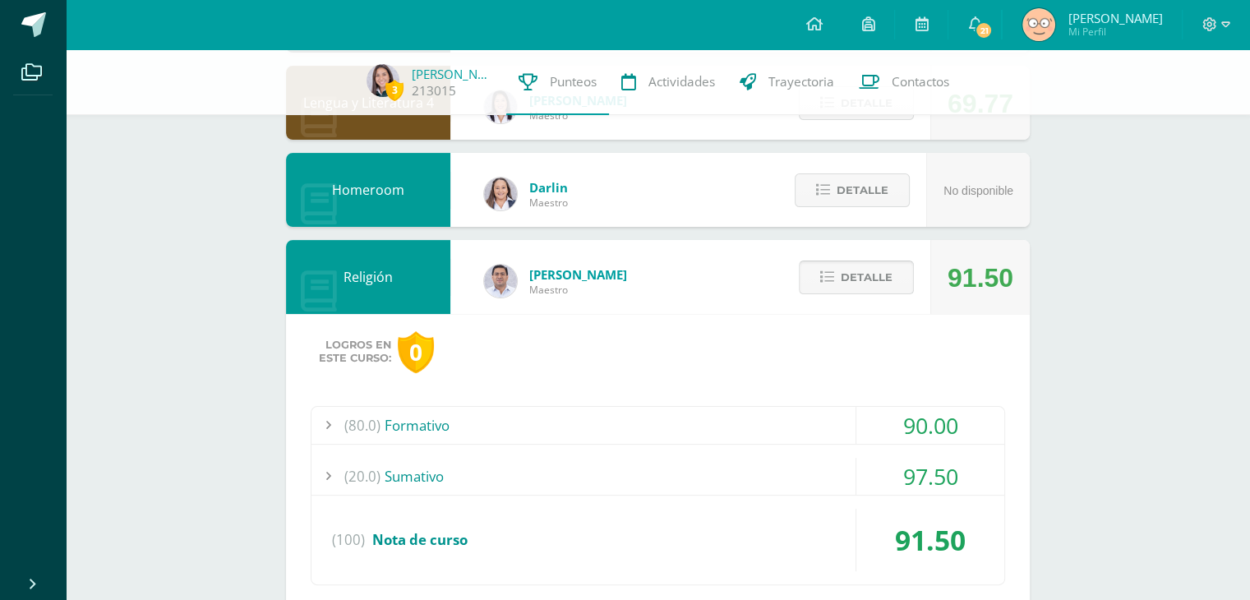
click at [813, 272] on button "Detalle" at bounding box center [856, 278] width 115 height 34
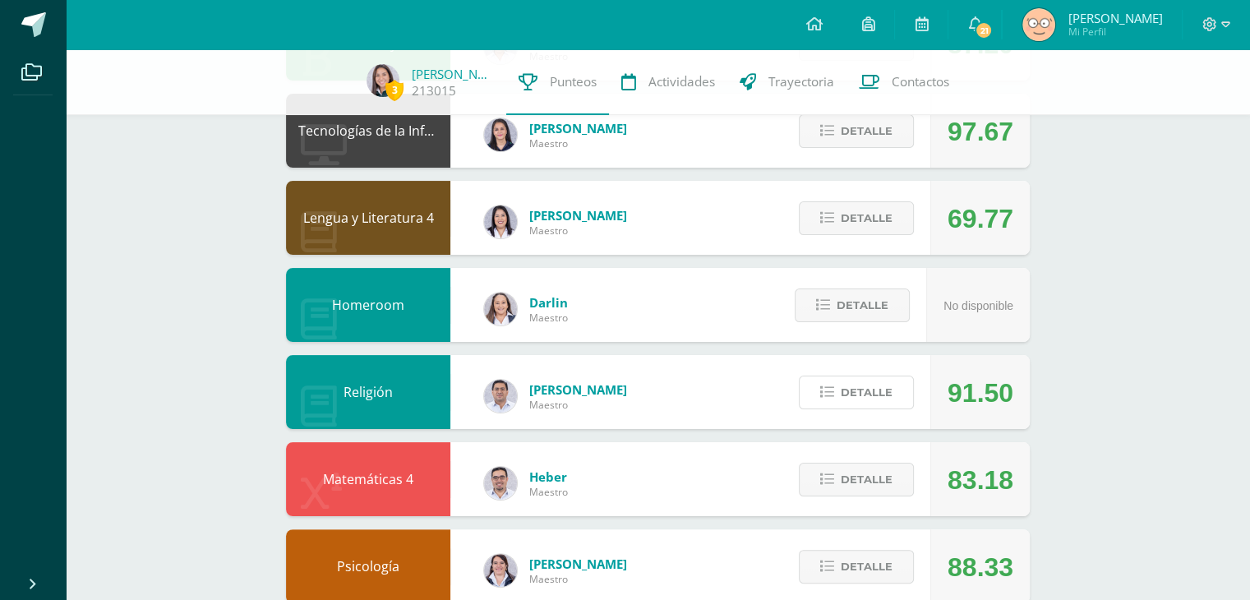
scroll to position [241, 0]
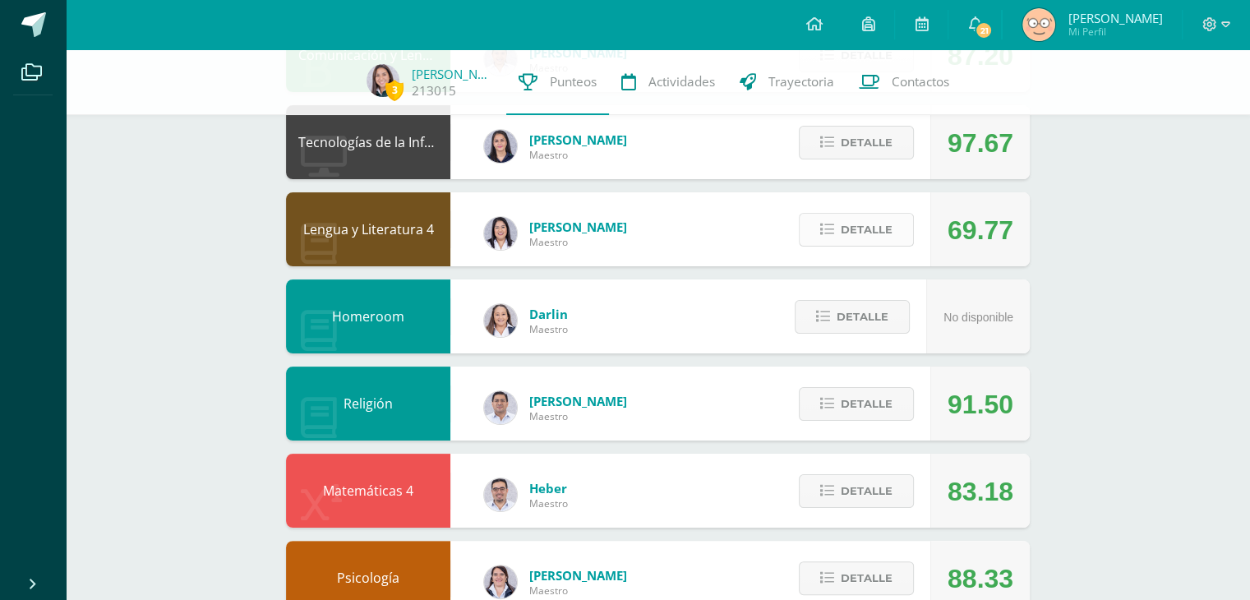
click at [836, 231] on button "Detalle" at bounding box center [856, 230] width 115 height 34
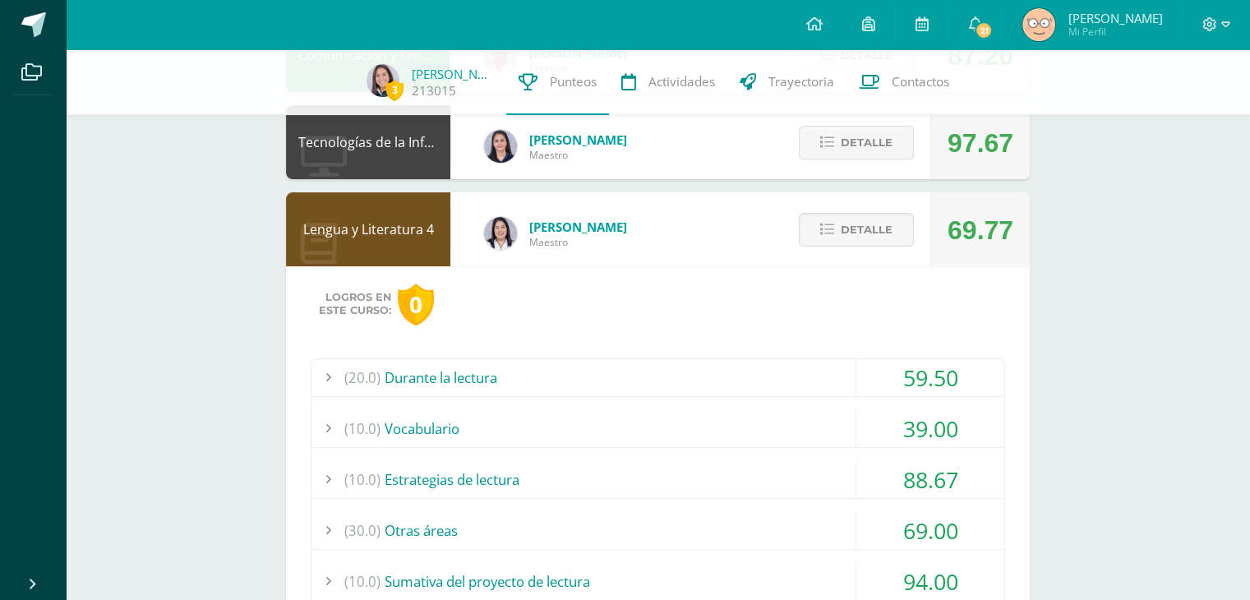
scroll to position [360, 0]
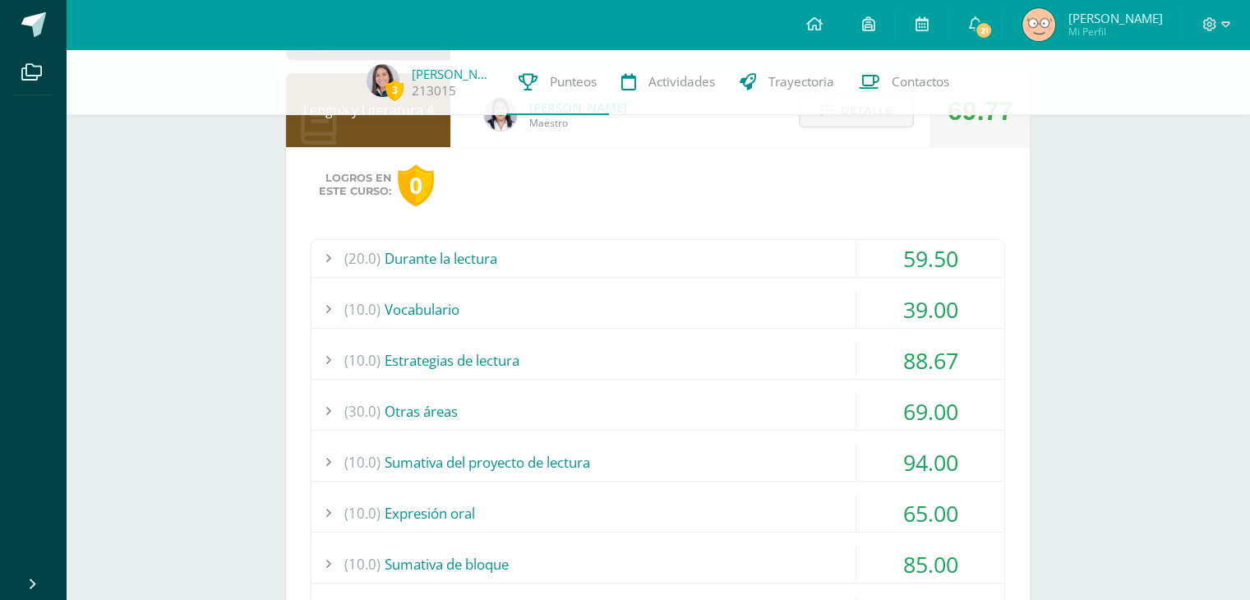
click at [418, 247] on div "(20.0) Durante la lectura" at bounding box center [658, 258] width 693 height 37
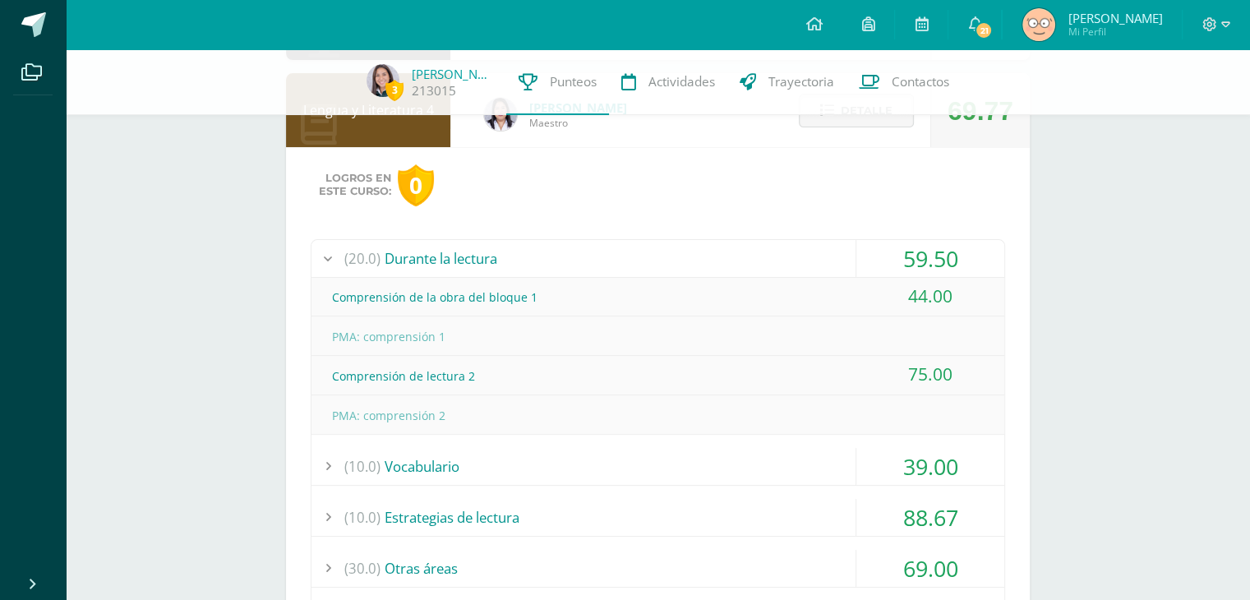
click at [514, 255] on div "(20.0) Durante la lectura" at bounding box center [658, 258] width 693 height 37
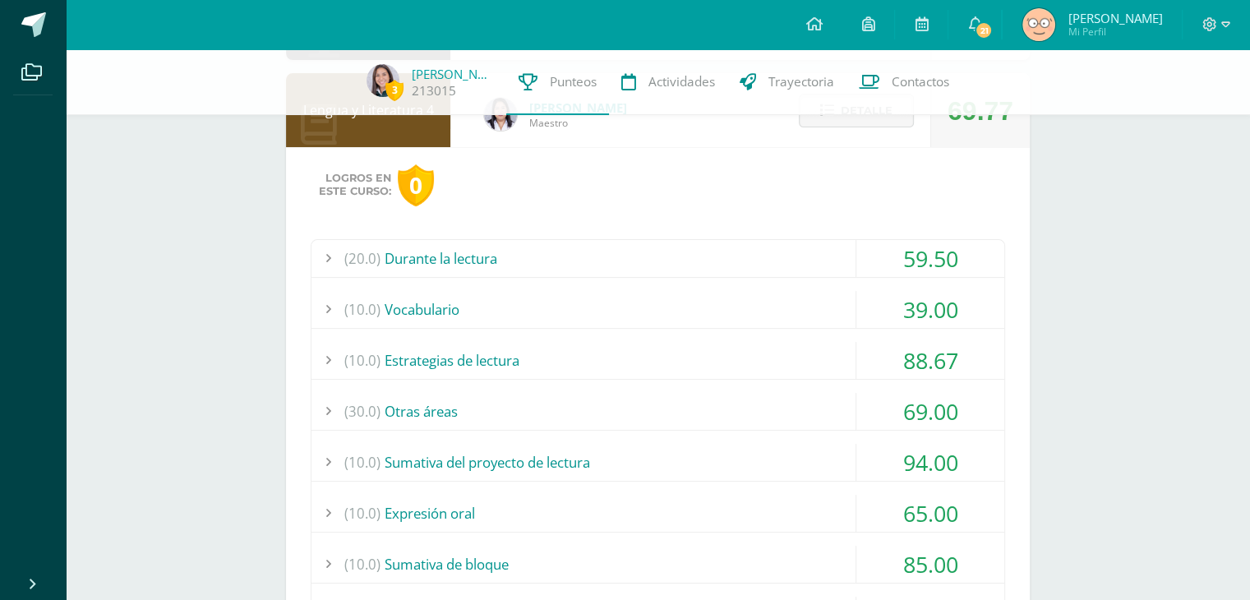
click at [446, 291] on div "(10.0) Vocabulario" at bounding box center [658, 309] width 693 height 37
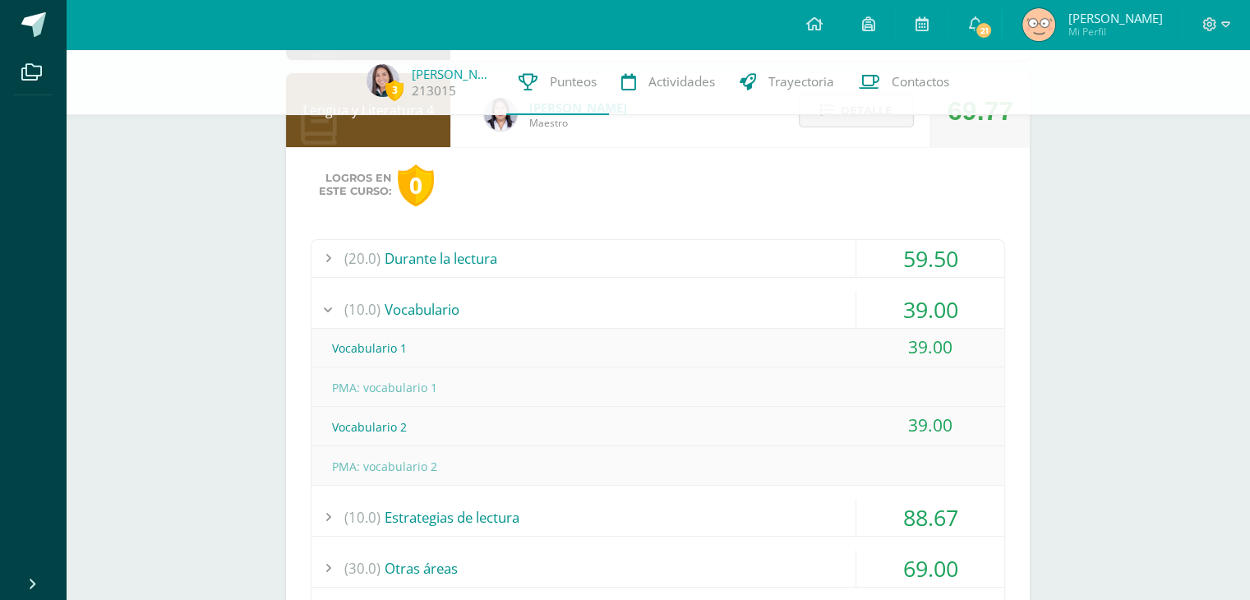
click at [450, 305] on div "(10.0) Vocabulario" at bounding box center [658, 309] width 693 height 37
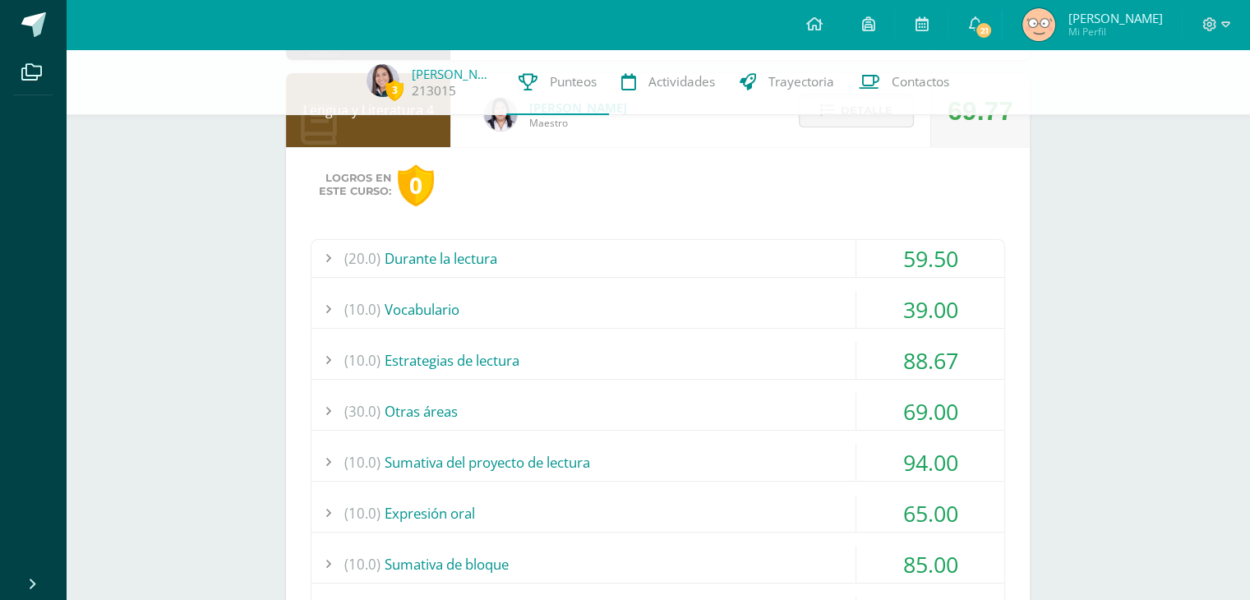
click at [446, 349] on div "(10.0) Estrategias de lectura" at bounding box center [658, 360] width 693 height 37
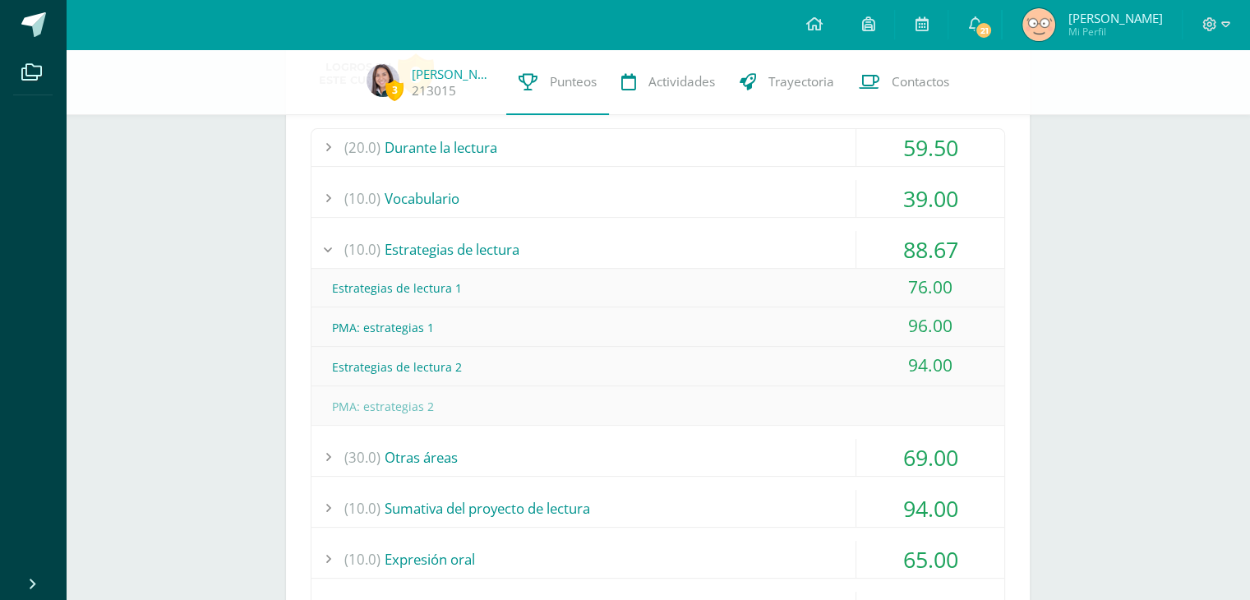
scroll to position [472, 0]
click at [419, 252] on div "(10.0) Estrategias de lectura" at bounding box center [658, 248] width 693 height 37
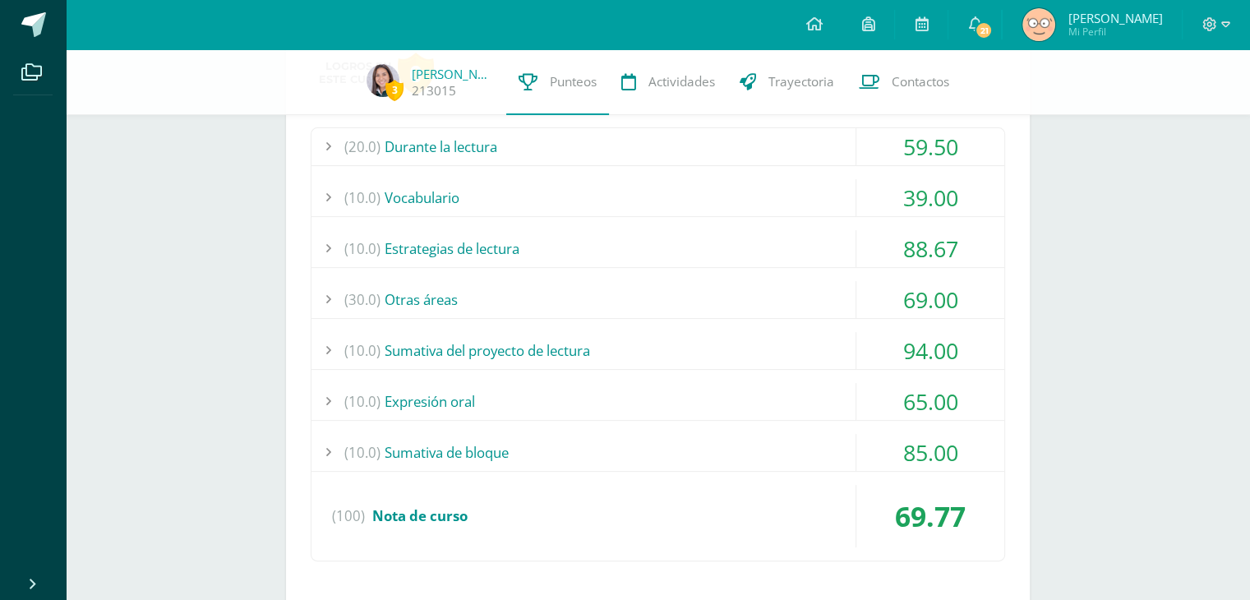
click at [432, 303] on div "(30.0) Otras áreas" at bounding box center [658, 299] width 693 height 37
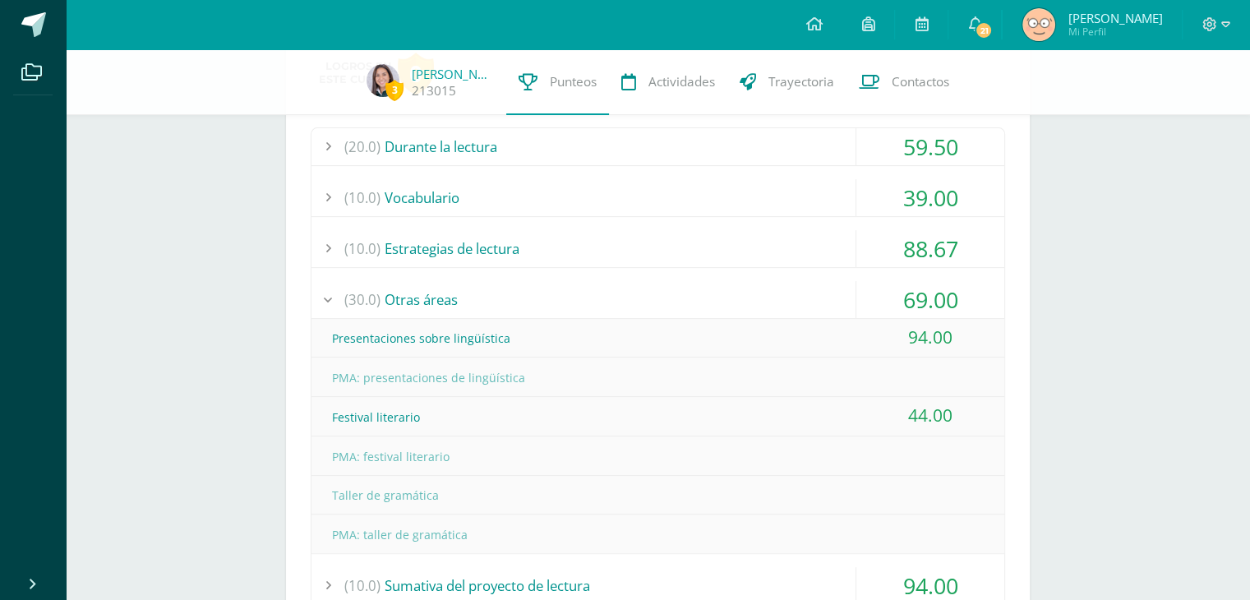
click at [446, 298] on div "(30.0) Otras áreas" at bounding box center [658, 299] width 693 height 37
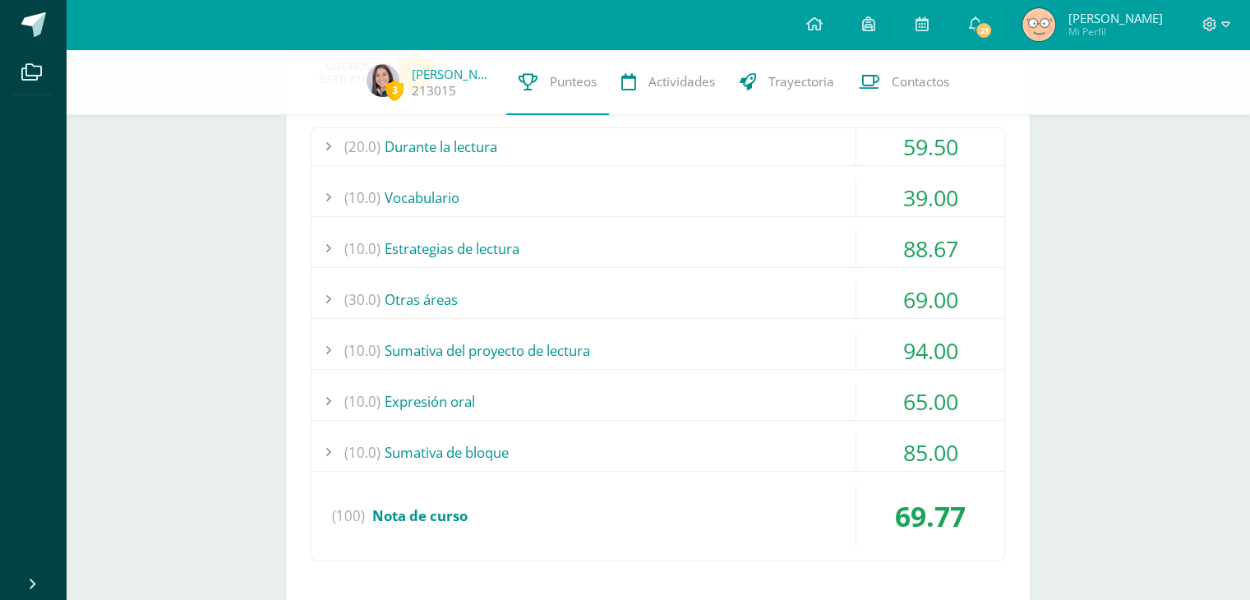
click at [453, 339] on div "(10.0) Sumativa del proyecto de lectura" at bounding box center [658, 350] width 693 height 37
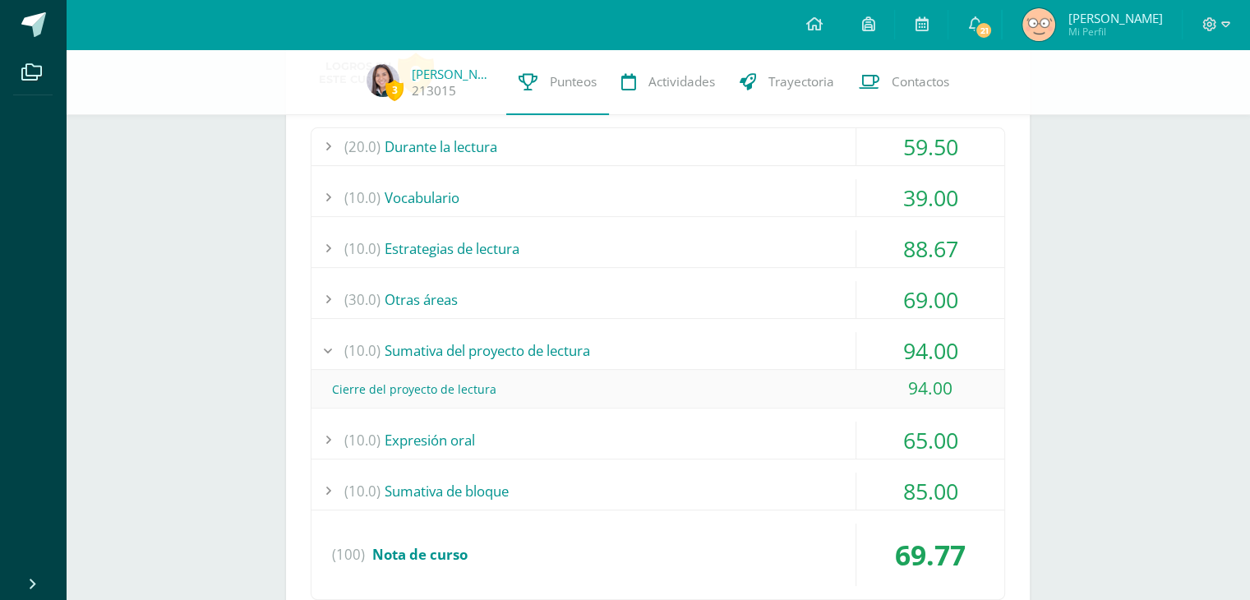
click at [453, 339] on div "(10.0) Sumativa del proyecto de lectura" at bounding box center [658, 350] width 693 height 37
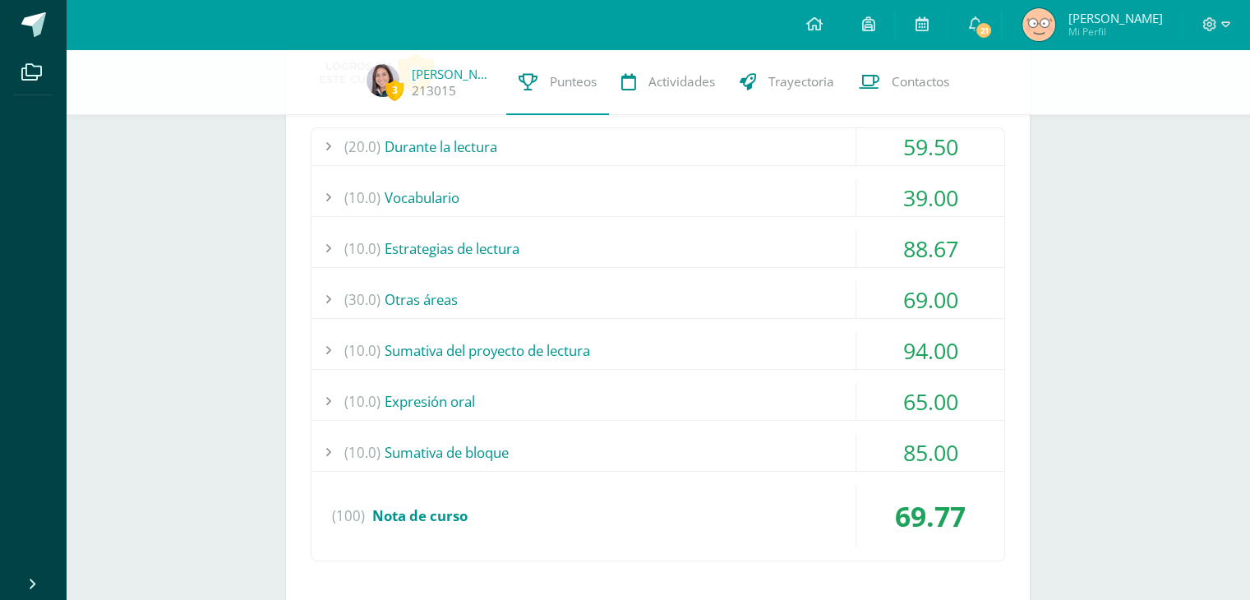
click at [414, 394] on div "(10.0) Expresión oral" at bounding box center [658, 401] width 693 height 37
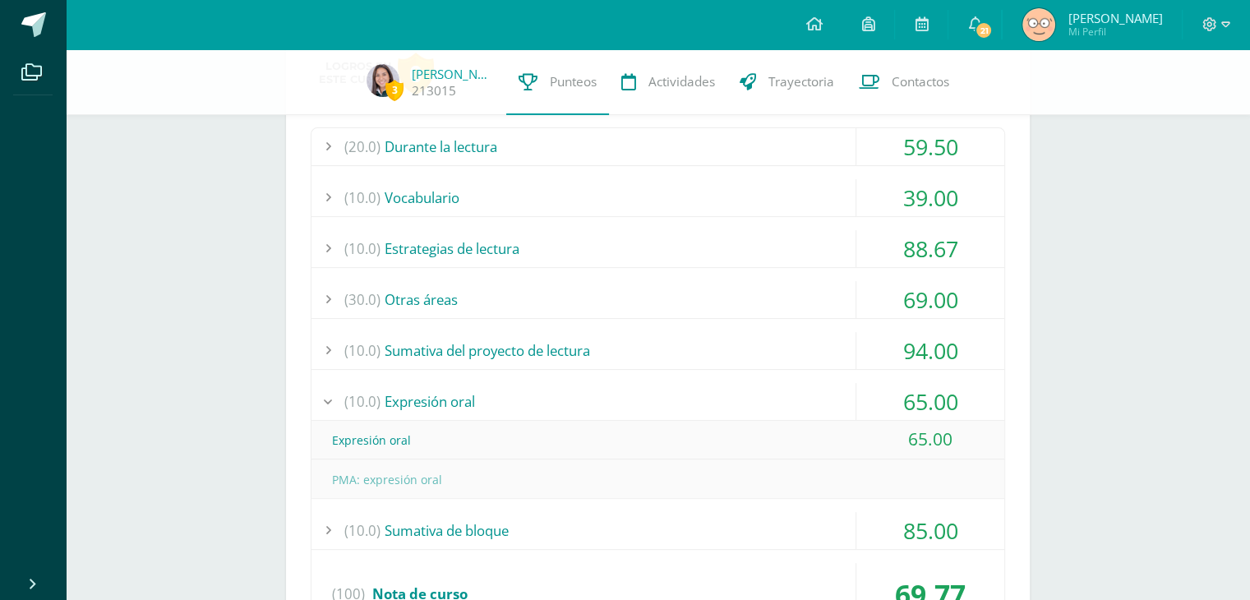
click at [426, 402] on div "(10.0) Expresión oral" at bounding box center [658, 401] width 693 height 37
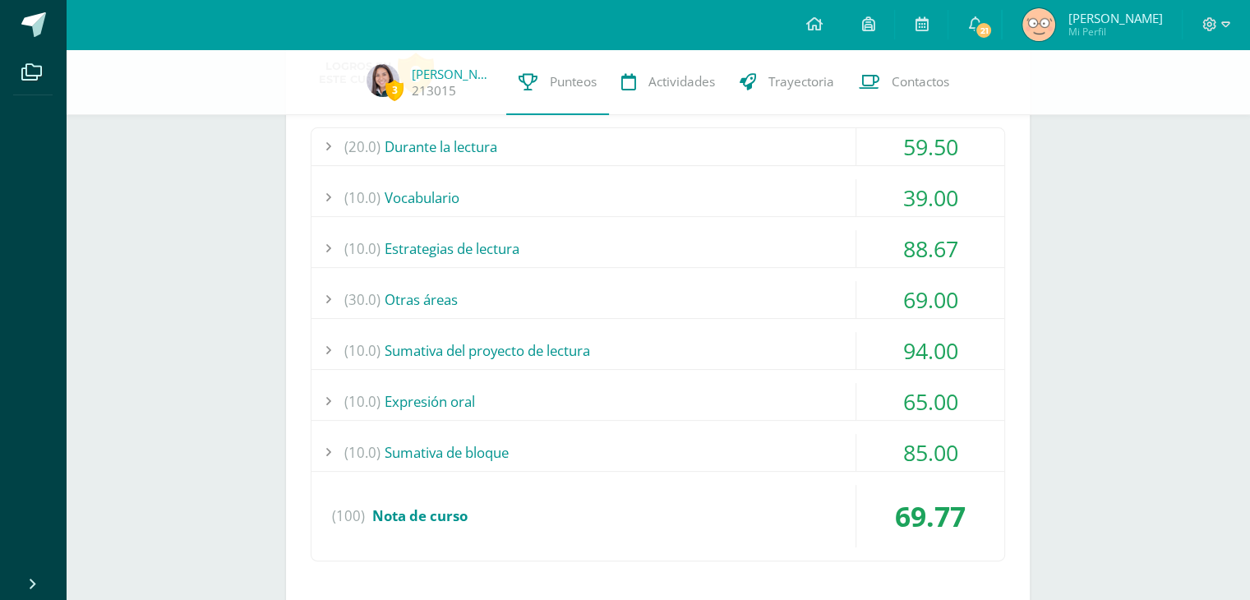
click at [400, 445] on div "(10.0) Sumativa de bloque" at bounding box center [658, 452] width 693 height 37
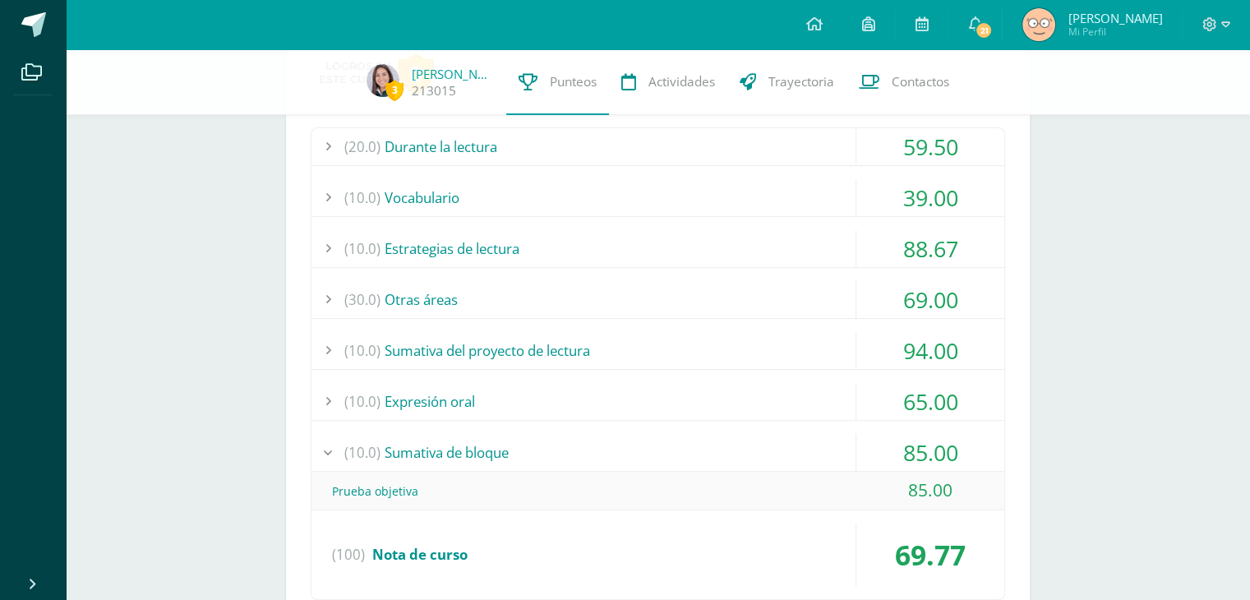
click at [404, 446] on div "(10.0) Sumativa de bloque" at bounding box center [658, 452] width 693 height 37
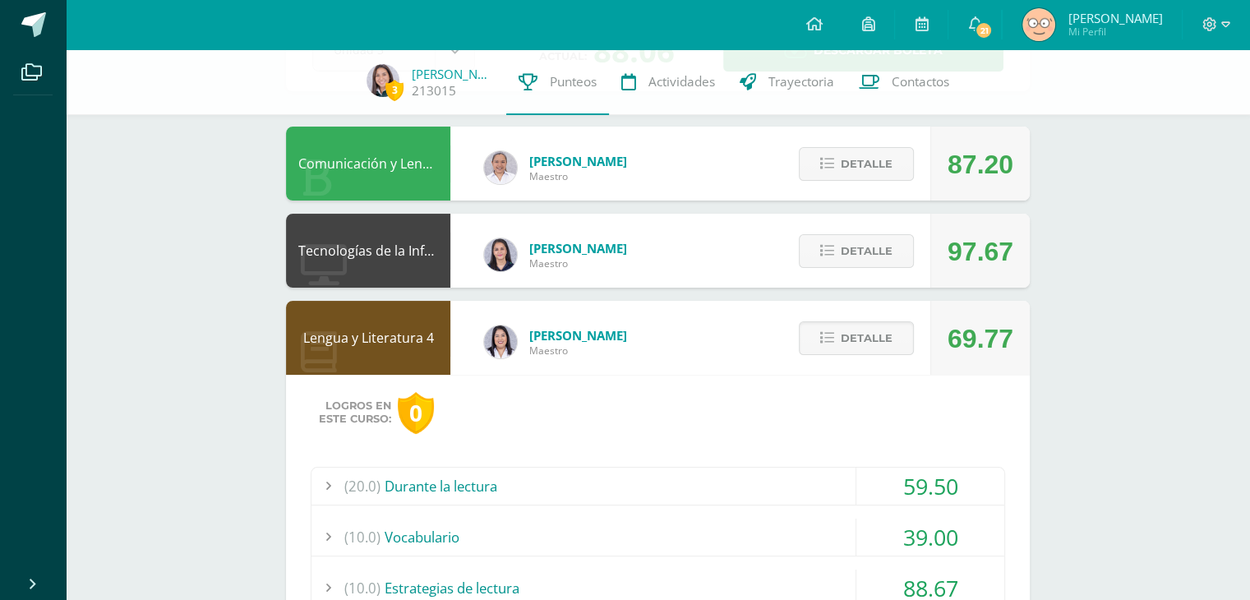
scroll to position [35, 0]
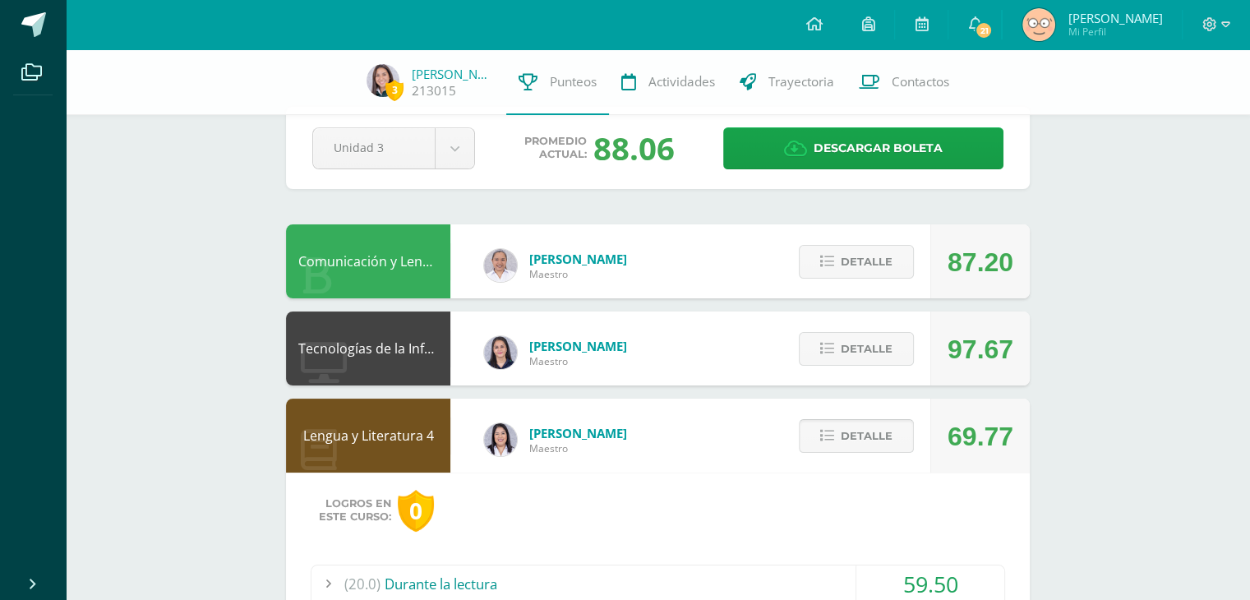
click at [877, 432] on span "Detalle" at bounding box center [867, 436] width 52 height 30
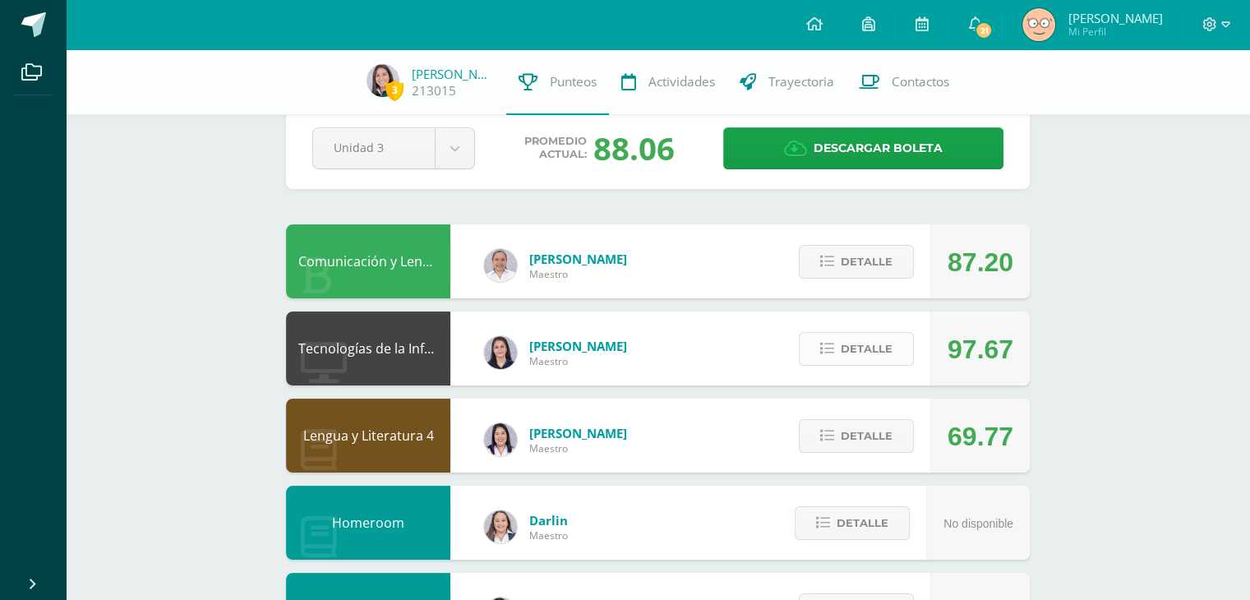
click at [840, 338] on button "Detalle" at bounding box center [856, 349] width 115 height 34
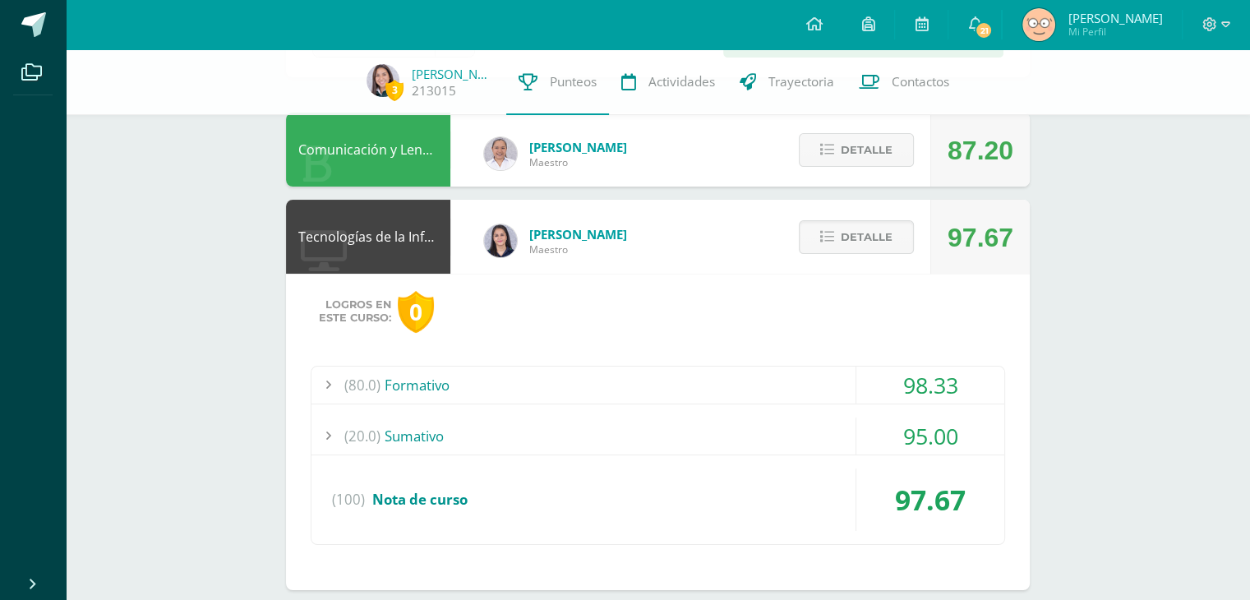
scroll to position [159, 0]
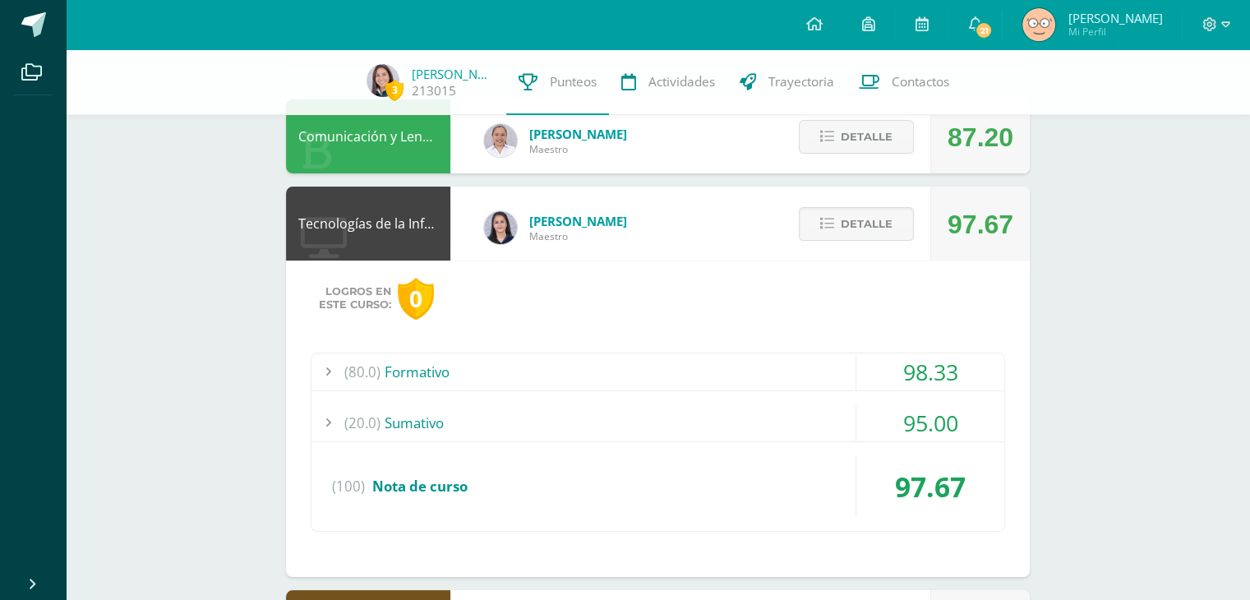
click at [450, 375] on div "(80.0) Formativo" at bounding box center [658, 371] width 693 height 37
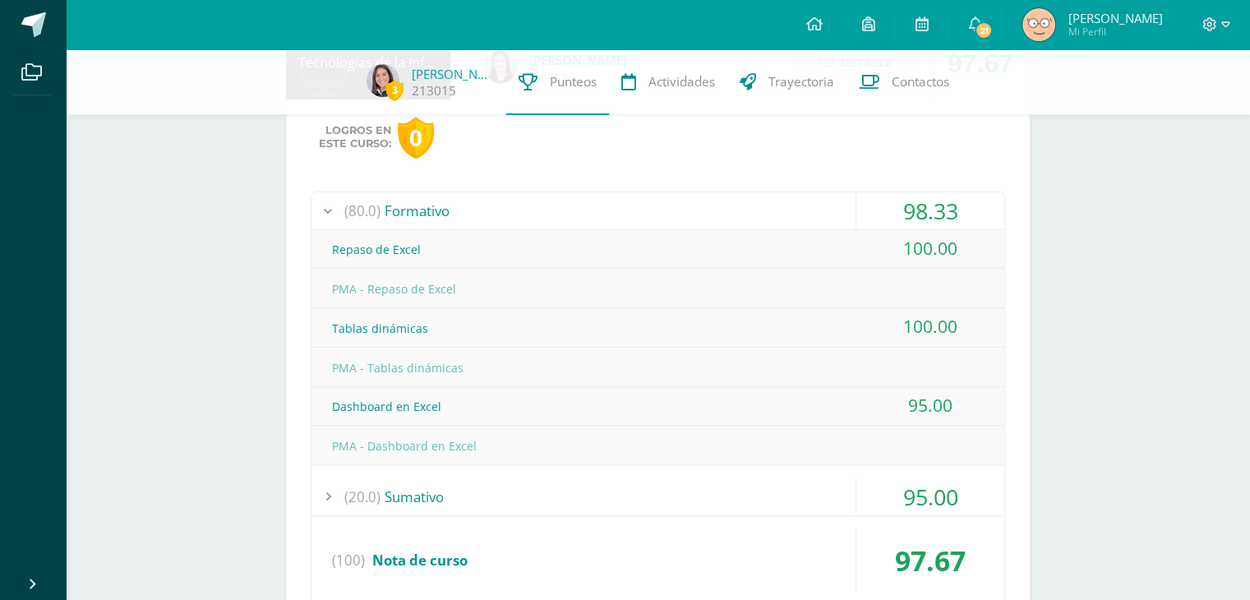
scroll to position [319, 0]
click at [642, 194] on div "(80.0) Formativo" at bounding box center [658, 212] width 693 height 37
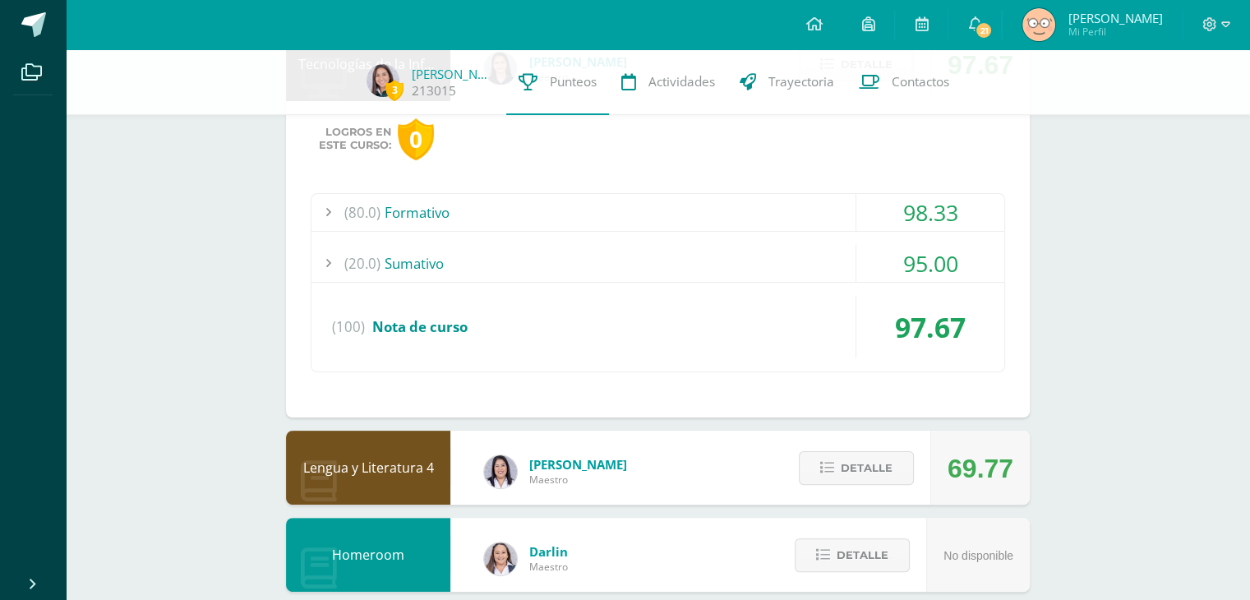
click at [541, 265] on div "(20.0) Sumativo" at bounding box center [658, 263] width 693 height 37
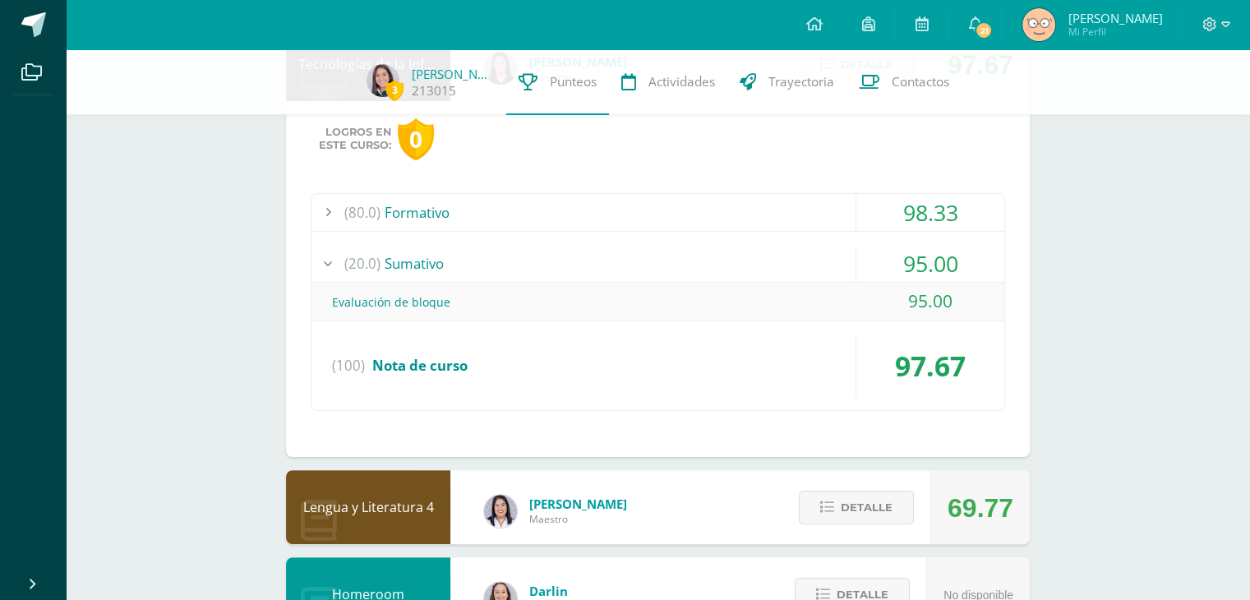
click at [541, 265] on div "(20.0) Sumativo" at bounding box center [658, 263] width 693 height 37
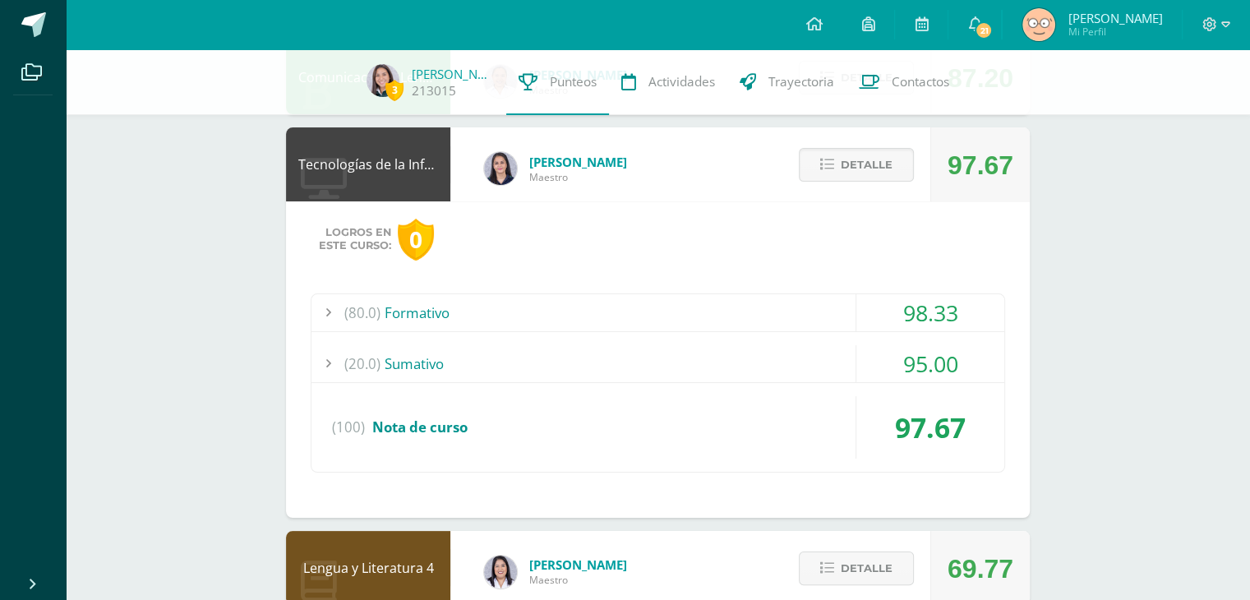
scroll to position [155, 0]
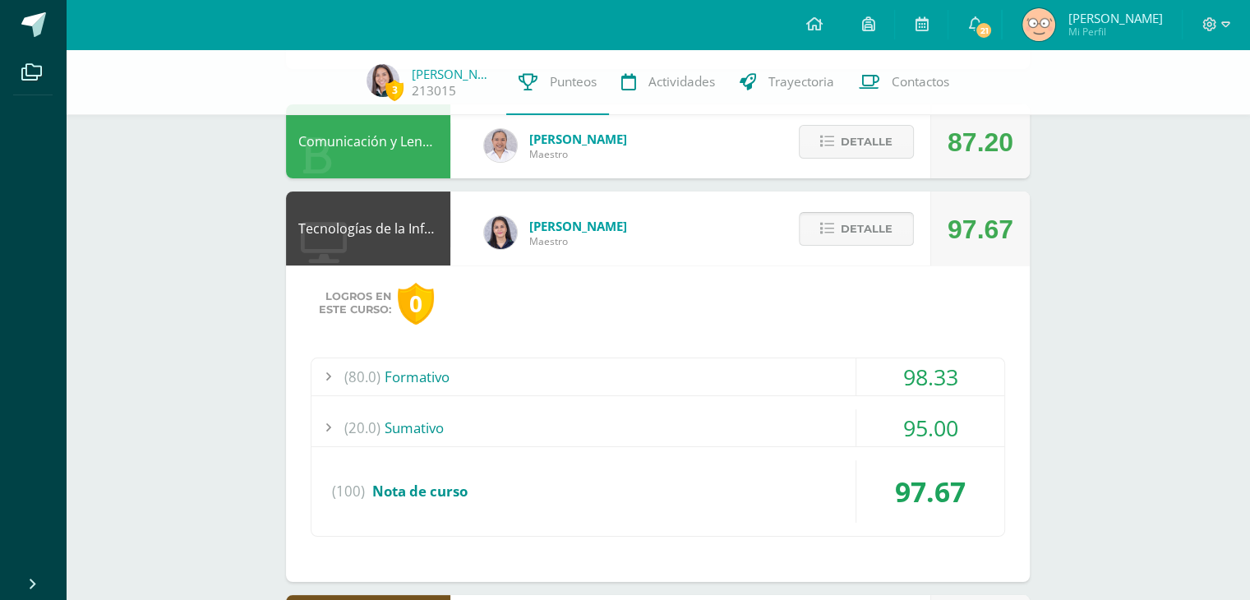
click at [828, 238] on button "Detalle" at bounding box center [856, 229] width 115 height 34
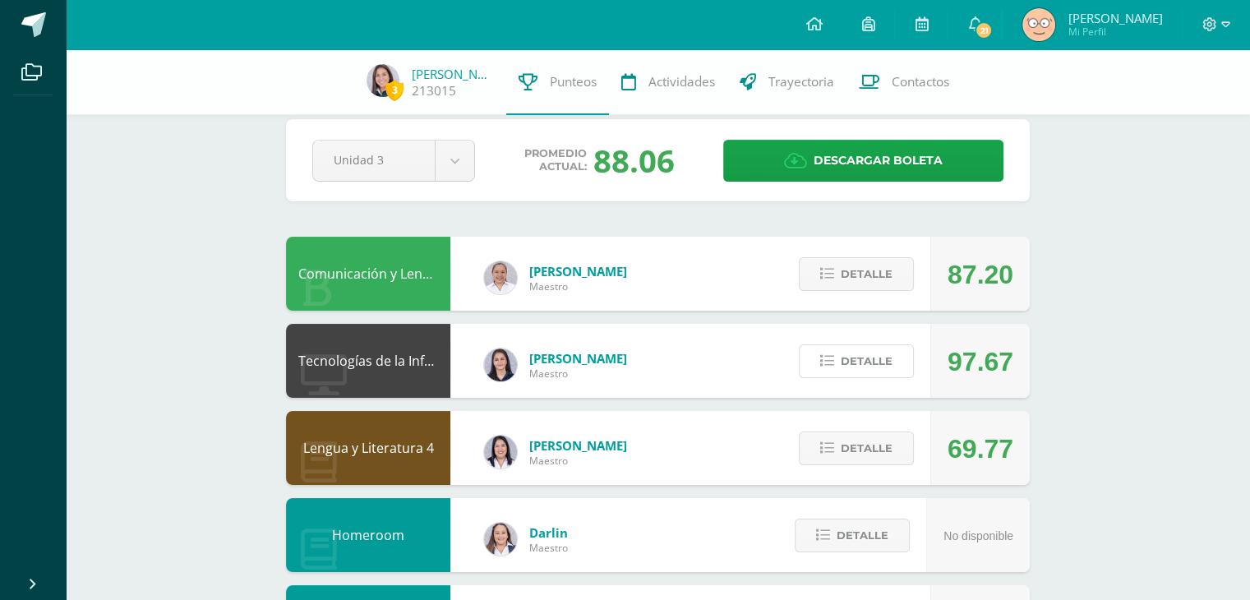
scroll to position [0, 0]
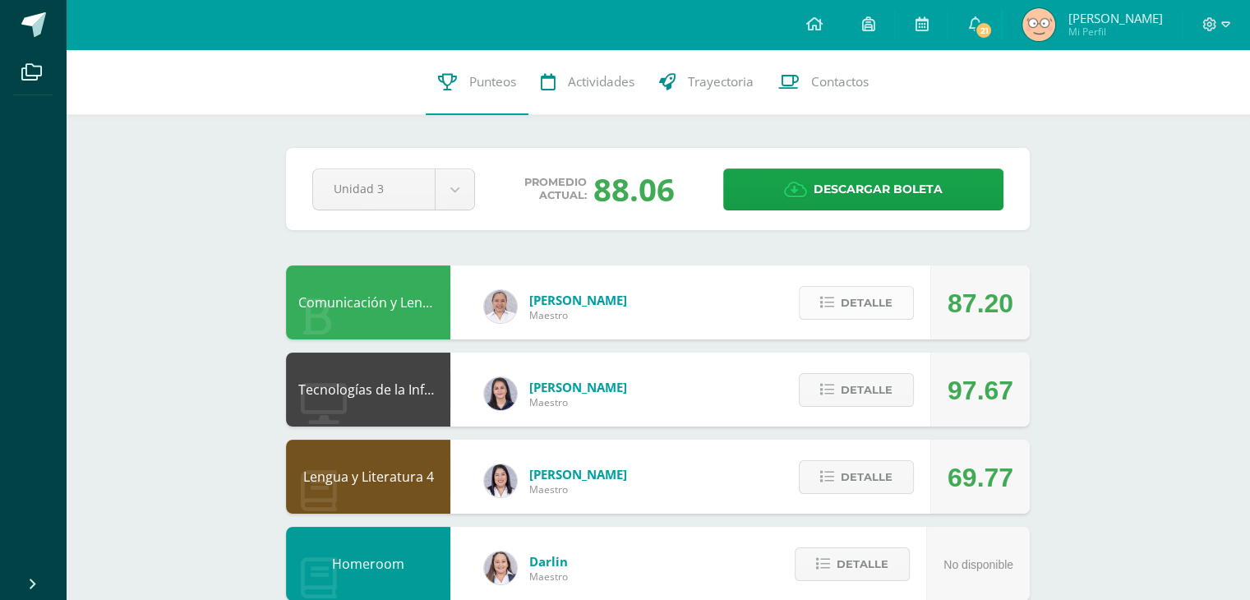
click at [830, 298] on icon at bounding box center [827, 303] width 14 height 14
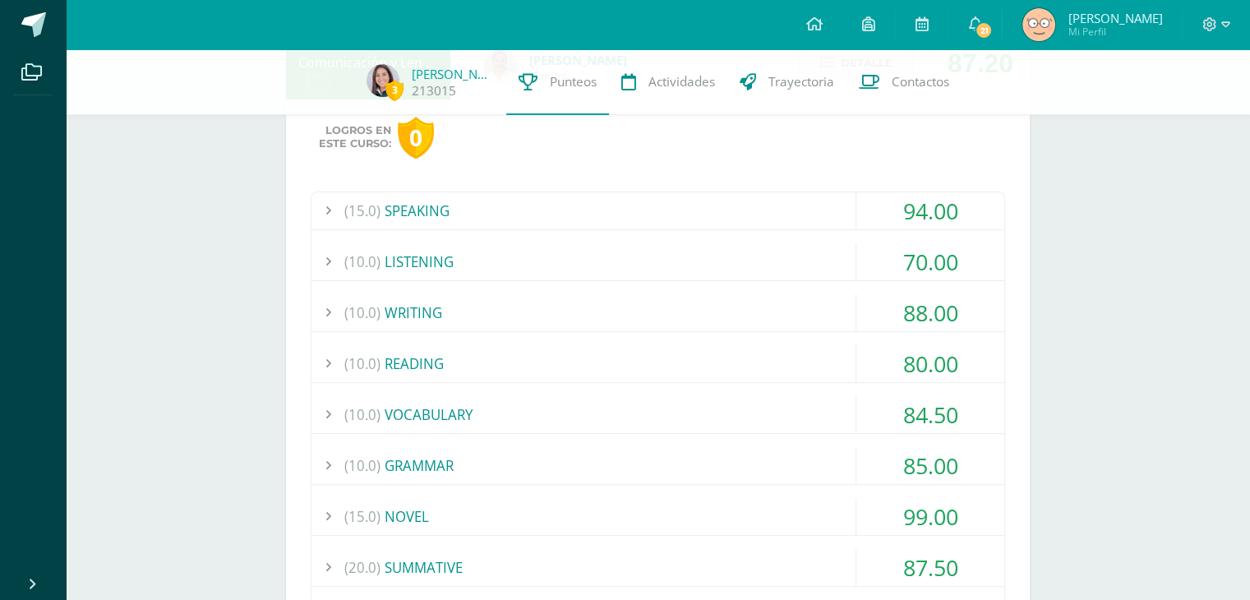
scroll to position [233, 0]
click at [542, 210] on div "(15.0) SPEAKING" at bounding box center [658, 210] width 693 height 37
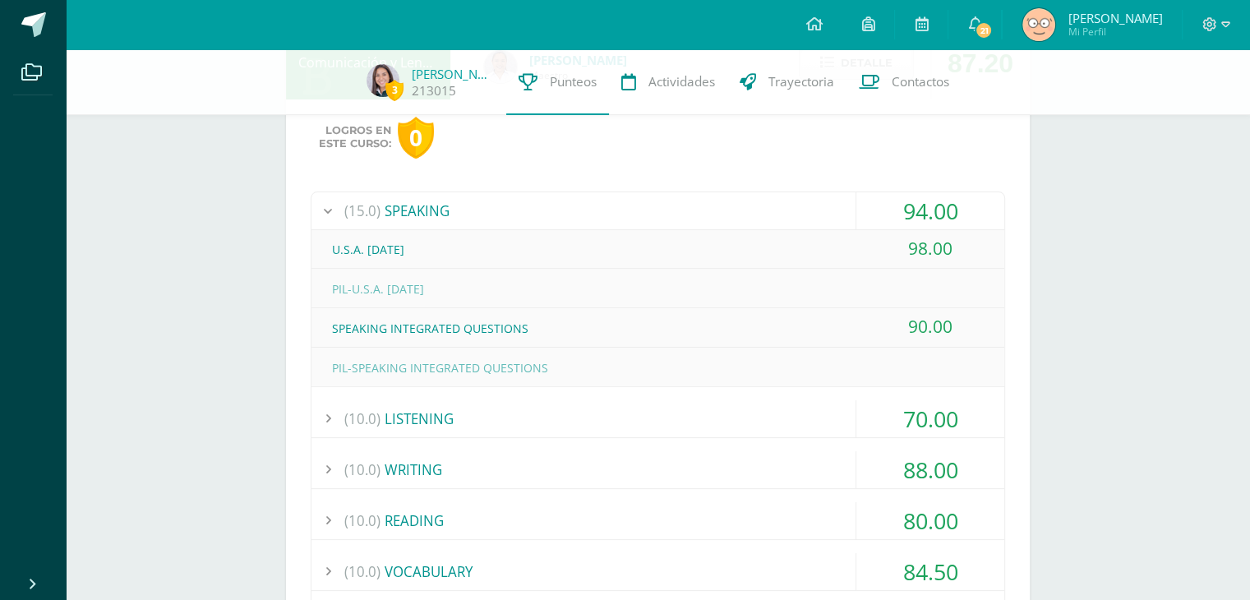
click at [542, 210] on div "(15.0) SPEAKING" at bounding box center [658, 210] width 693 height 37
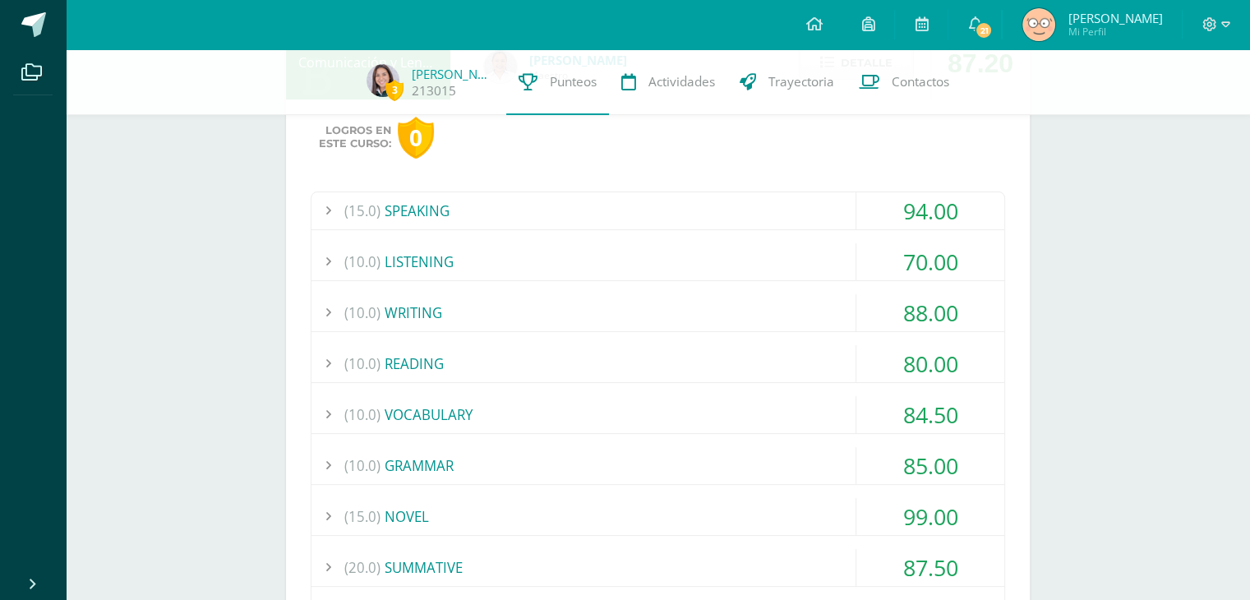
click at [442, 252] on div "(10.0) LISTENING" at bounding box center [658, 261] width 693 height 37
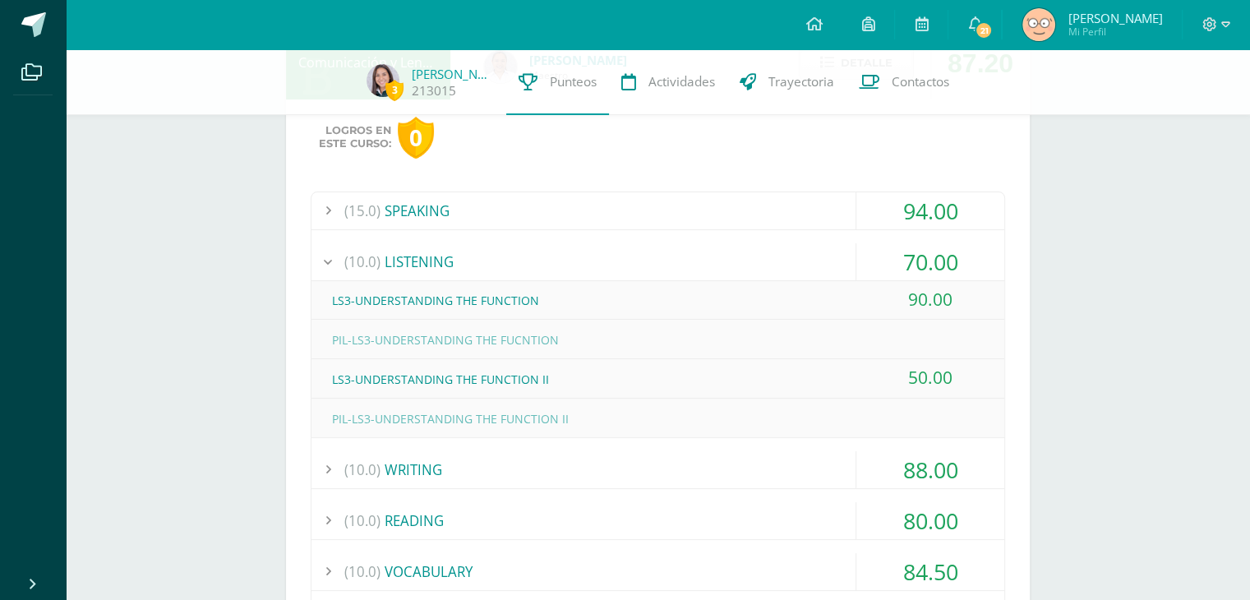
click at [529, 257] on div "(10.0) LISTENING" at bounding box center [658, 261] width 693 height 37
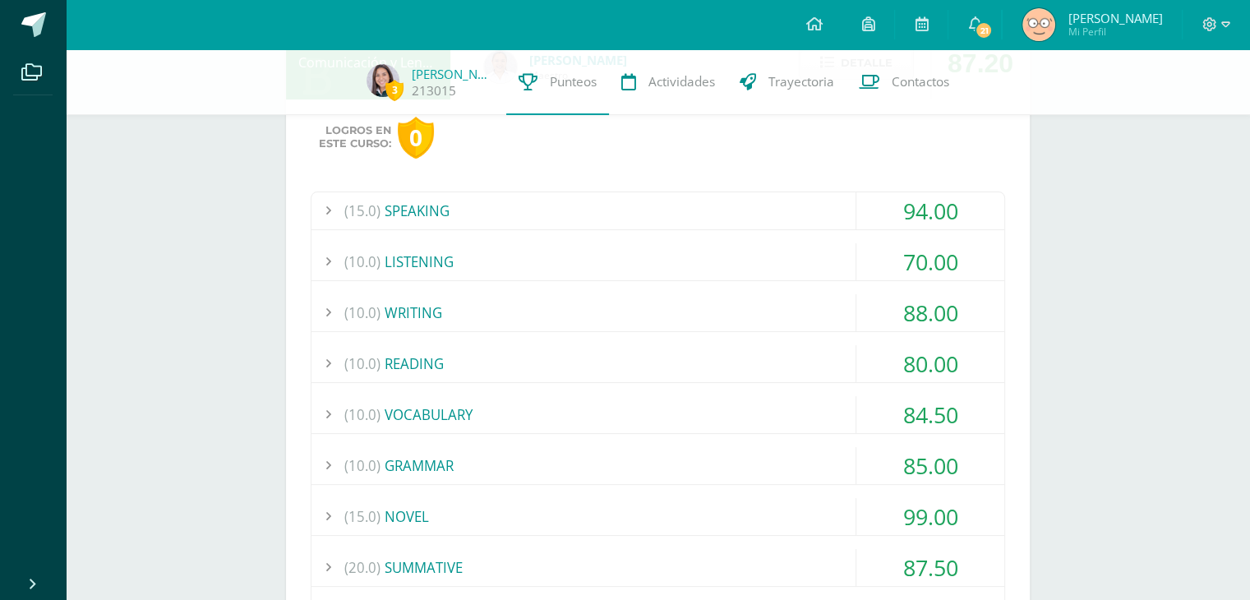
click at [492, 305] on div "(10.0) WRITING" at bounding box center [658, 312] width 693 height 37
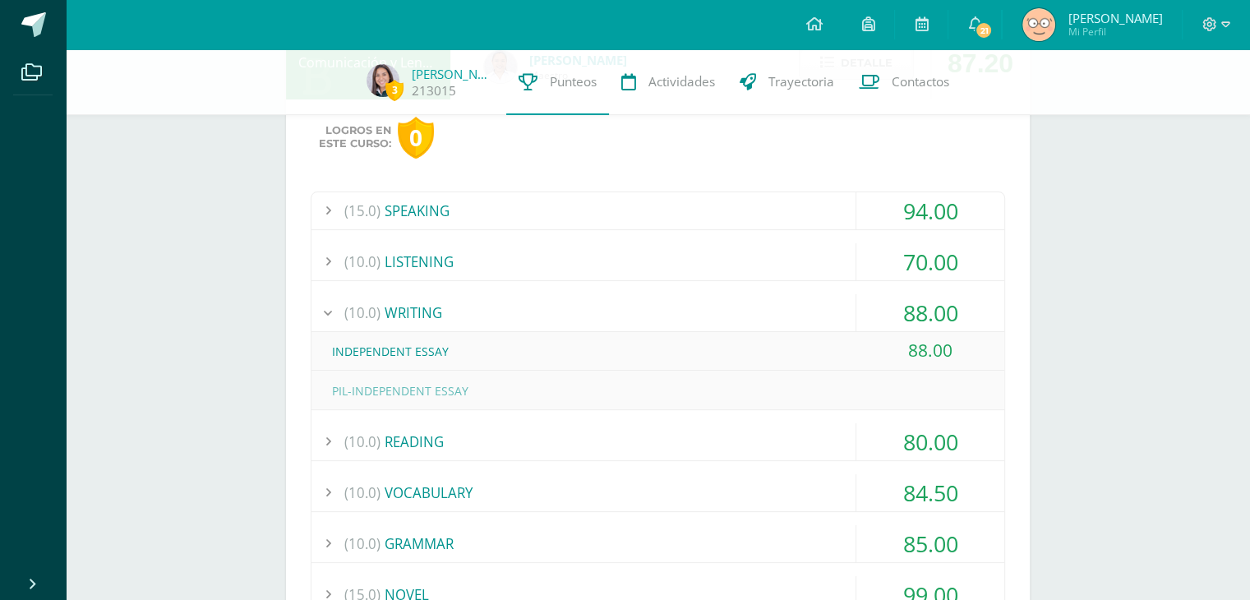
click at [492, 310] on div "(10.0) WRITING" at bounding box center [658, 312] width 693 height 37
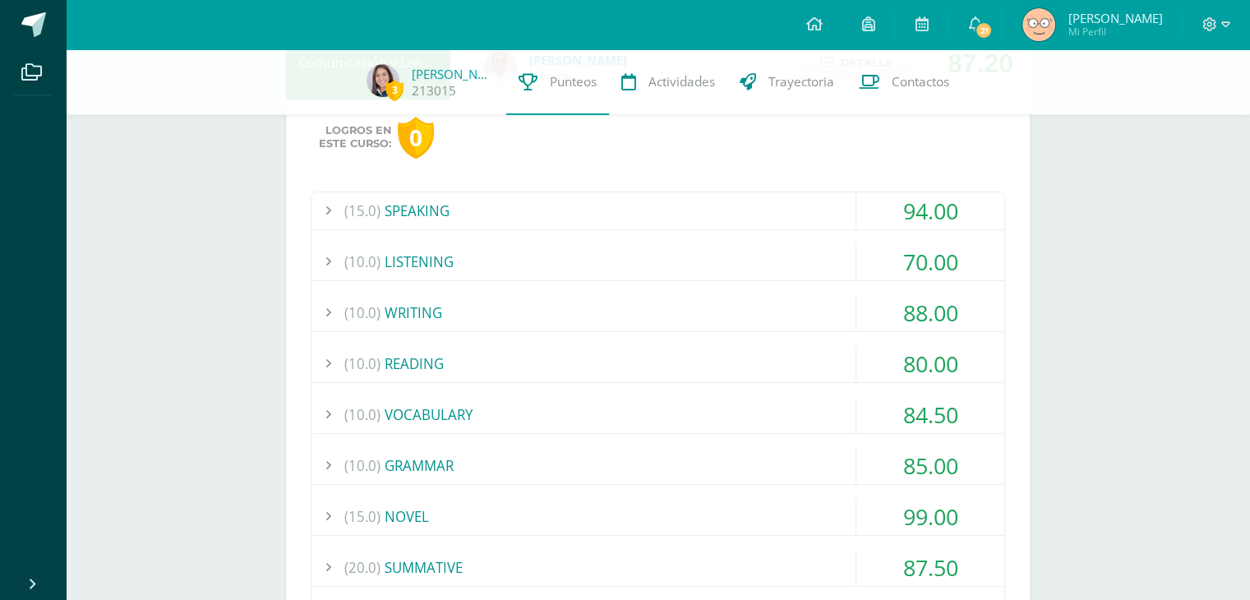
click at [450, 362] on div "(10.0) READING" at bounding box center [658, 363] width 693 height 37
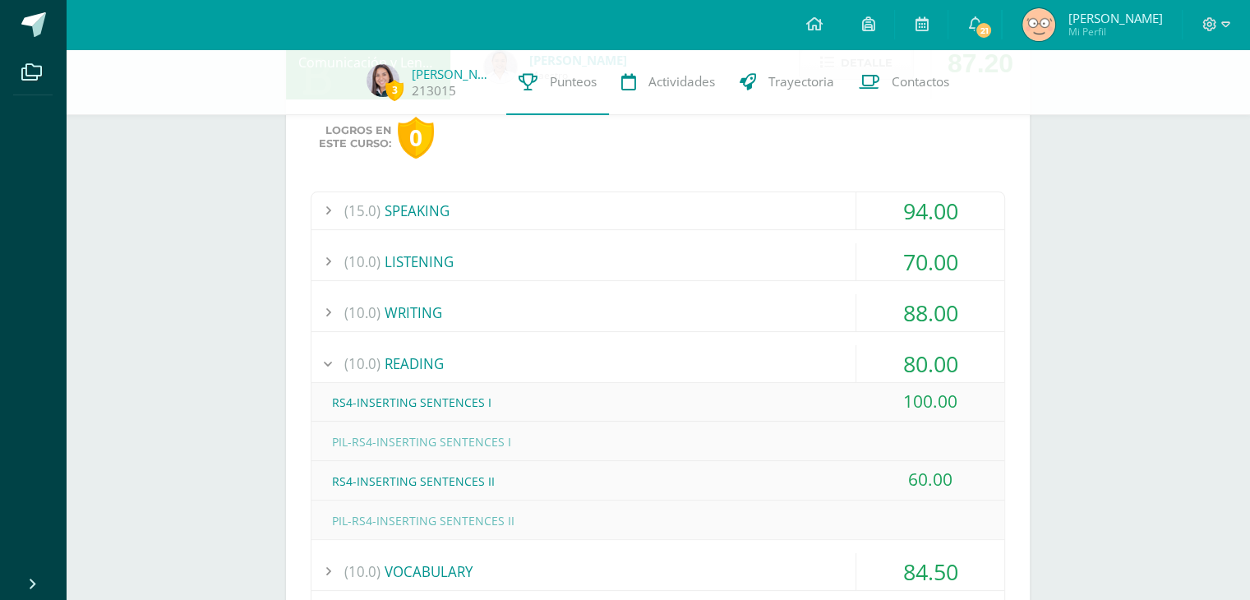
click at [450, 362] on div "(10.0) READING" at bounding box center [658, 363] width 693 height 37
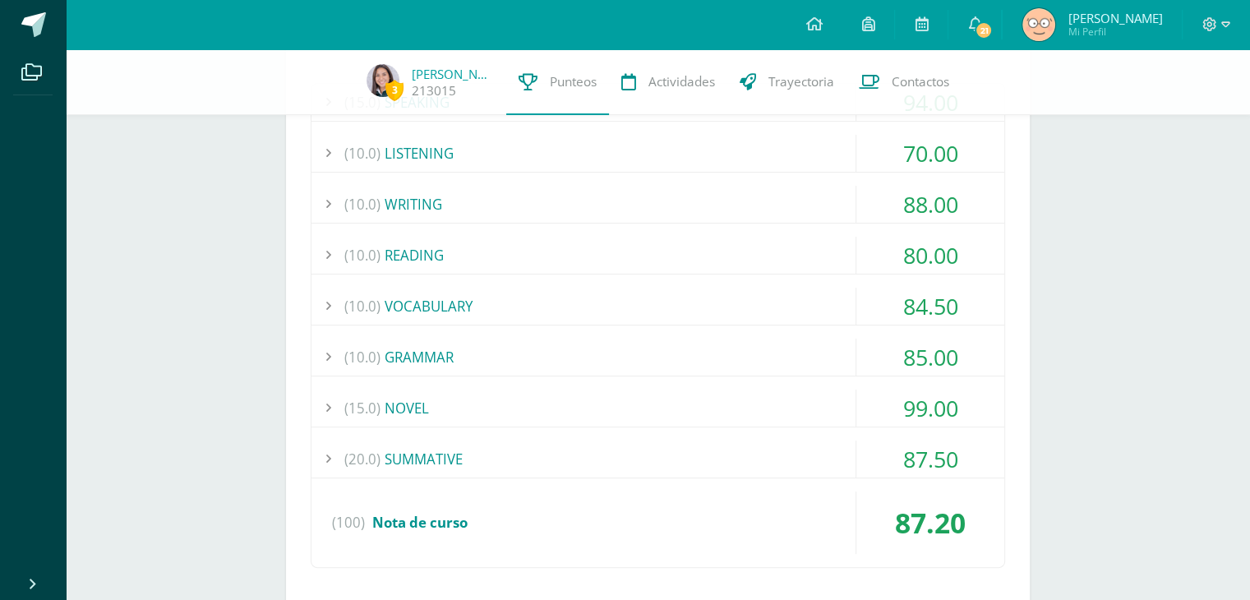
scroll to position [357, 0]
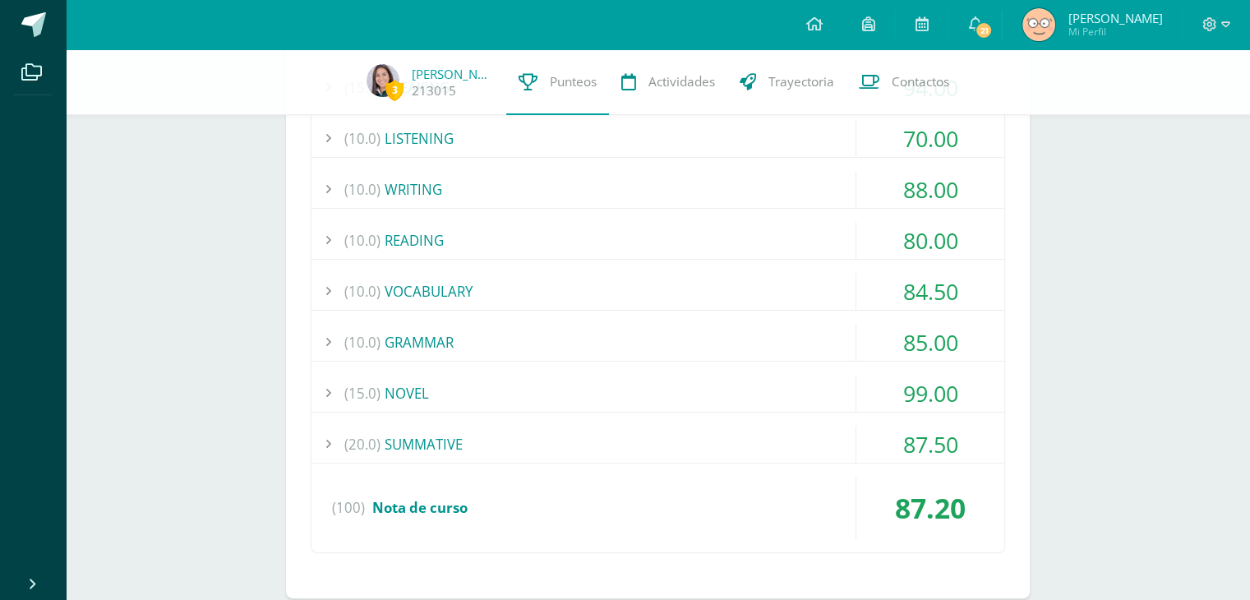
click at [395, 289] on div "(10.0) VOCABULARY" at bounding box center [658, 291] width 693 height 37
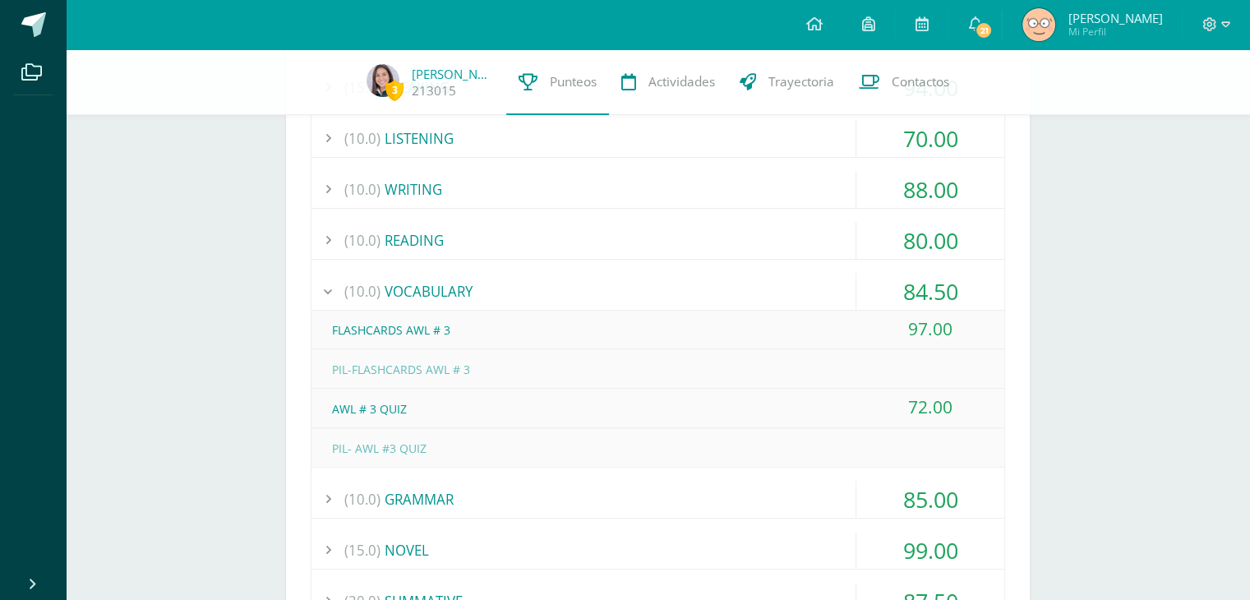
click at [395, 289] on div "(10.0) VOCABULARY" at bounding box center [658, 291] width 693 height 37
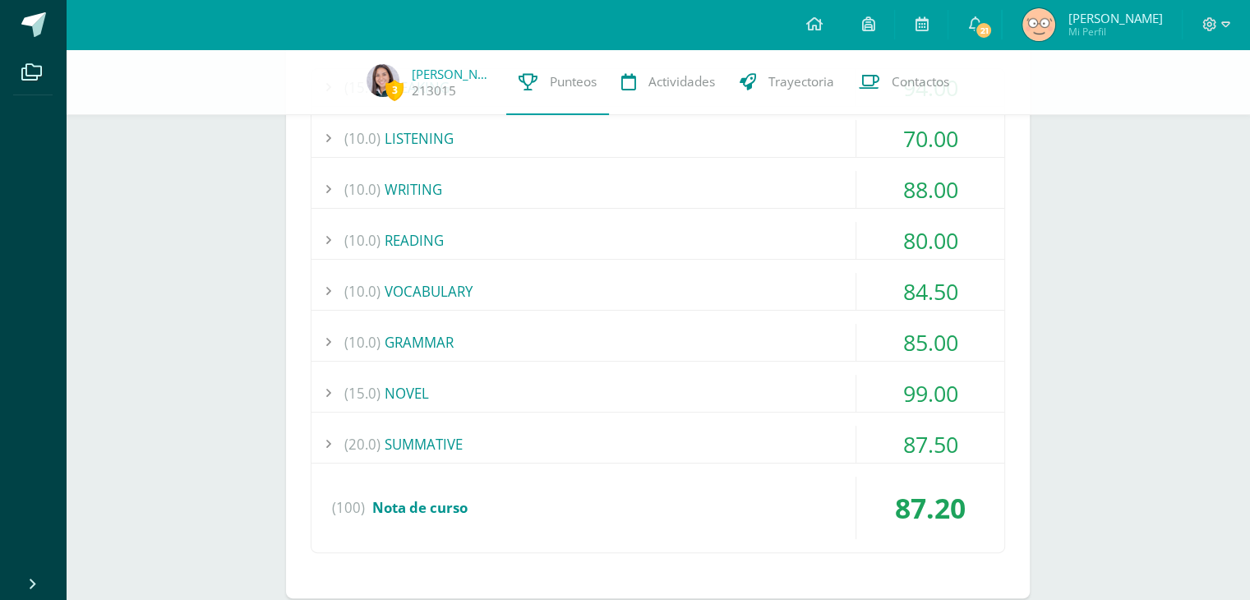
click at [405, 326] on div "(10.0) GRAMMAR" at bounding box center [658, 342] width 693 height 37
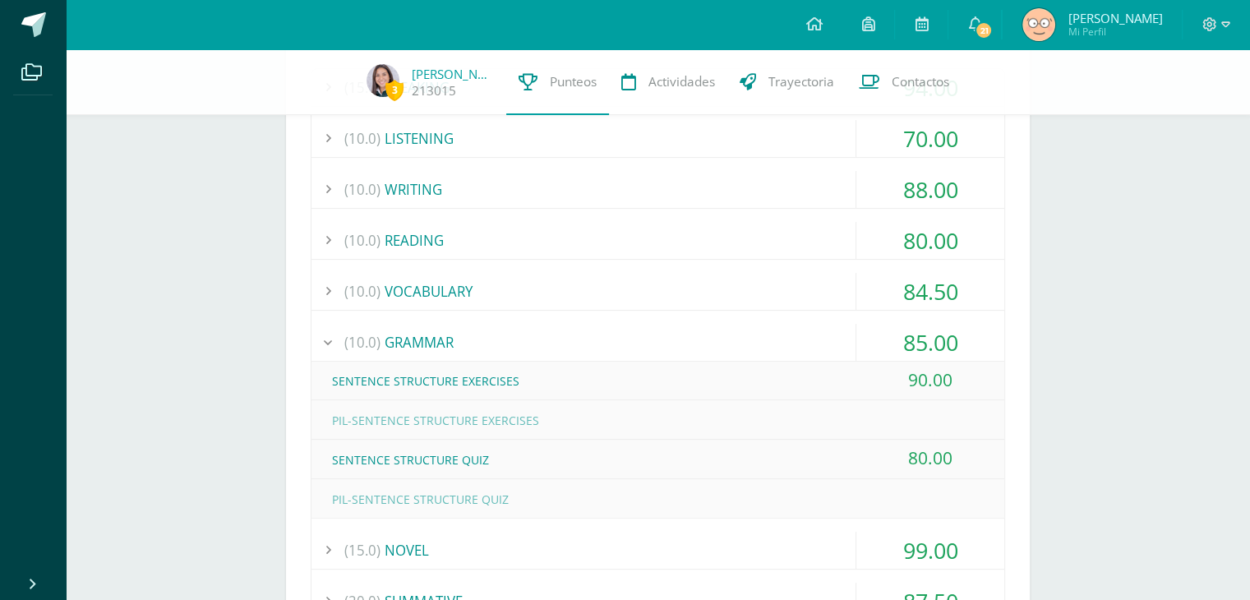
click at [405, 326] on div "(10.0) GRAMMAR" at bounding box center [658, 342] width 693 height 37
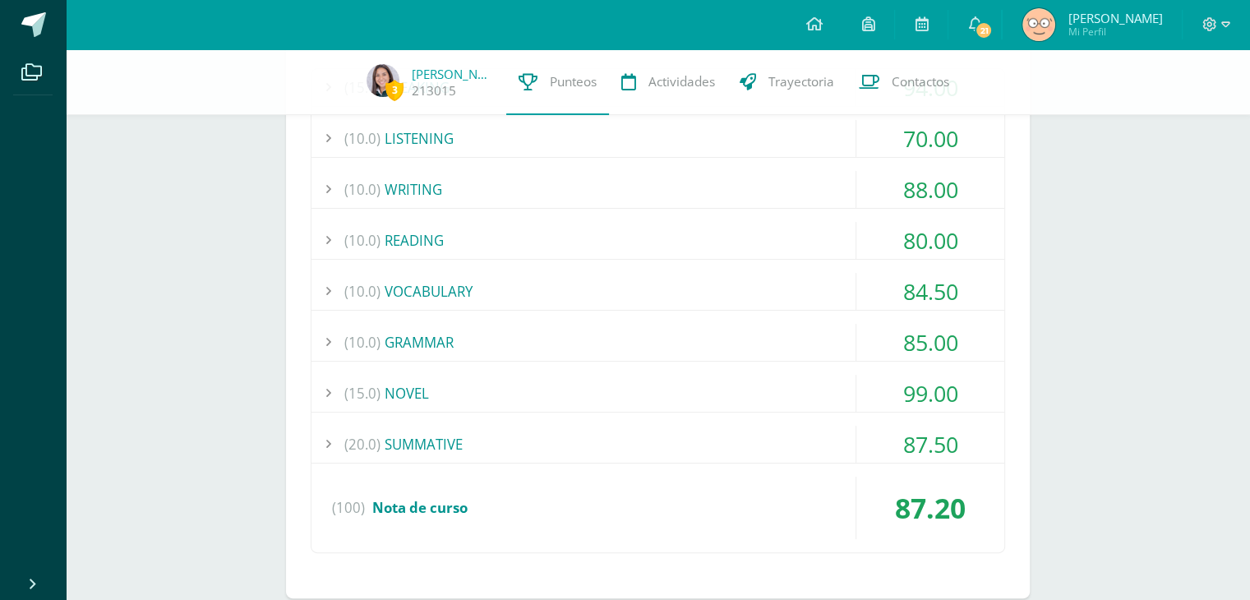
click at [434, 386] on div "(15.0) NOVEL" at bounding box center [658, 393] width 693 height 37
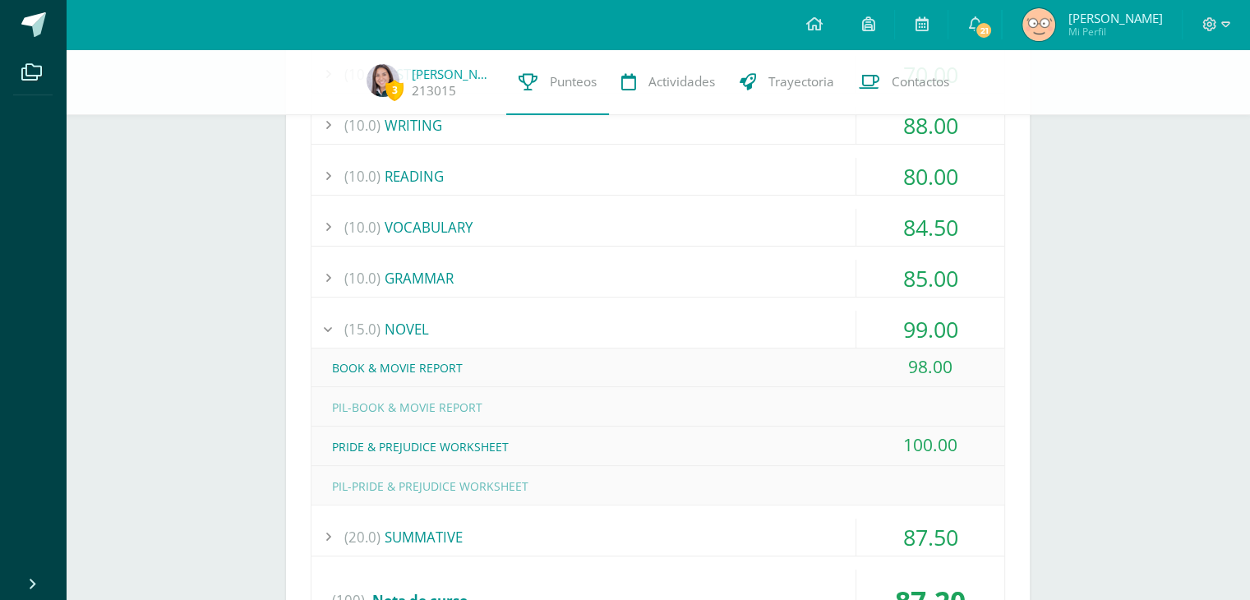
scroll to position [422, 0]
click at [418, 310] on div "(15.0) NOVEL" at bounding box center [658, 327] width 693 height 37
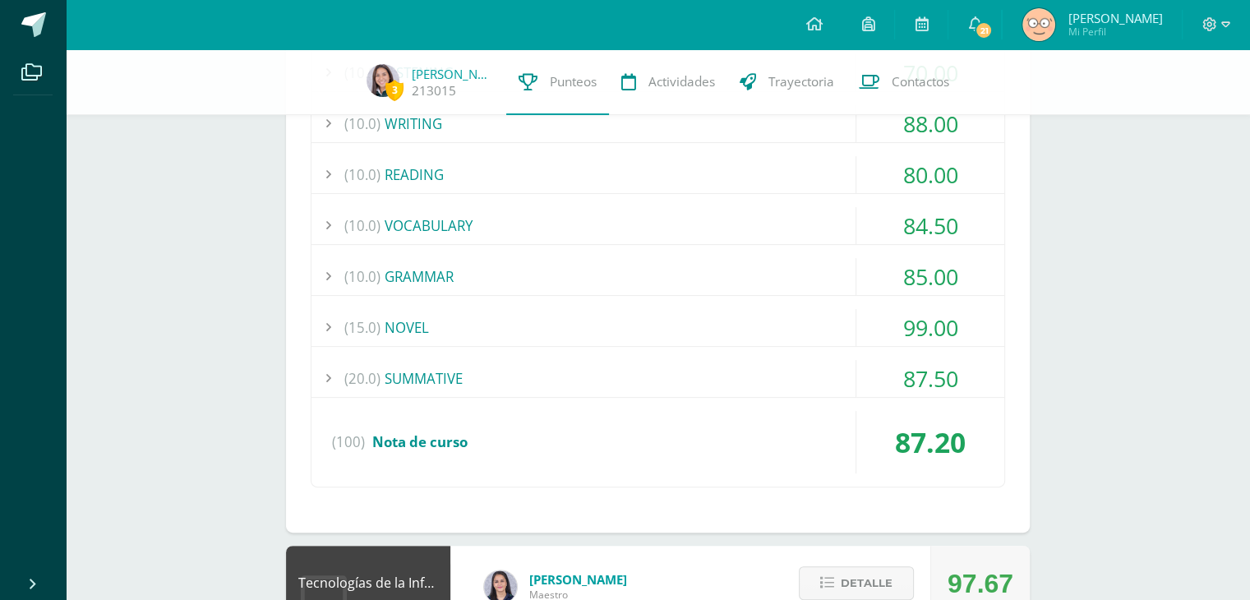
click at [421, 382] on div "(20.0) SUMMATIVE" at bounding box center [658, 378] width 693 height 37
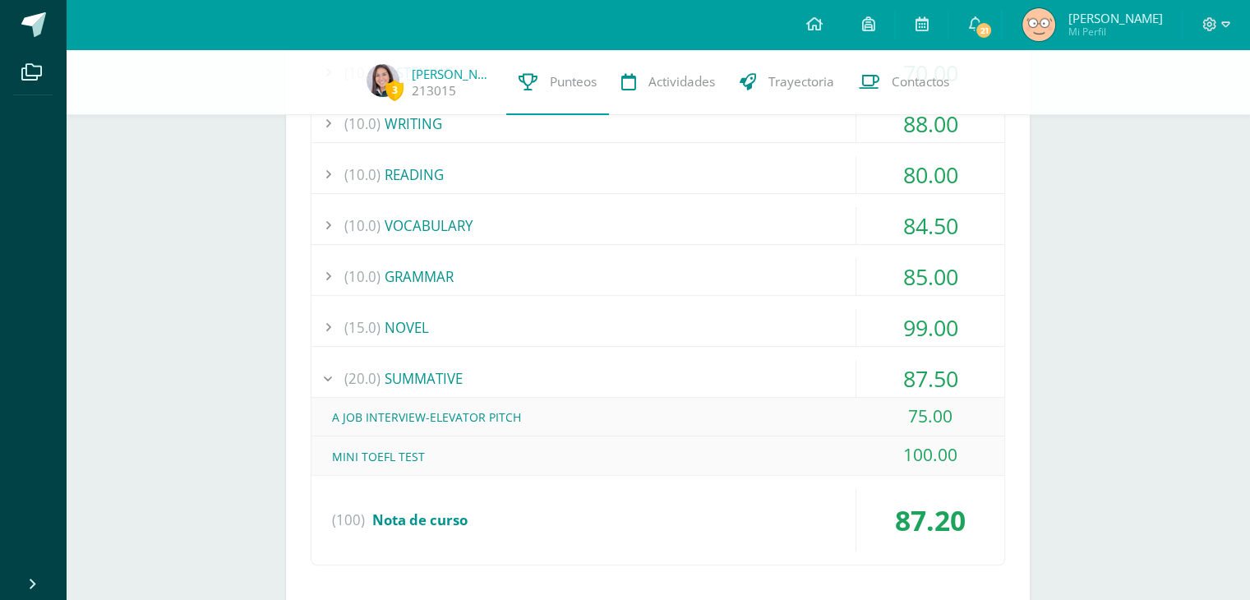
click at [421, 382] on div "(20.0) SUMMATIVE" at bounding box center [658, 378] width 693 height 37
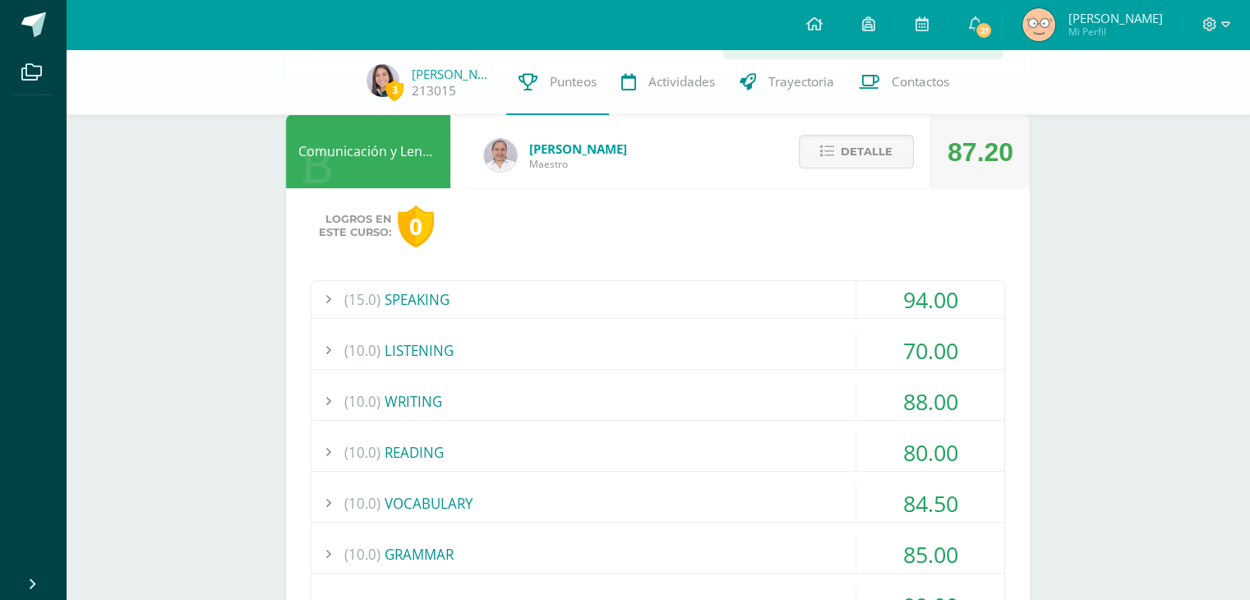
scroll to position [441, 0]
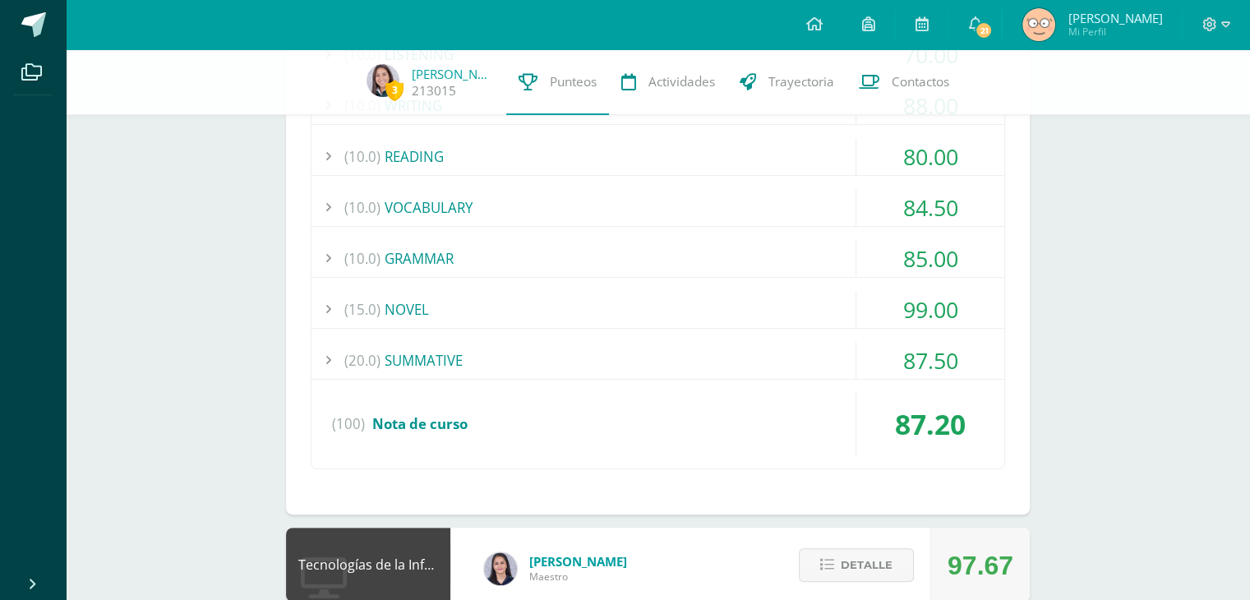
click at [473, 356] on div "(20.0) SUMMATIVE" at bounding box center [658, 360] width 693 height 37
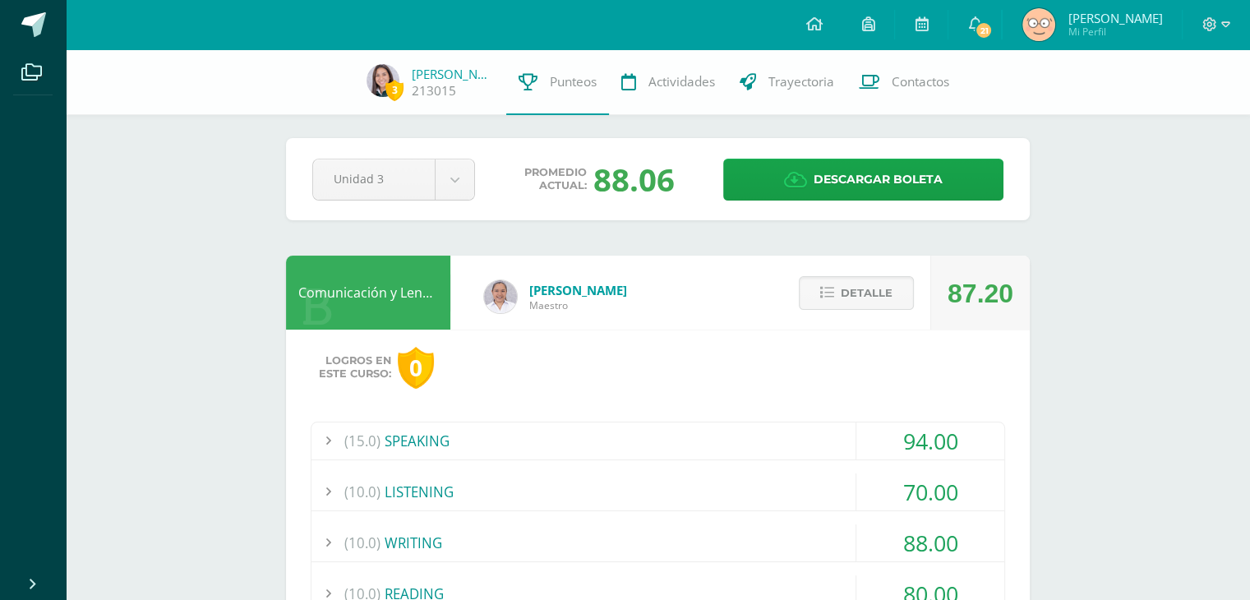
scroll to position [0, 0]
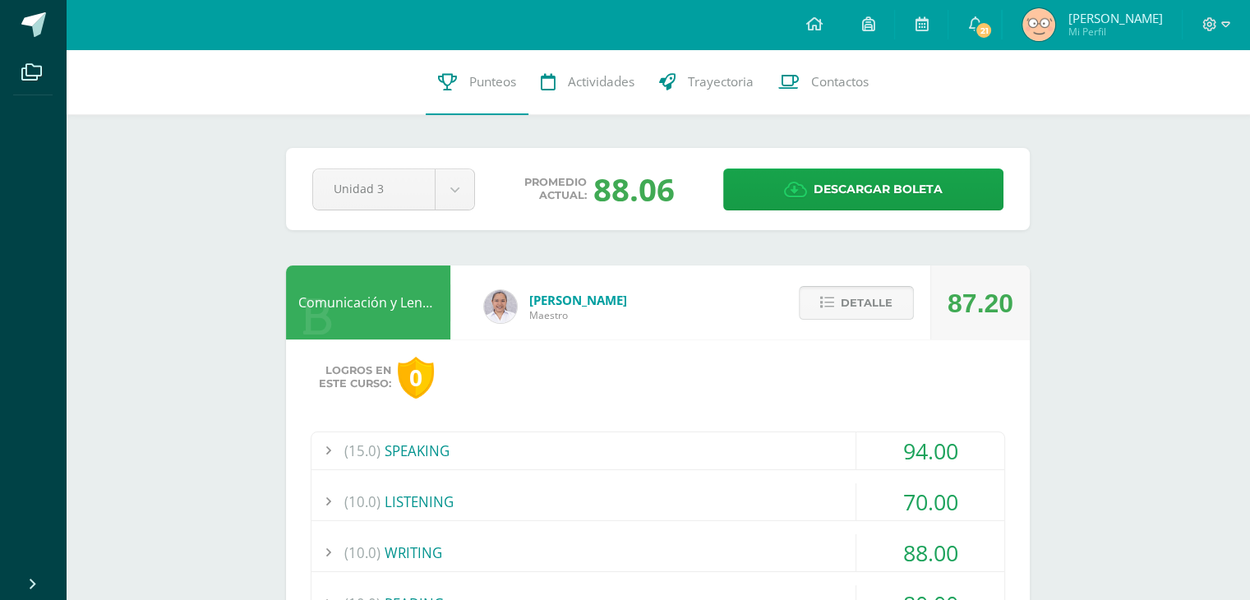
click at [843, 316] on span "Detalle" at bounding box center [867, 303] width 52 height 30
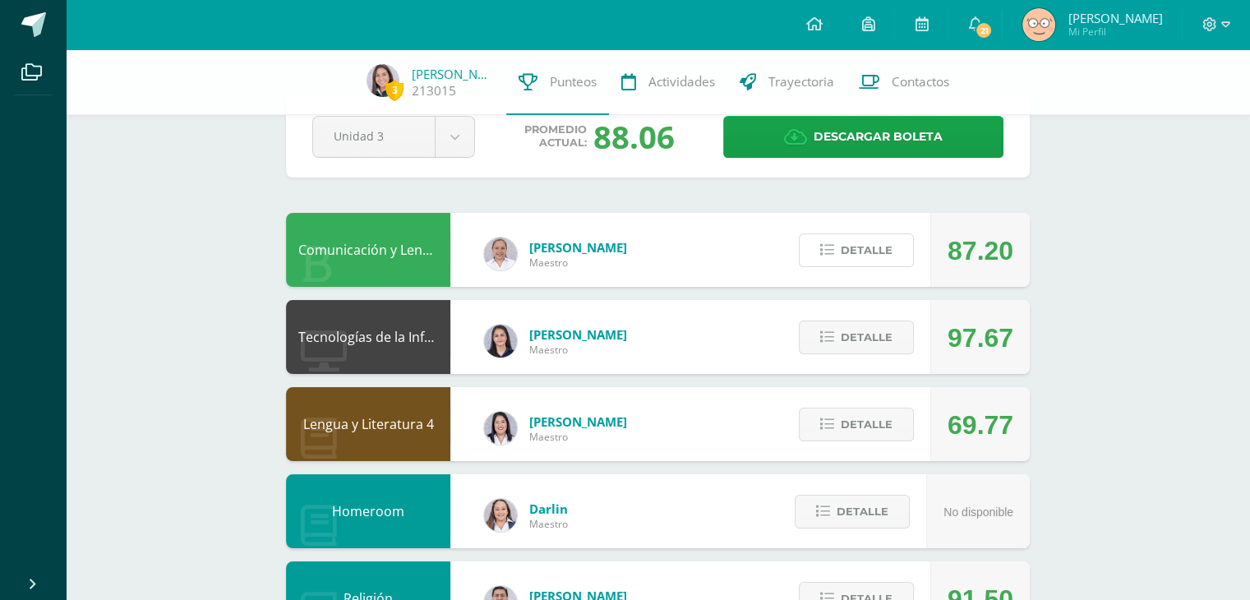
scroll to position [46, 0]
click at [773, 135] on link "Descargar boleta" at bounding box center [863, 137] width 280 height 42
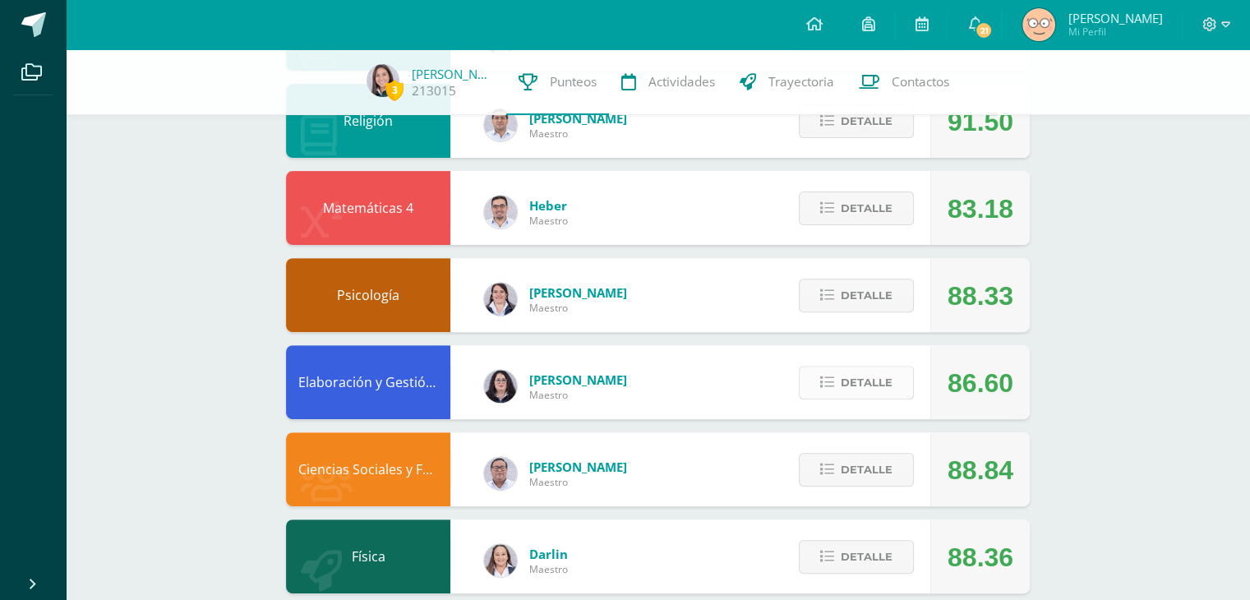
scroll to position [0, 0]
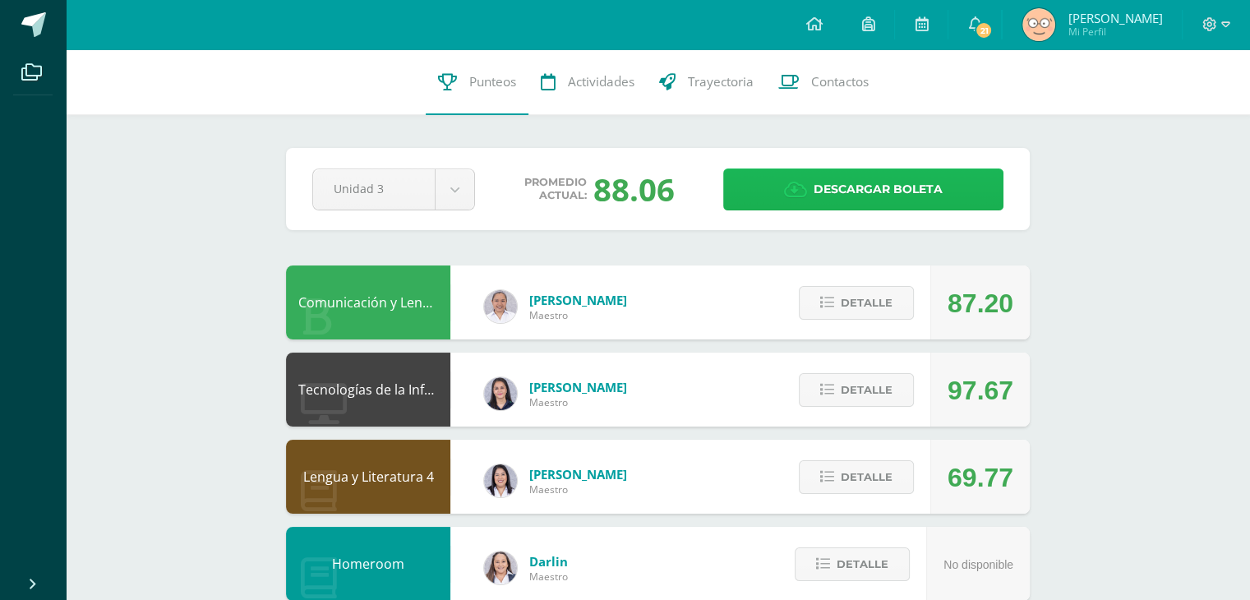
click at [829, 174] on span "Descargar boleta" at bounding box center [878, 189] width 129 height 40
